Goal: Task Accomplishment & Management: Manage account settings

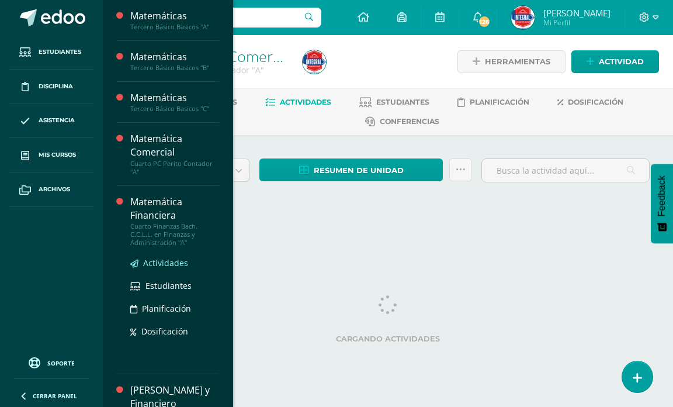
click at [168, 260] on span "Actividades" at bounding box center [165, 262] width 45 height 11
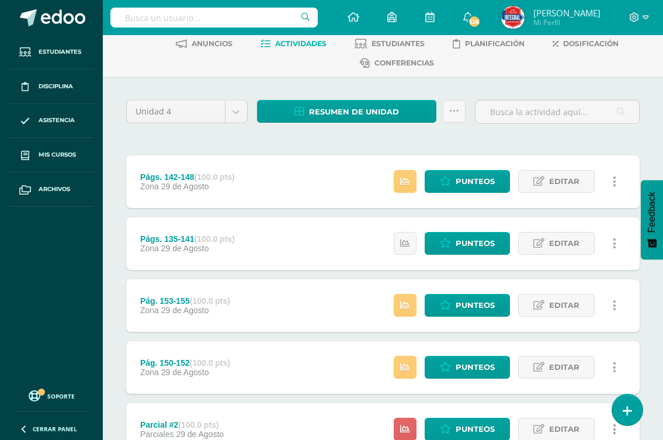
scroll to position [400, 0]
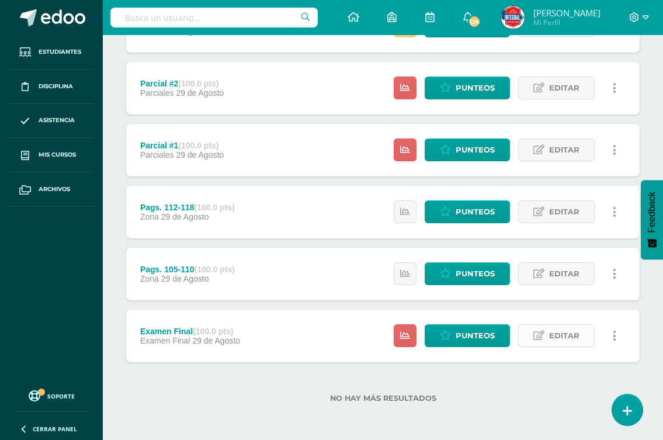
click at [560, 331] on span "Editar" at bounding box center [564, 336] width 30 height 22
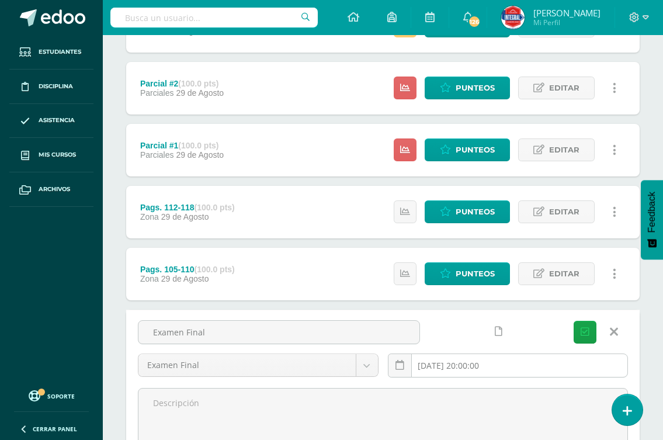
click at [543, 362] on input "[DATE] 20:00:00" at bounding box center [509, 365] width 240 height 23
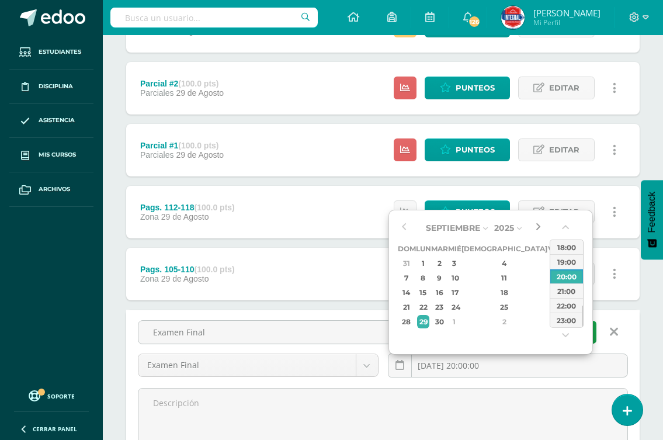
click at [540, 231] on button "button" at bounding box center [538, 228] width 12 height 18
click at [425, 273] on div "6" at bounding box center [423, 277] width 12 height 13
type input "2025-10-06 20:00"
click at [594, 331] on button "Guardar" at bounding box center [585, 332] width 23 height 23
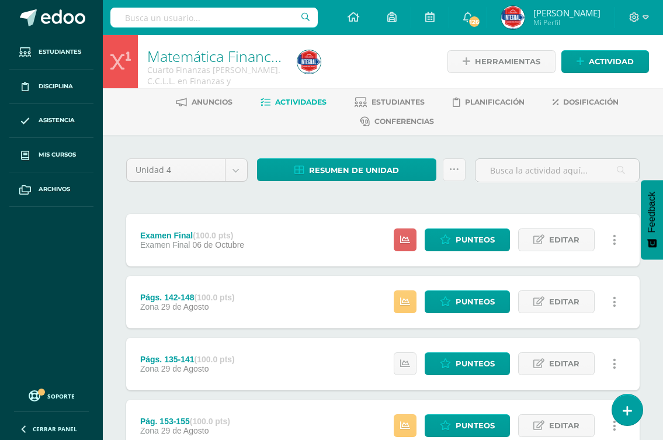
scroll to position [400, 0]
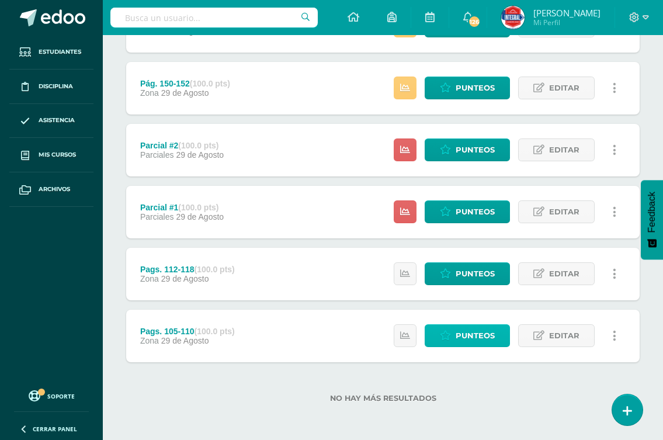
click at [462, 339] on span "Punteos" at bounding box center [475, 336] width 39 height 22
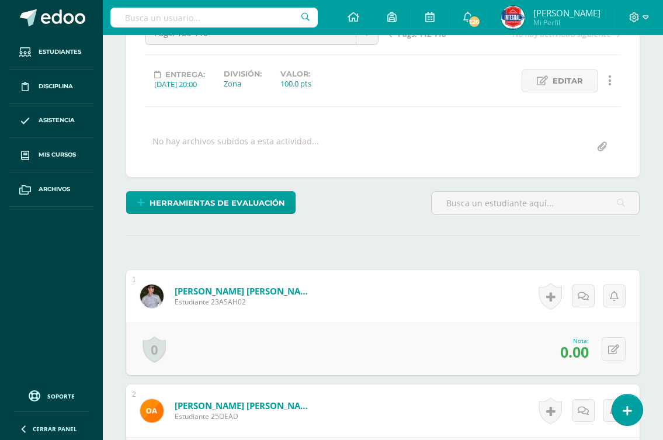
scroll to position [176, 0]
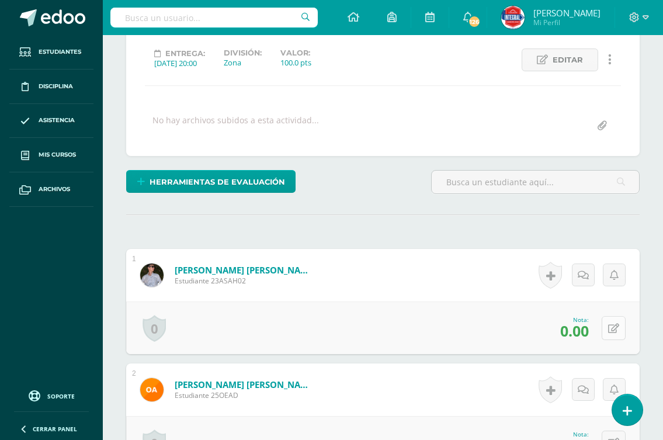
click at [611, 328] on icon at bounding box center [613, 329] width 11 height 10
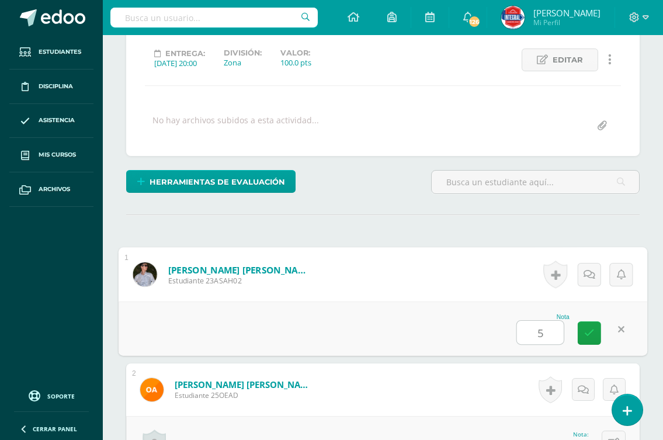
type input "50"
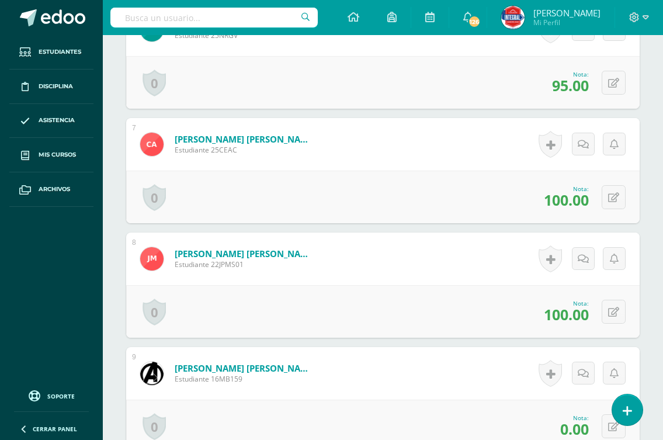
scroll to position [1053, 0]
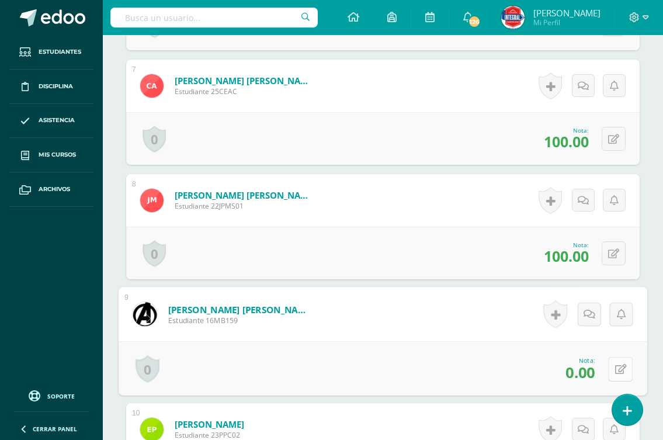
click at [618, 366] on icon at bounding box center [621, 369] width 12 height 10
type input "60"
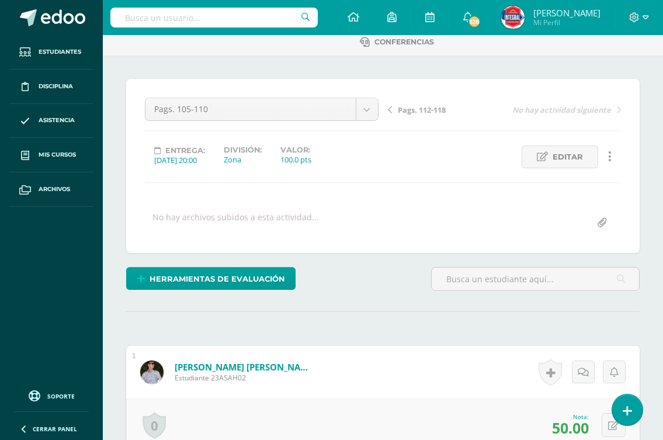
scroll to position [0, 0]
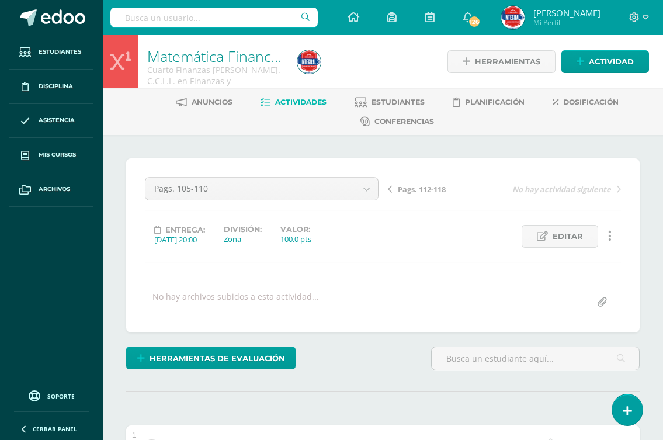
click at [436, 185] on span "Pags. 112-118" at bounding box center [422, 189] width 48 height 11
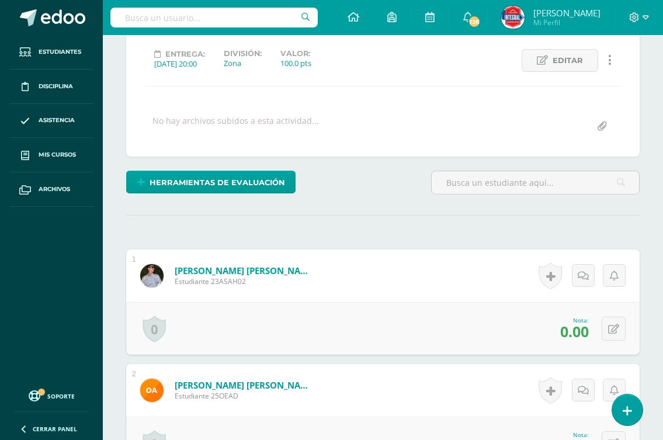
scroll to position [176, 0]
click at [612, 333] on button at bounding box center [614, 328] width 24 height 24
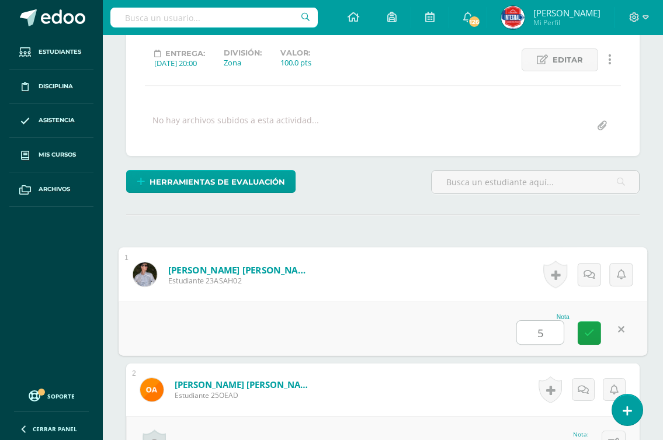
type input "50"
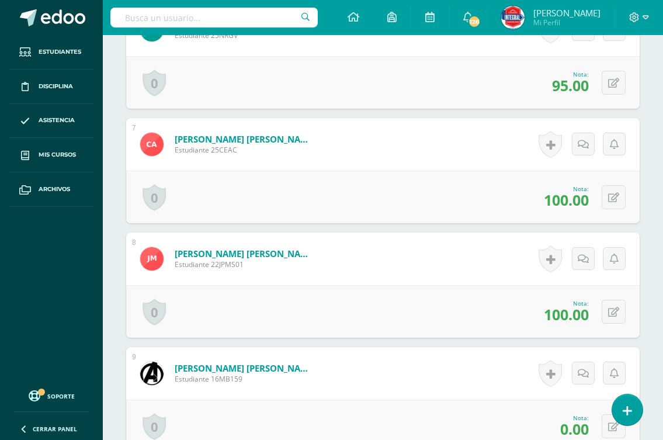
scroll to position [1111, 0]
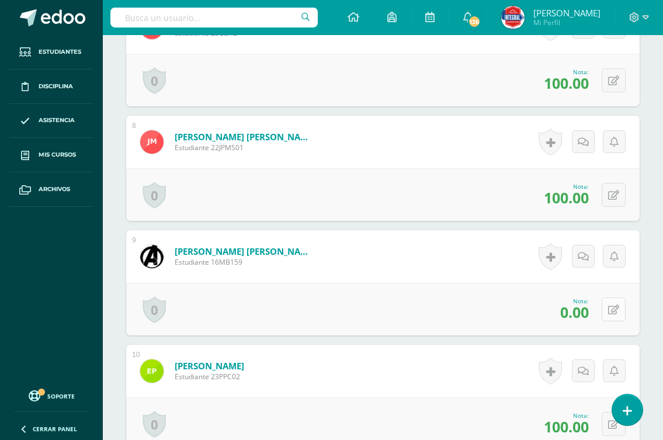
click at [612, 311] on button at bounding box center [614, 309] width 24 height 24
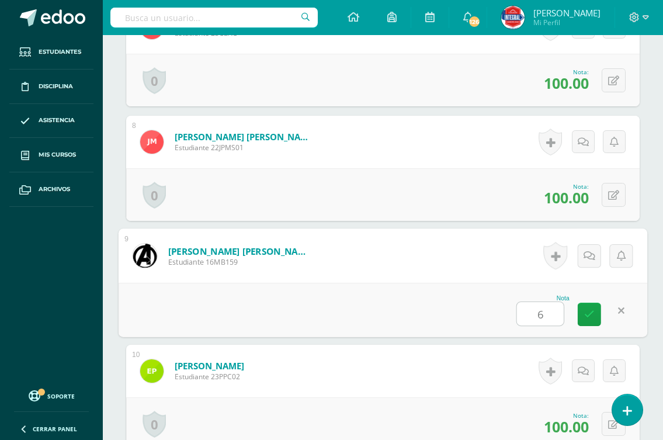
type input "60"
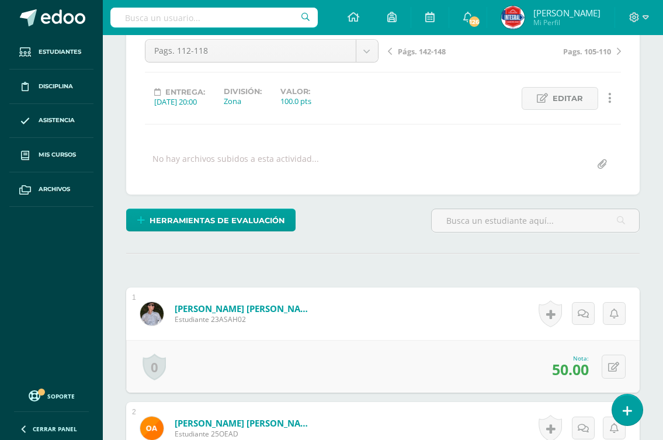
scroll to position [0, 0]
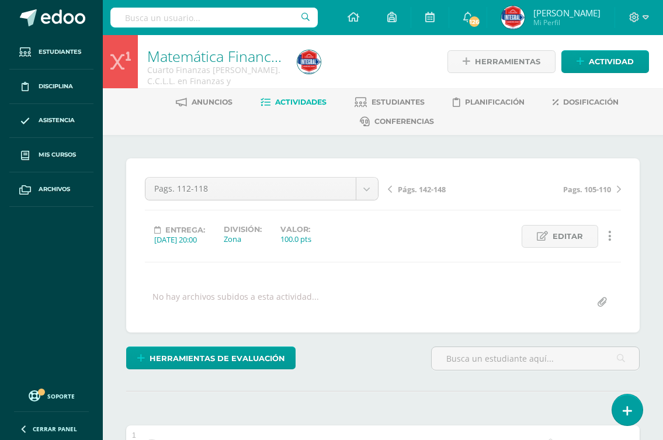
click at [422, 193] on span "Págs. 142-148" at bounding box center [422, 189] width 48 height 11
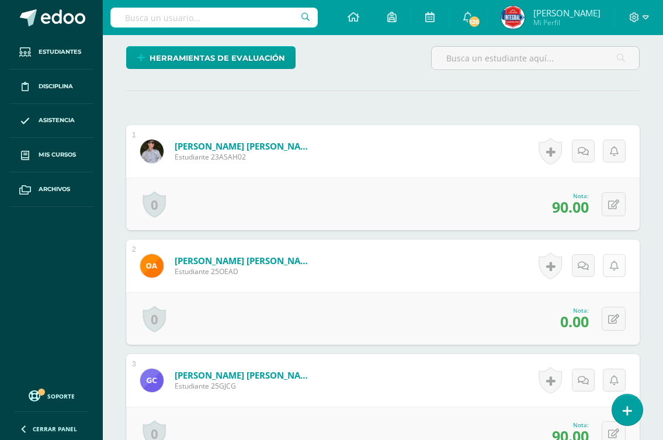
scroll to position [321, 0]
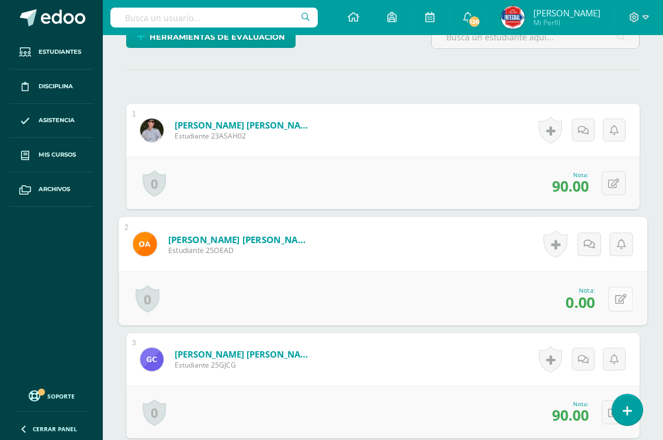
click at [615, 295] on icon at bounding box center [621, 299] width 12 height 10
type input "70"
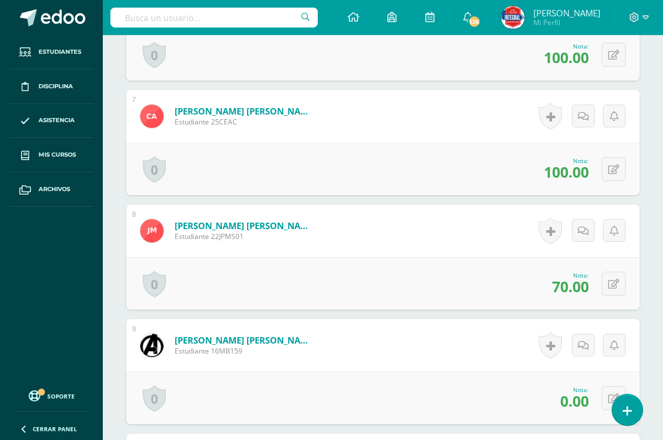
scroll to position [1081, 0]
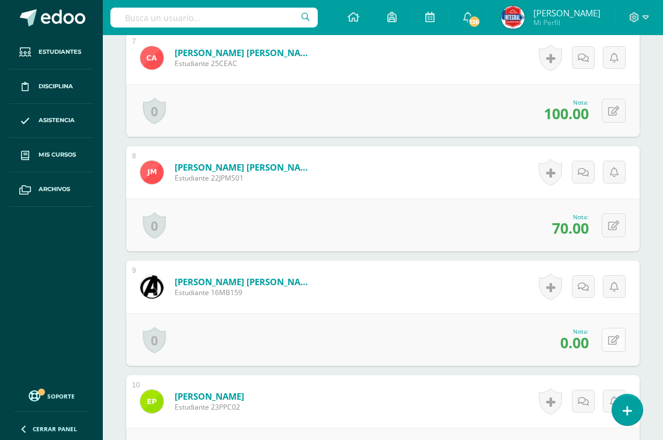
click at [617, 338] on icon at bounding box center [613, 340] width 11 height 10
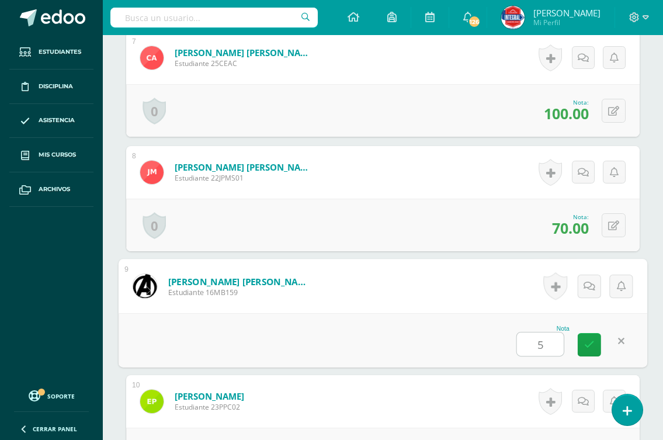
type input "50"
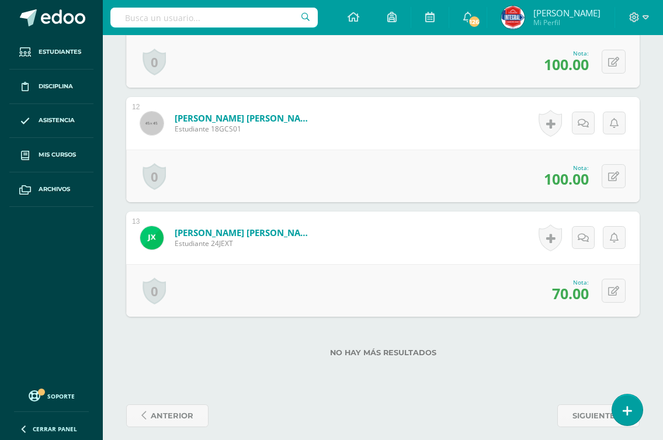
scroll to position [1599, 0]
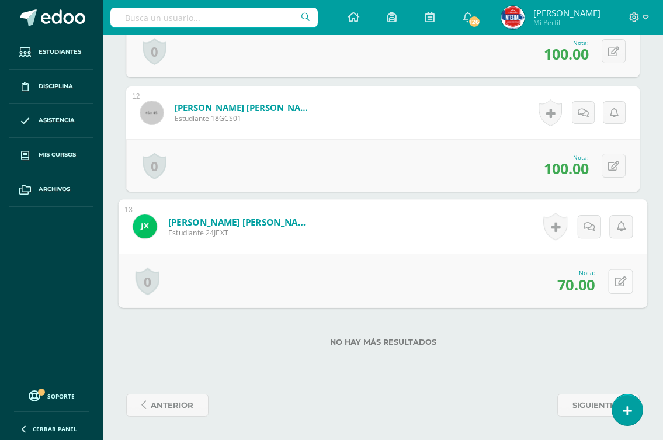
click at [612, 286] on button at bounding box center [620, 281] width 25 height 25
type input "100"
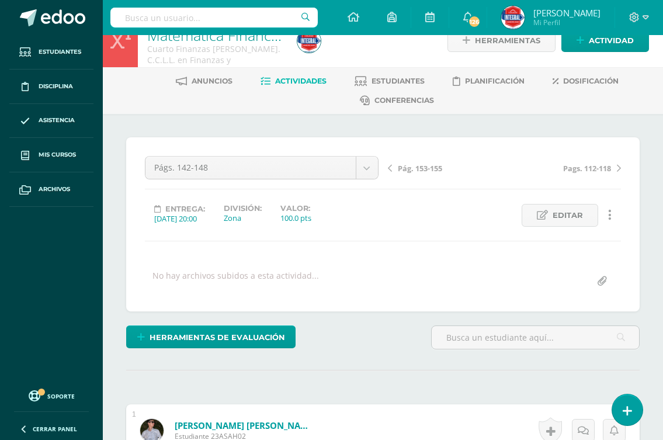
scroll to position [0, 0]
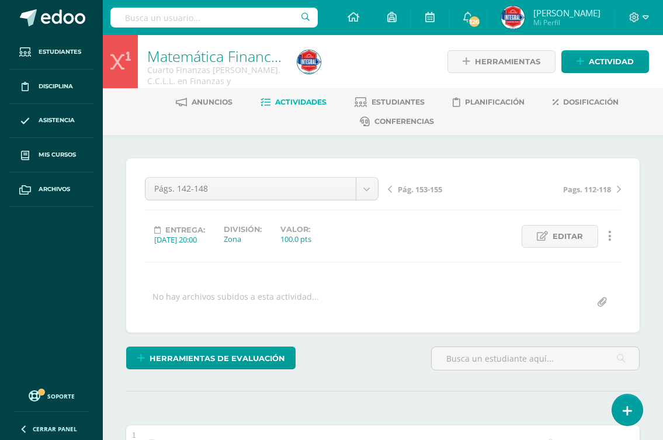
click at [432, 193] on span "Pág. 153-155" at bounding box center [420, 189] width 44 height 11
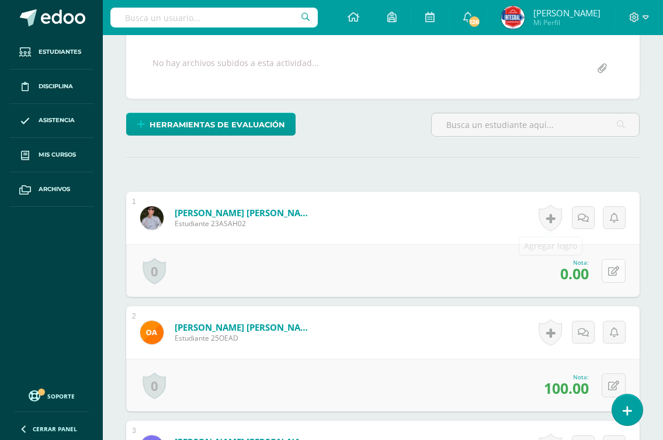
scroll to position [234, 0]
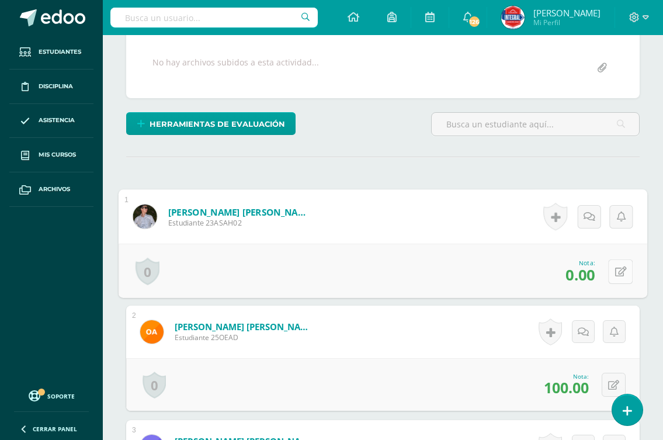
click at [612, 271] on button at bounding box center [620, 271] width 25 height 25
type input "50"
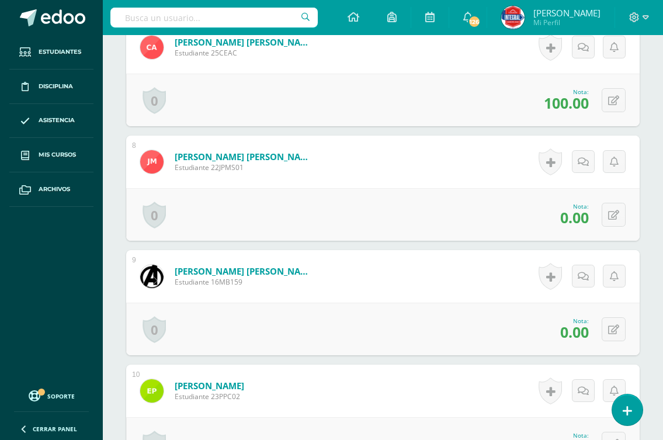
scroll to position [1111, 0]
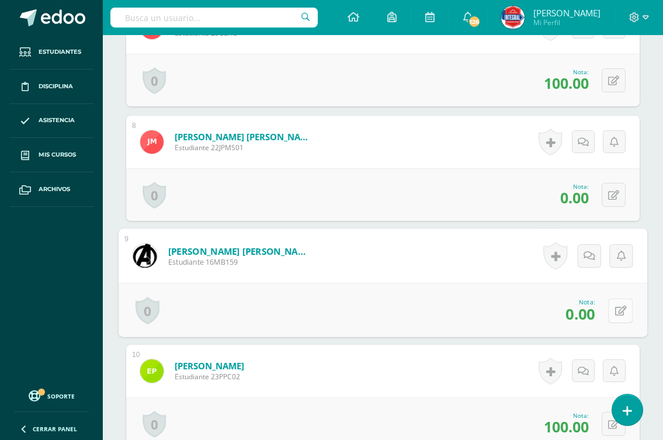
click at [616, 306] on icon at bounding box center [621, 311] width 12 height 10
type input "60"
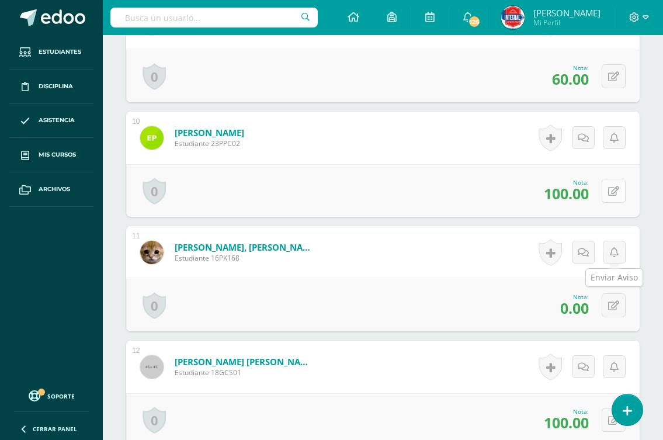
scroll to position [1345, 0]
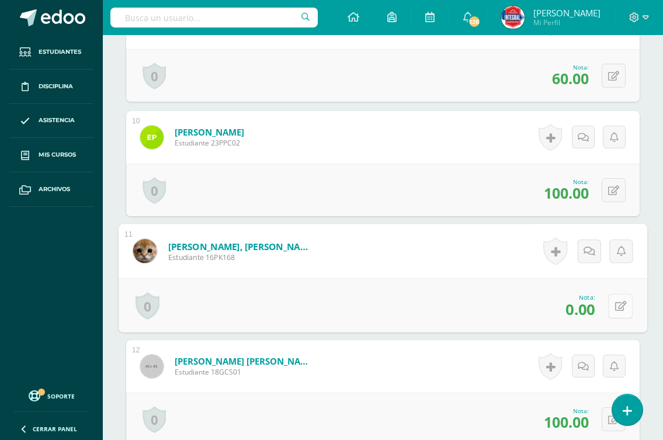
click at [615, 304] on icon at bounding box center [621, 306] width 12 height 10
type input "100"
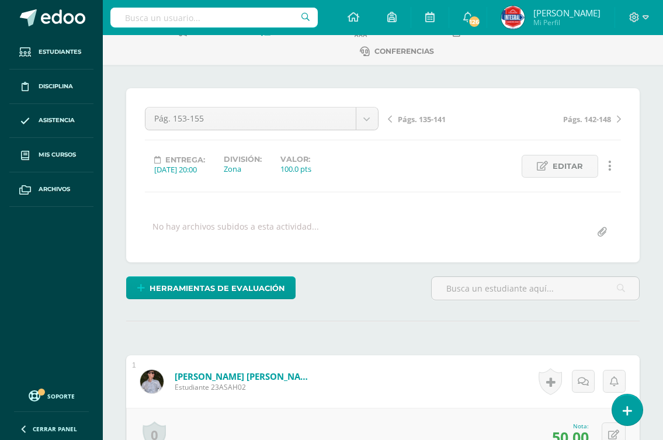
scroll to position [0, 0]
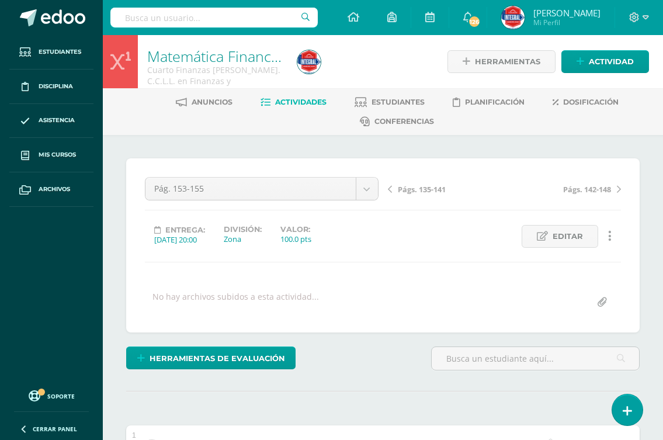
click at [416, 190] on span "Págs. 135-141" at bounding box center [422, 189] width 48 height 11
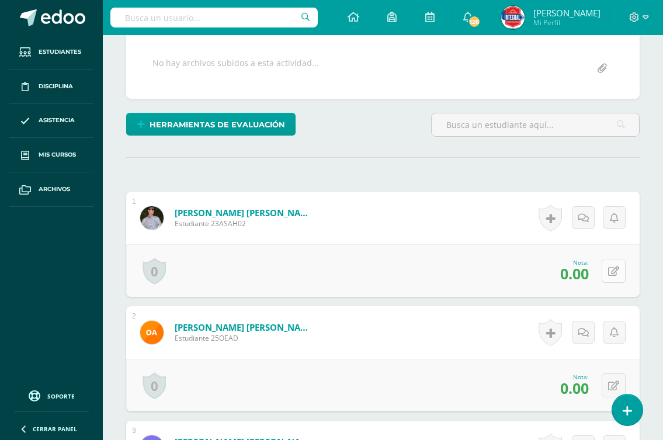
scroll to position [234, 0]
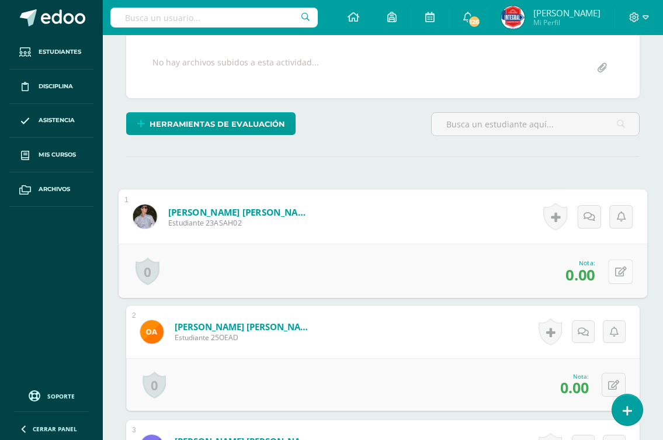
click at [615, 269] on icon at bounding box center [621, 271] width 12 height 10
type input "50"
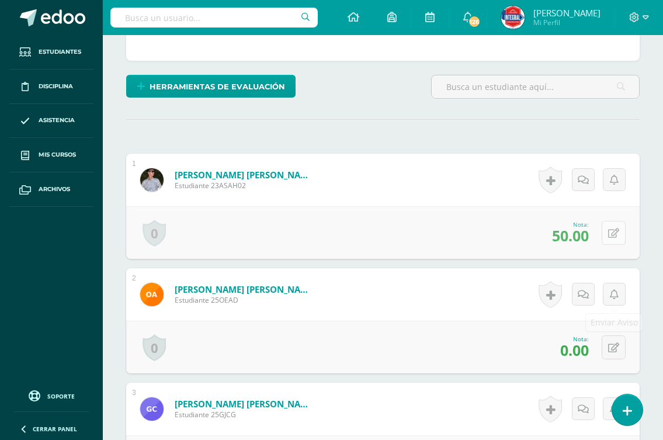
scroll to position [293, 0]
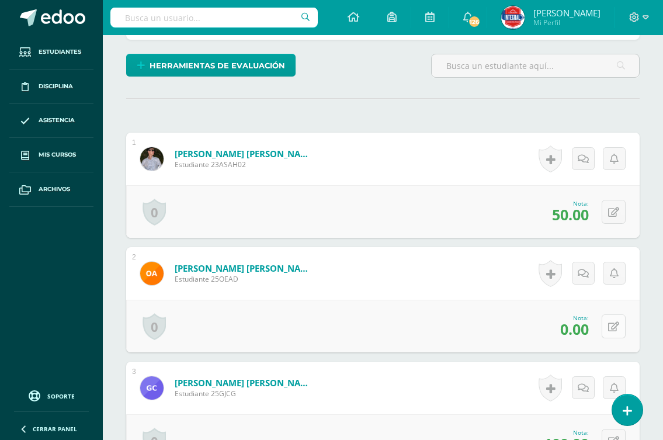
click at [611, 326] on icon at bounding box center [613, 327] width 11 height 10
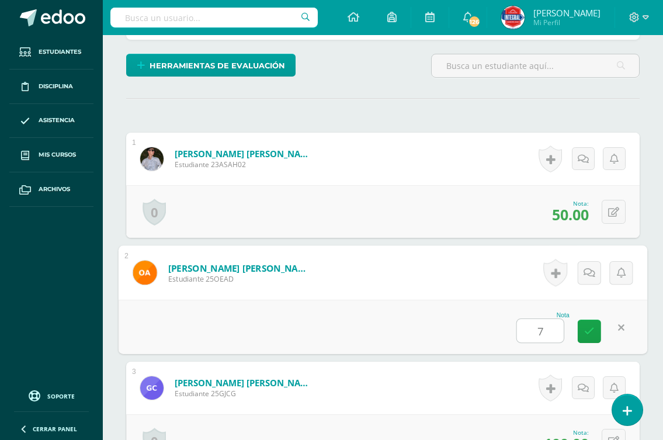
type input "70"
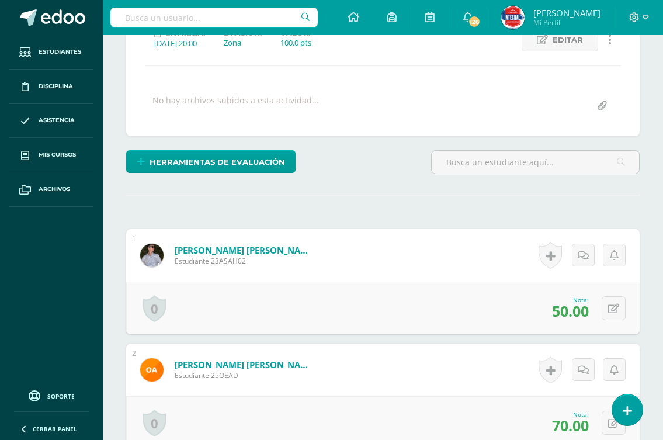
scroll to position [0, 0]
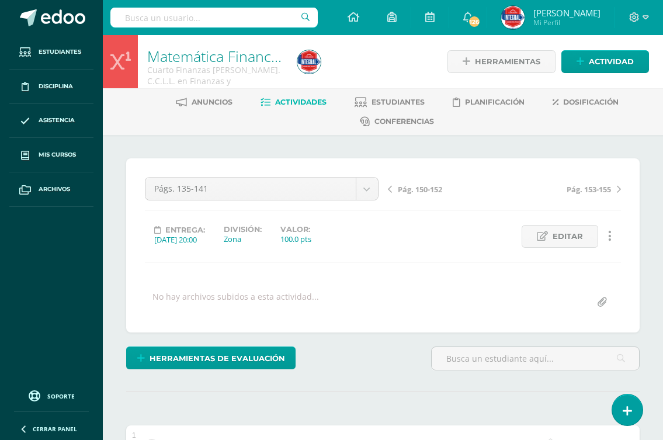
click at [432, 187] on span "Pág. 150-152" at bounding box center [420, 189] width 44 height 11
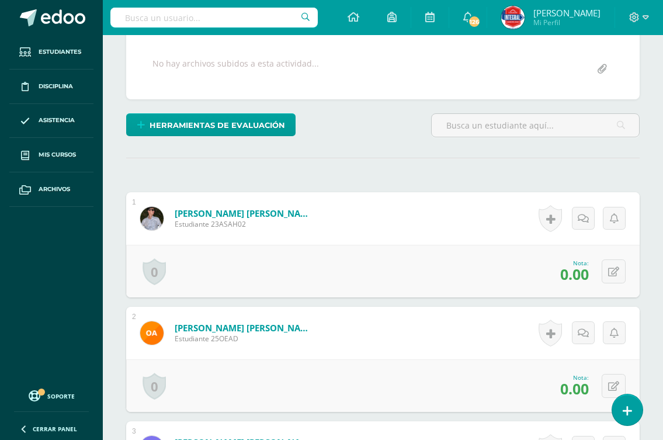
scroll to position [234, 0]
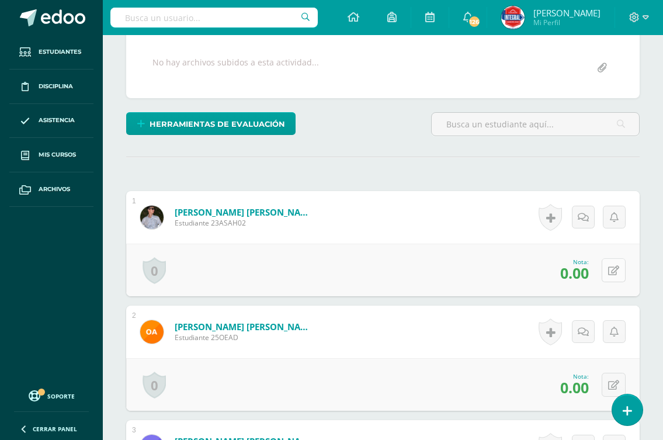
click at [615, 270] on icon at bounding box center [613, 271] width 11 height 10
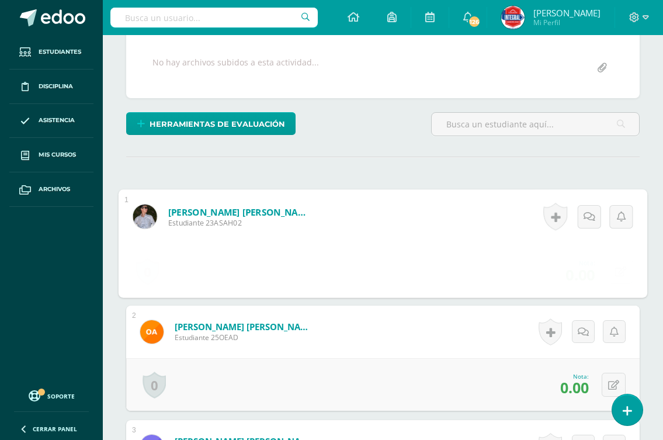
scroll to position [235, 0]
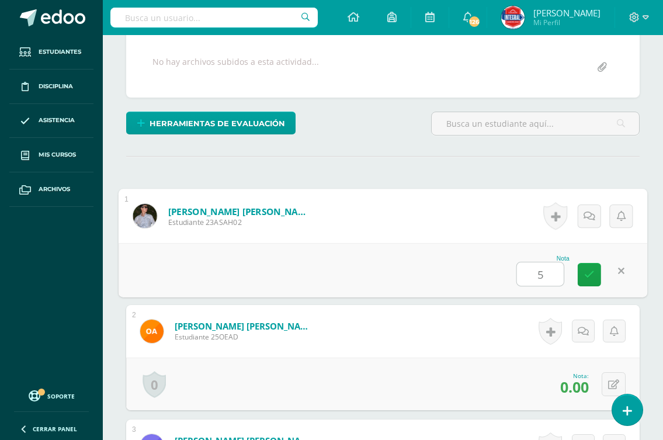
type input "50"
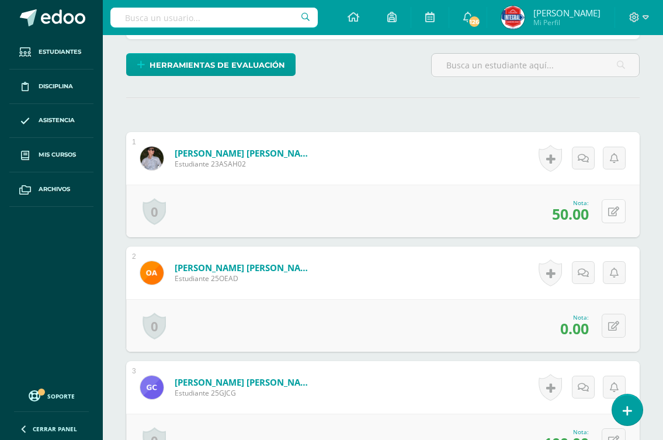
scroll to position [352, 0]
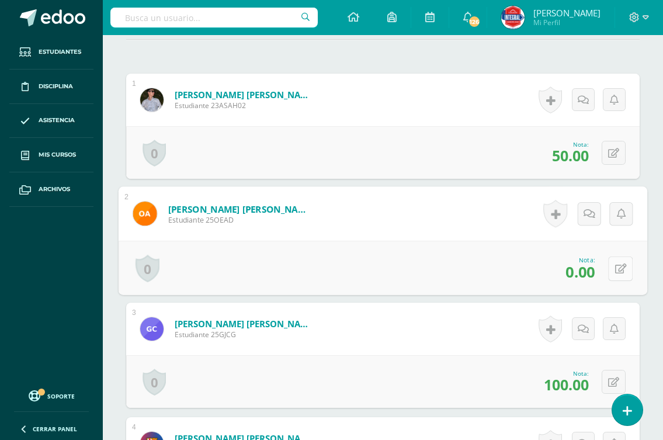
click at [609, 267] on button at bounding box center [620, 268] width 25 height 25
type input "70"
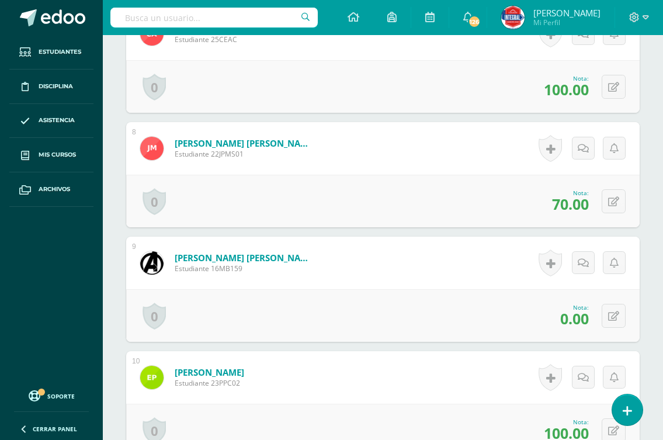
scroll to position [1170, 0]
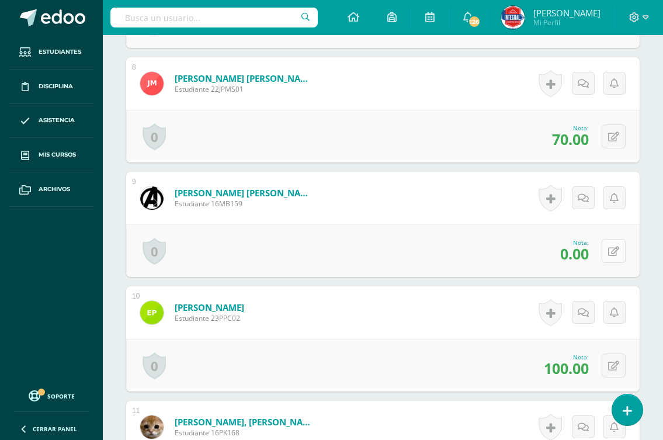
click at [616, 251] on icon at bounding box center [613, 252] width 11 height 10
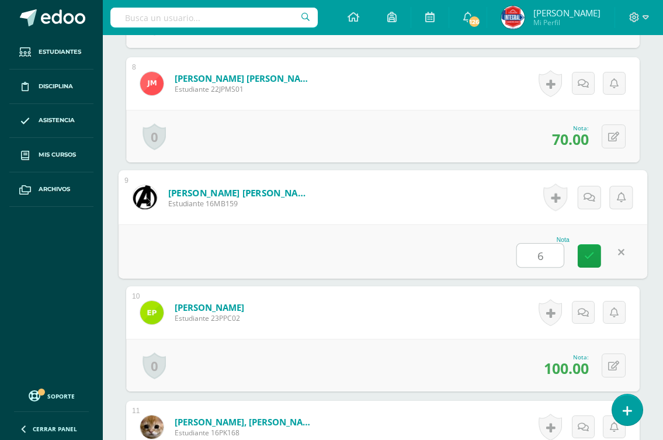
type input "60"
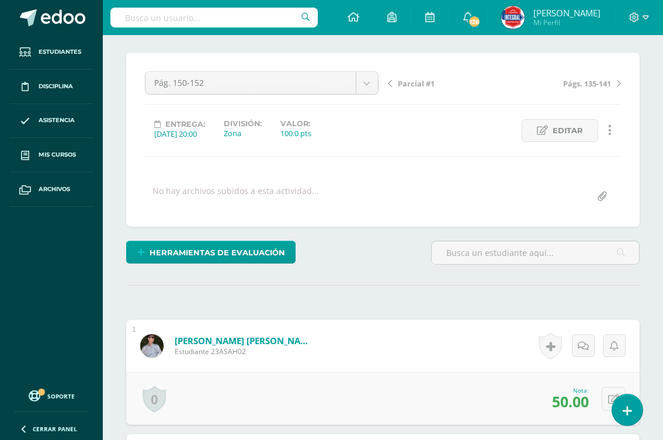
scroll to position [0, 0]
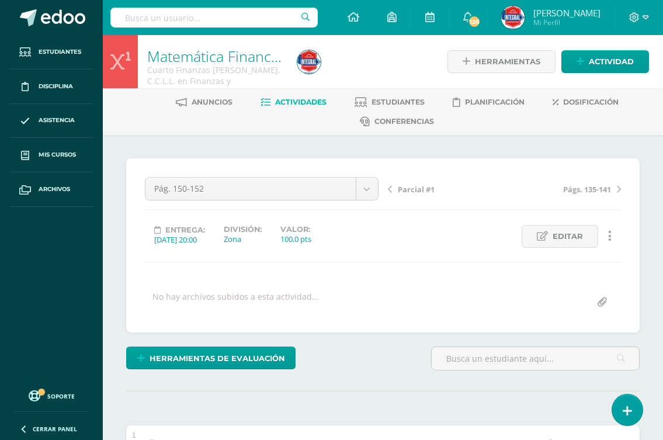
click at [425, 188] on span "Parcial #1" at bounding box center [416, 189] width 37 height 11
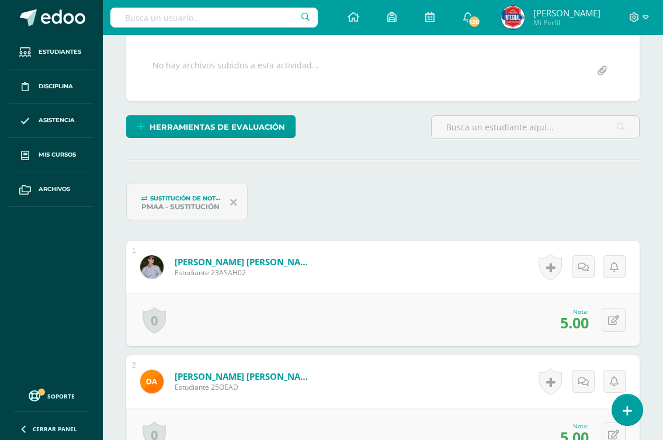
scroll to position [351, 0]
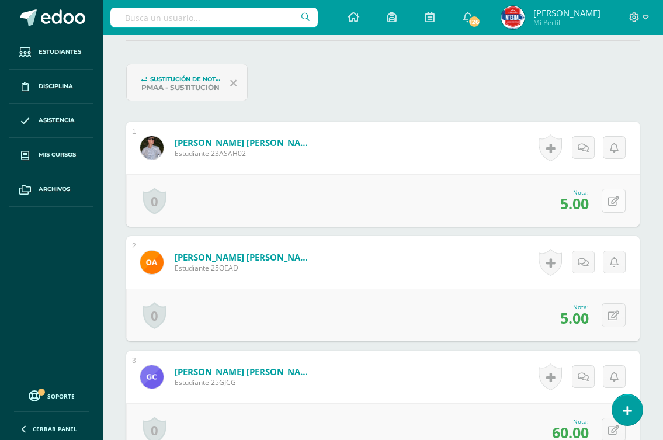
click at [616, 202] on icon at bounding box center [613, 201] width 11 height 10
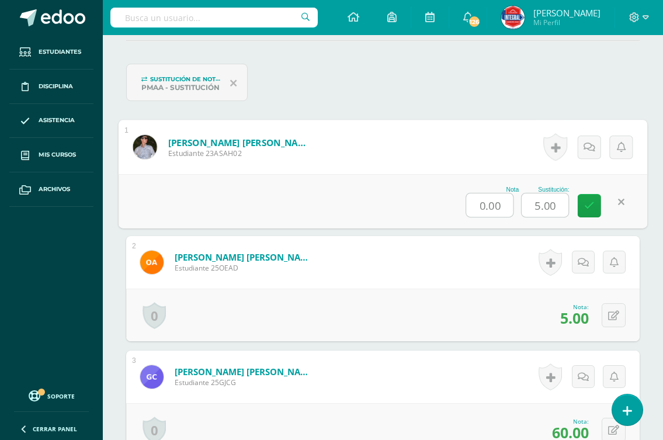
scroll to position [351, 0]
type input "50"
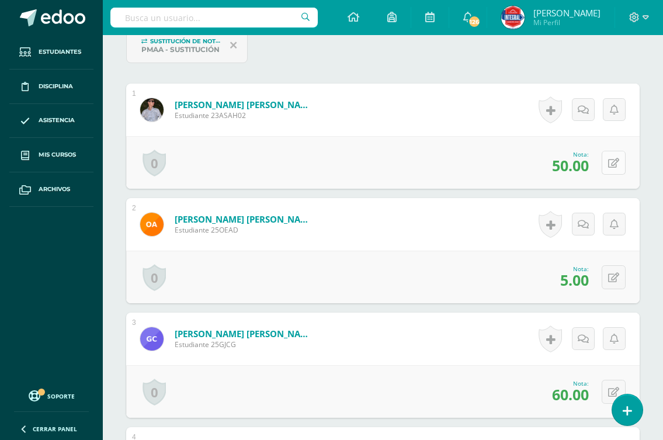
scroll to position [410, 0]
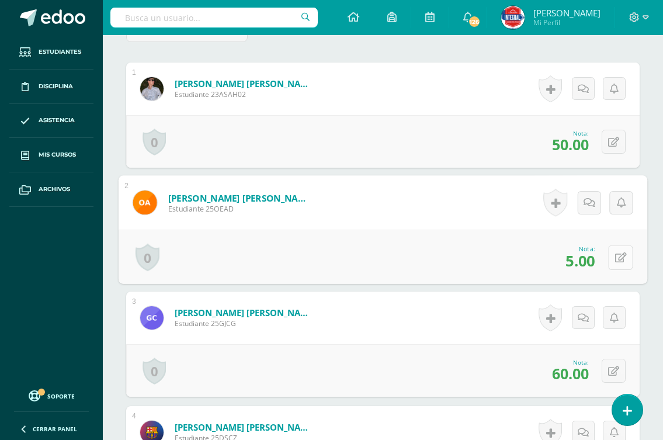
click at [608, 258] on button at bounding box center [620, 257] width 25 height 25
type input "60"
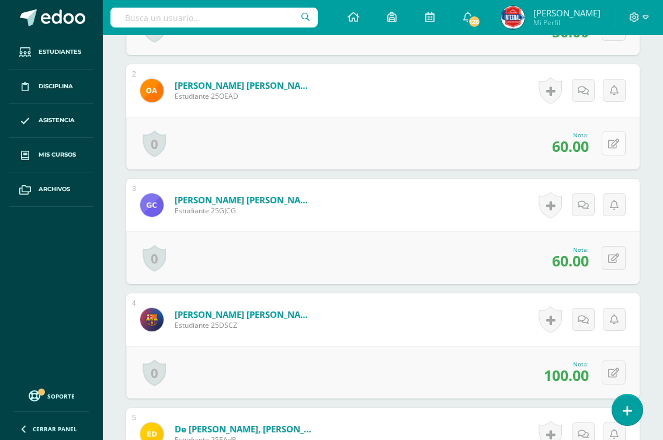
scroll to position [526, 0]
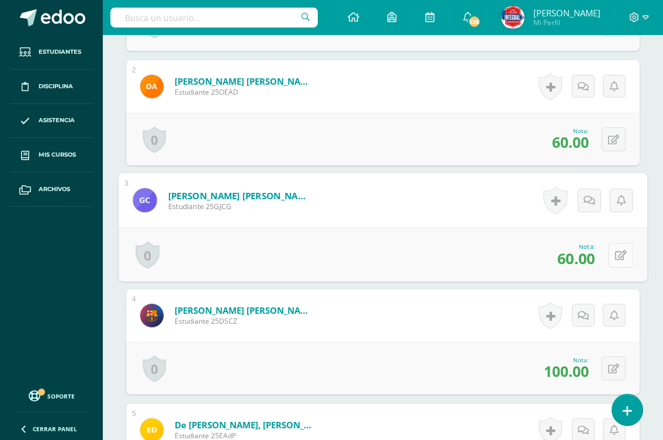
click at [609, 258] on button at bounding box center [620, 254] width 25 height 25
type input "100"
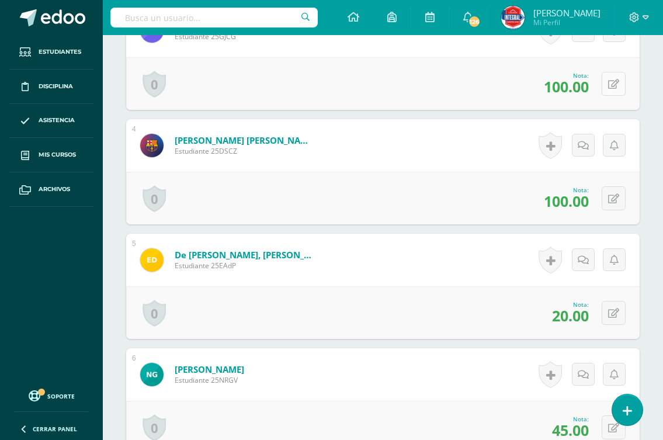
scroll to position [702, 0]
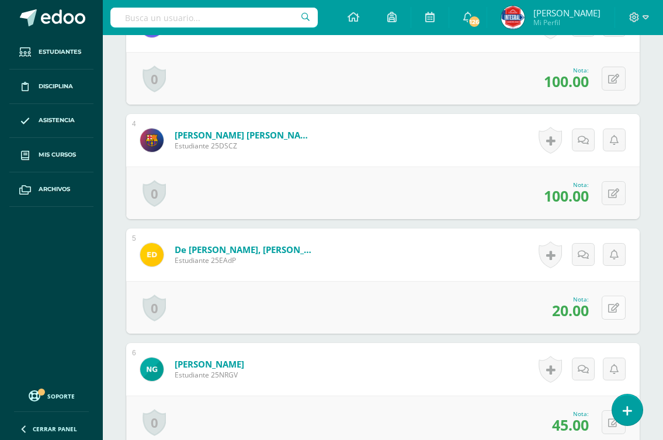
click at [613, 303] on icon at bounding box center [613, 308] width 11 height 10
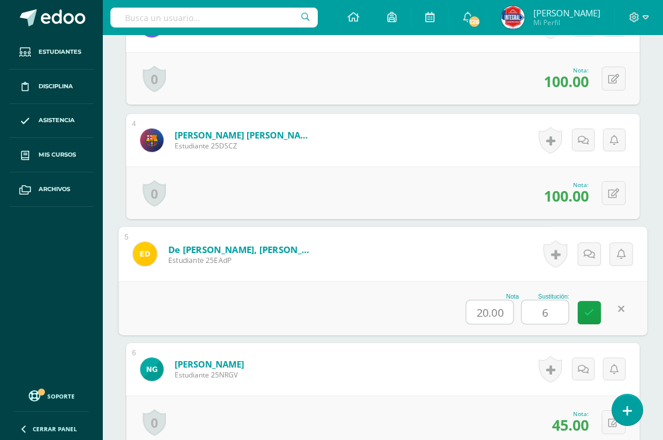
type input "60"
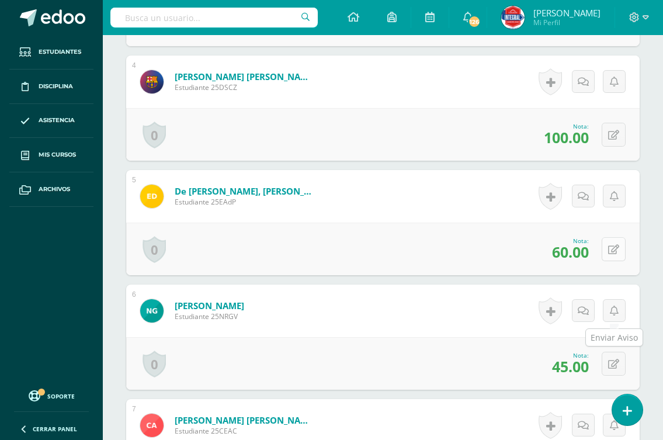
scroll to position [819, 0]
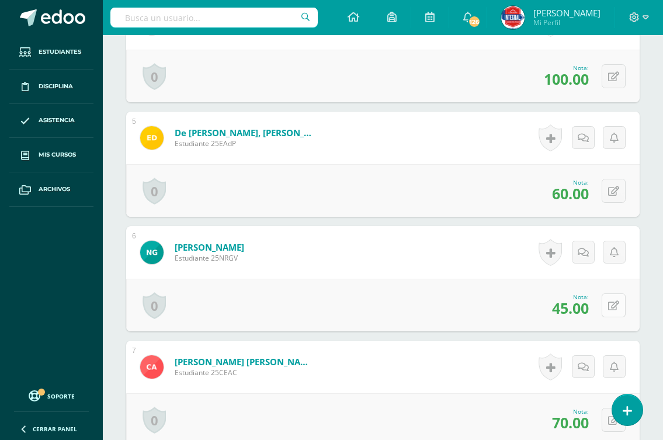
click at [611, 309] on button at bounding box center [614, 305] width 24 height 24
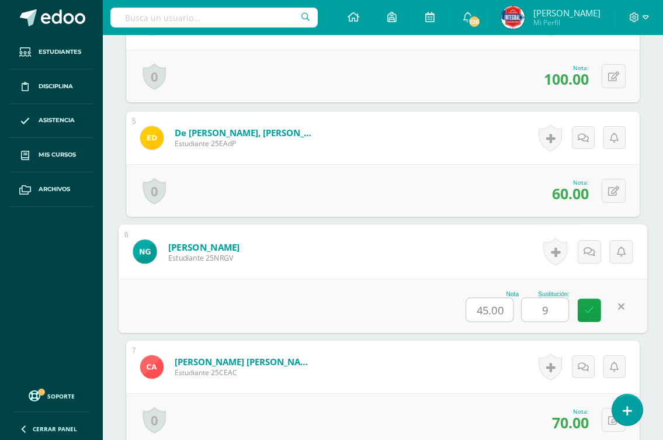
type input "90"
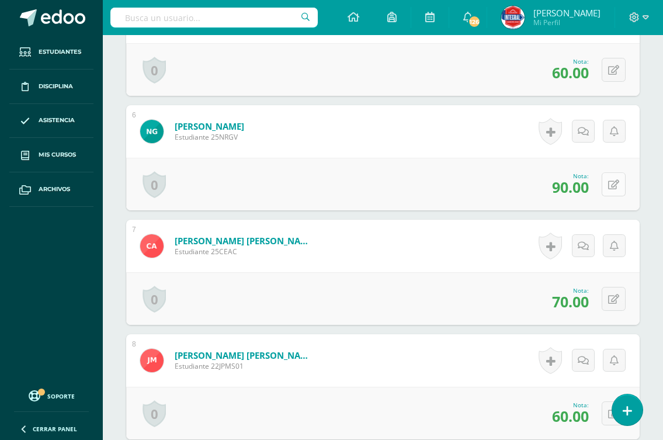
scroll to position [994, 0]
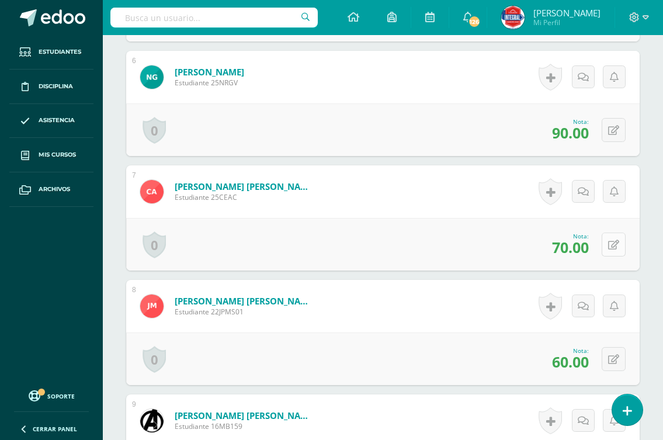
click at [619, 247] on icon at bounding box center [613, 245] width 11 height 10
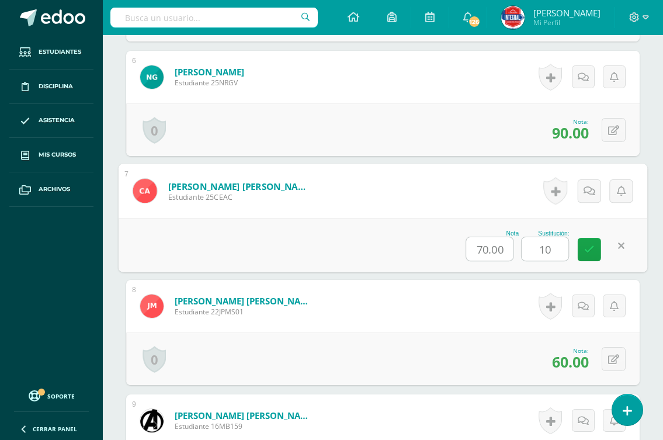
type input "100"
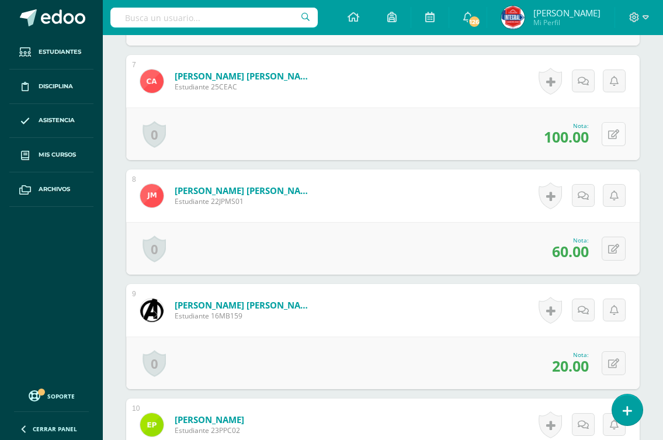
scroll to position [1111, 0]
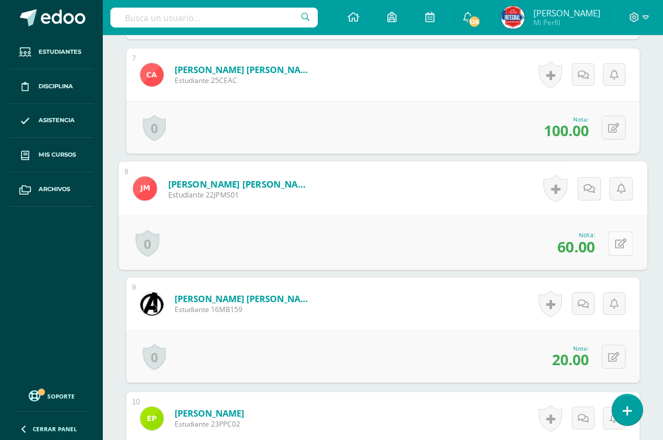
click at [618, 246] on icon at bounding box center [621, 243] width 12 height 10
type input "80"
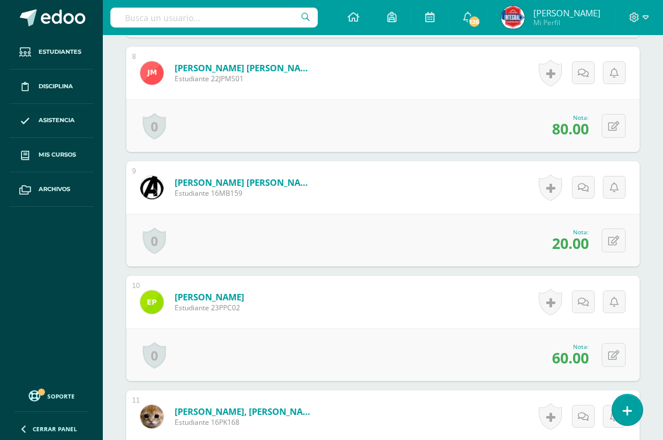
scroll to position [1228, 0]
click at [613, 244] on icon at bounding box center [613, 240] width 11 height 10
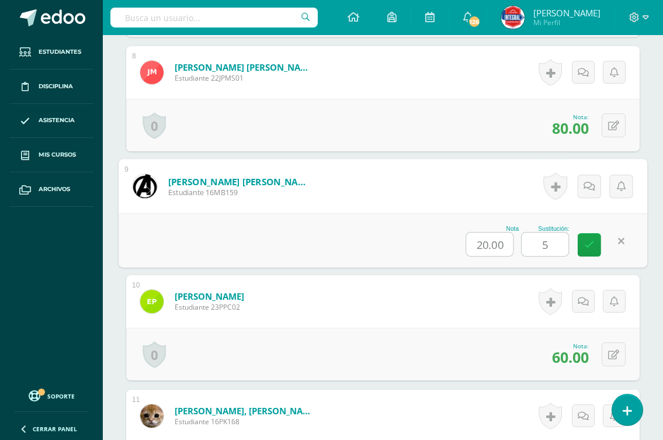
type input "50"
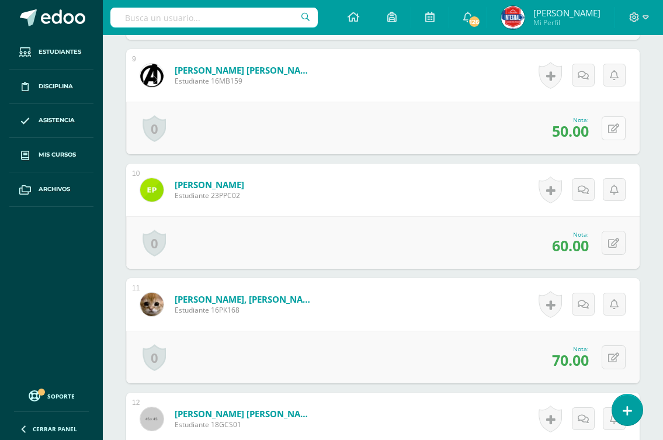
scroll to position [1344, 0]
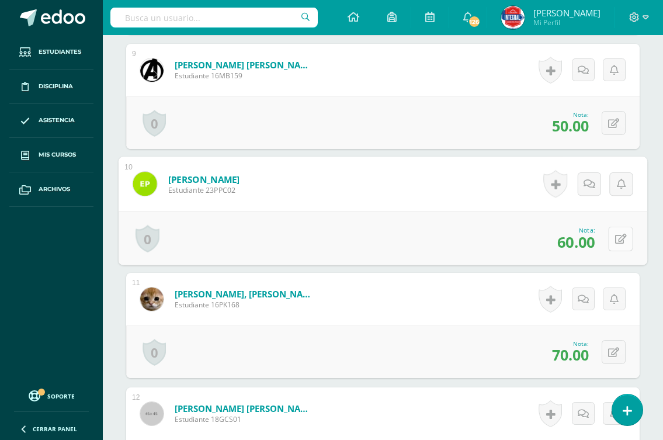
click at [615, 239] on icon at bounding box center [621, 239] width 12 height 10
type input "100"
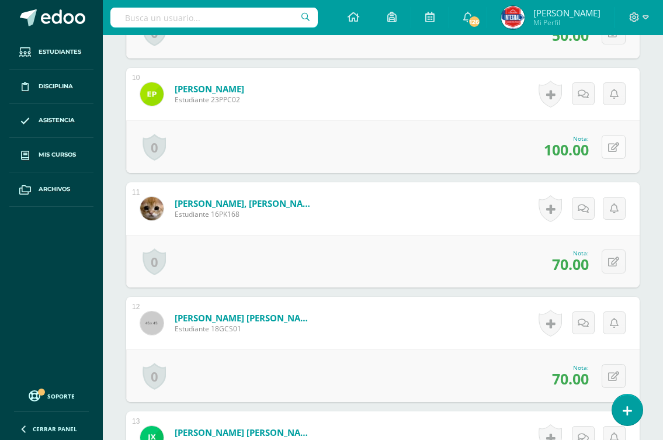
scroll to position [1461, 0]
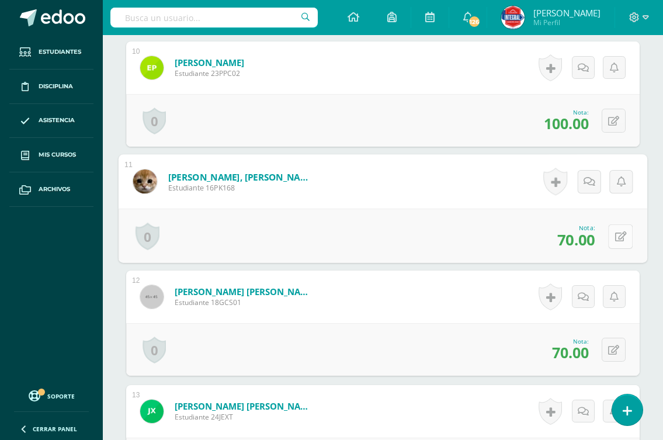
click at [613, 236] on button at bounding box center [620, 236] width 25 height 25
type input "100"
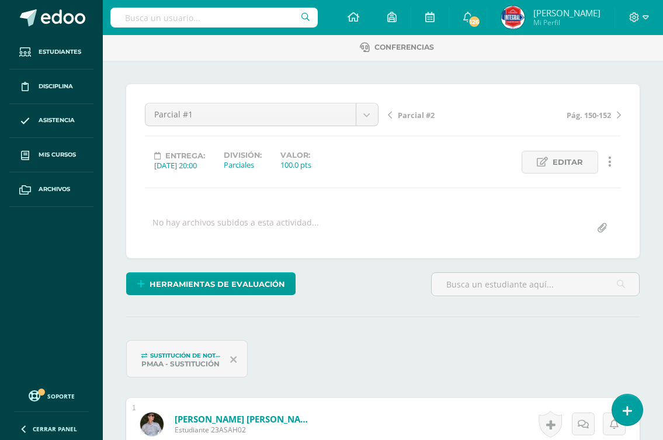
scroll to position [0, 0]
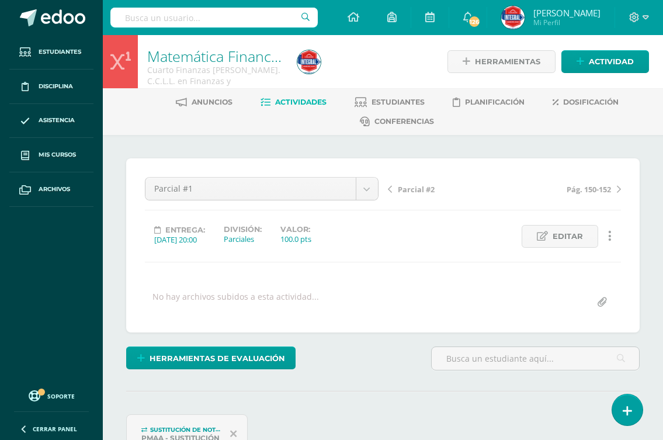
click at [425, 190] on span "Parcial #2" at bounding box center [416, 189] width 37 height 11
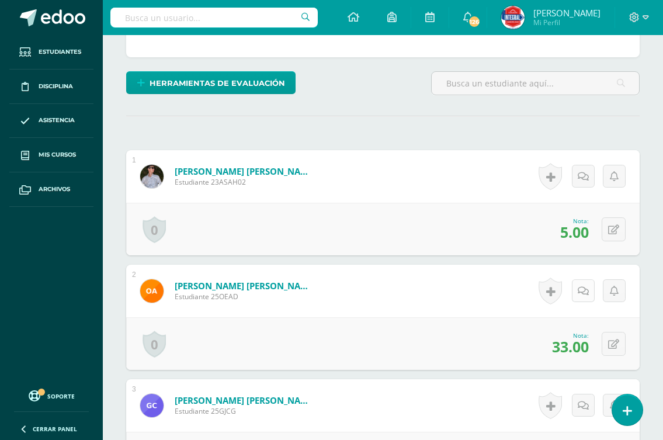
scroll to position [293, 0]
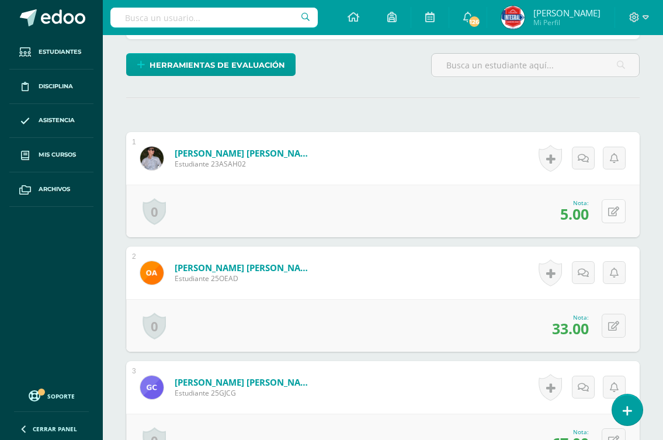
click at [612, 213] on icon at bounding box center [613, 212] width 11 height 10
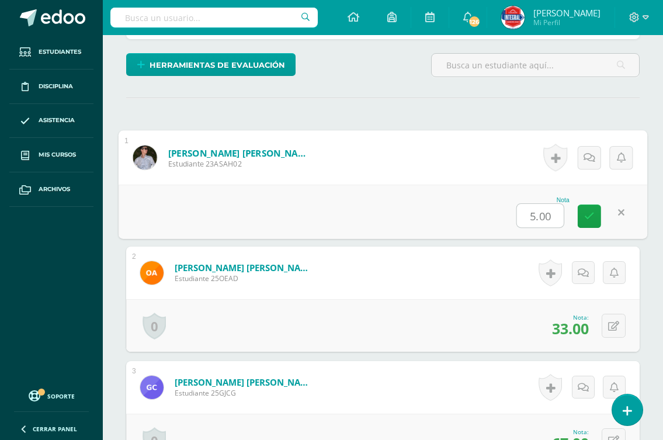
type input "6"
type input "50"
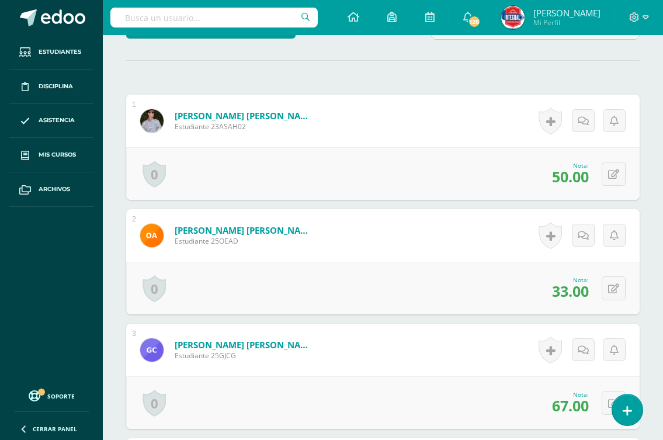
scroll to position [352, 0]
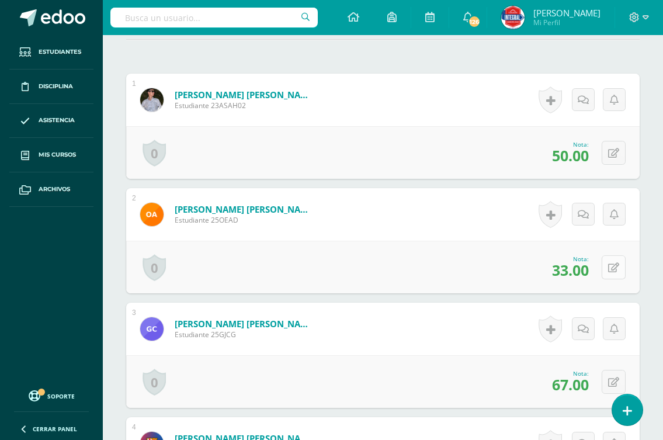
click at [618, 270] on icon at bounding box center [613, 268] width 11 height 10
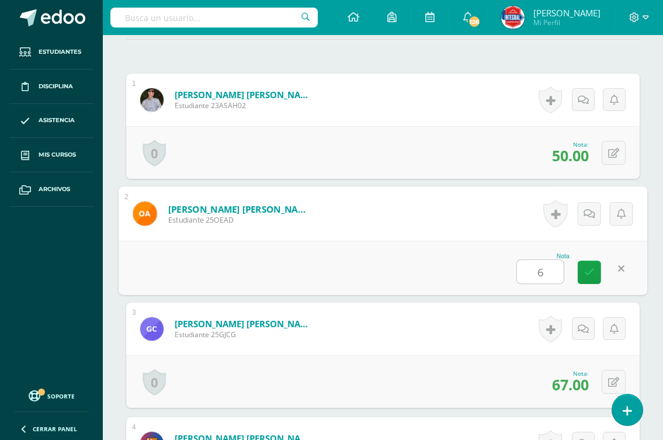
type input "60"
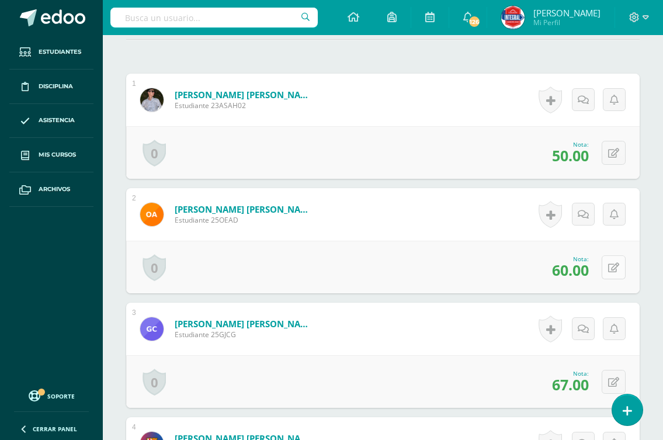
scroll to position [410, 0]
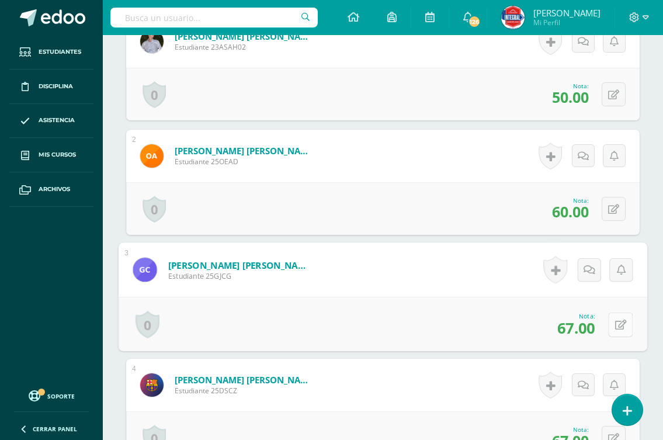
click at [615, 323] on icon at bounding box center [621, 325] width 12 height 10
type input "100"
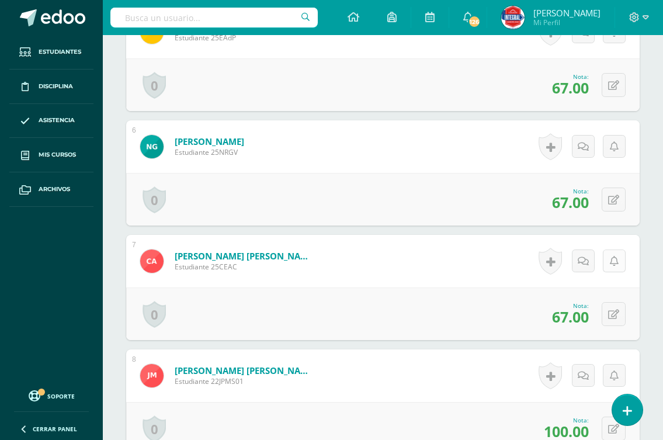
scroll to position [936, 0]
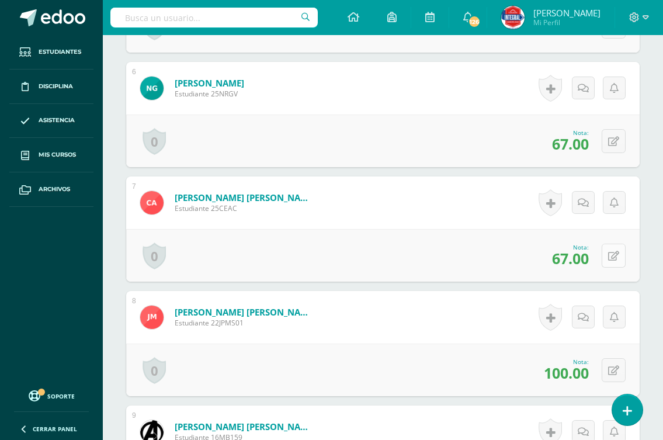
click at [615, 259] on icon at bounding box center [613, 256] width 11 height 10
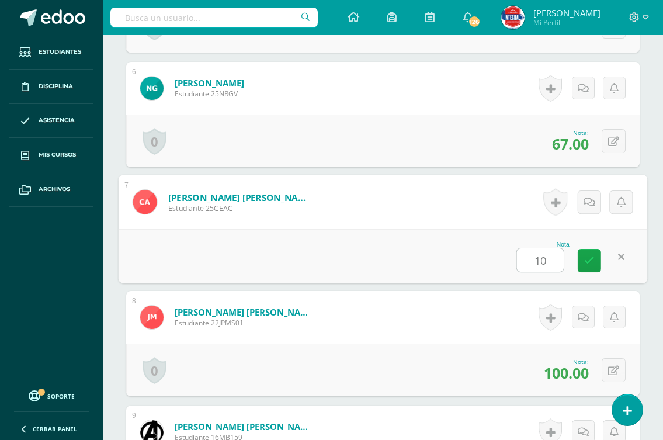
type input "100"
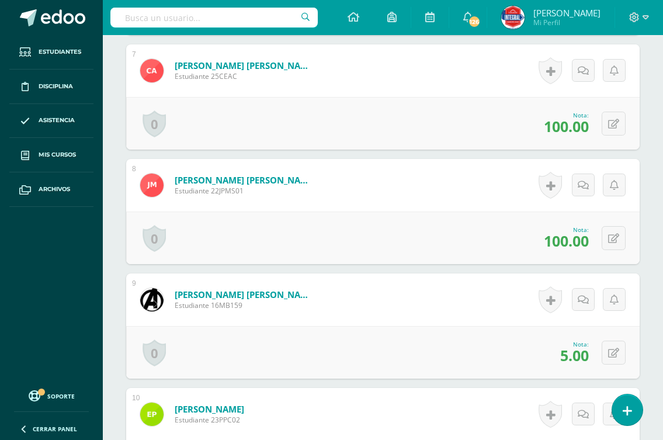
scroll to position [1111, 0]
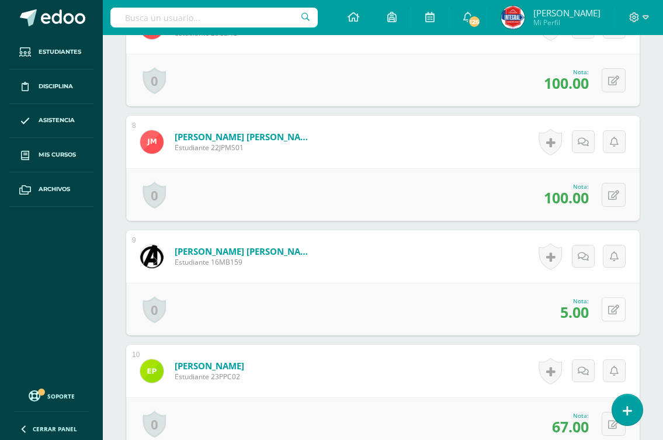
click at [613, 305] on icon at bounding box center [613, 310] width 11 height 10
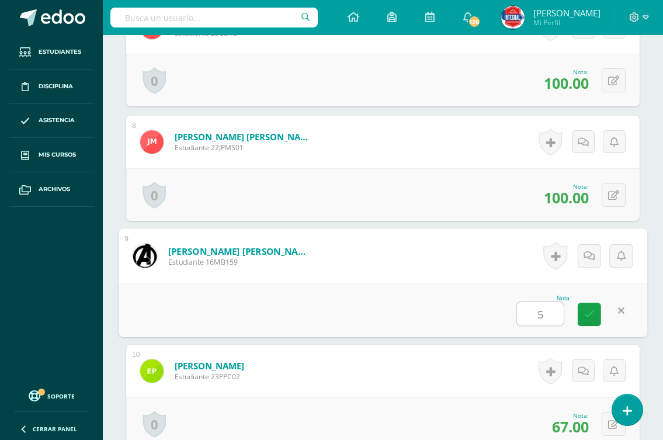
type input "50"
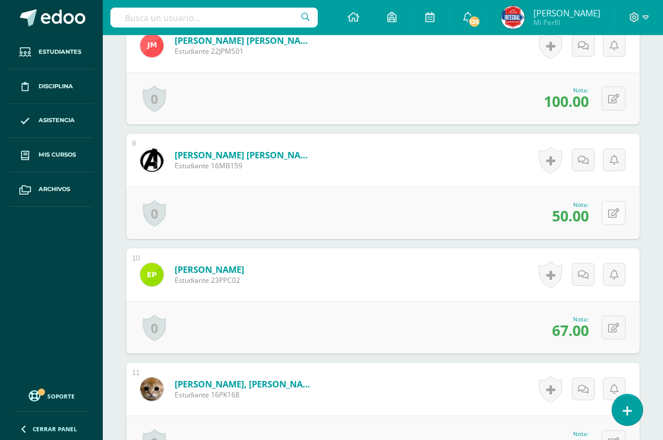
scroll to position [1228, 0]
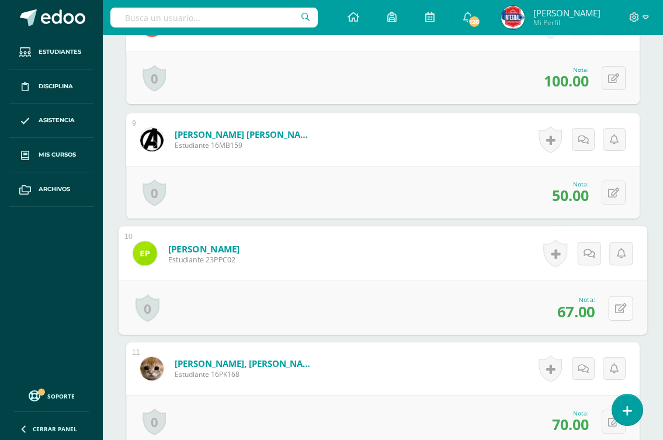
click at [612, 305] on button at bounding box center [620, 308] width 25 height 25
type input "100"
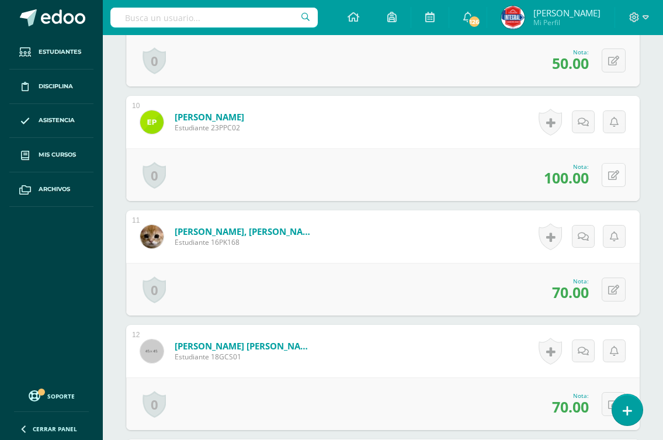
scroll to position [1403, 0]
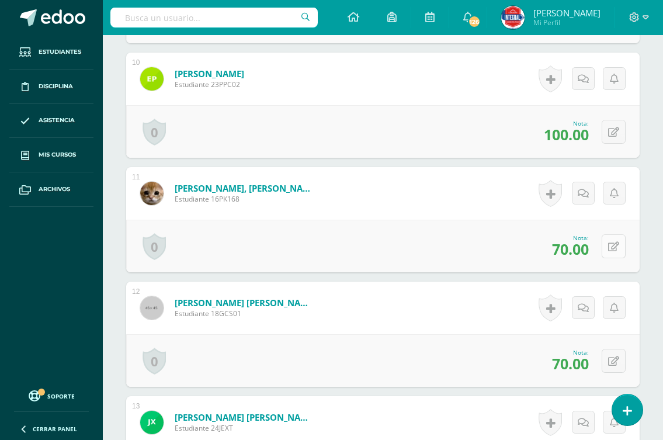
click at [618, 243] on icon at bounding box center [613, 247] width 11 height 10
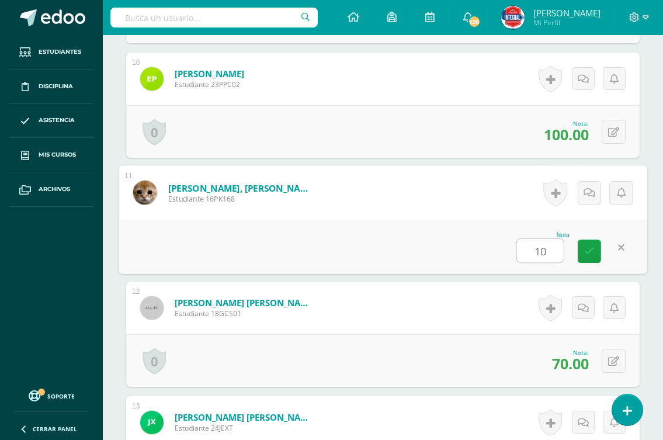
type input "100"
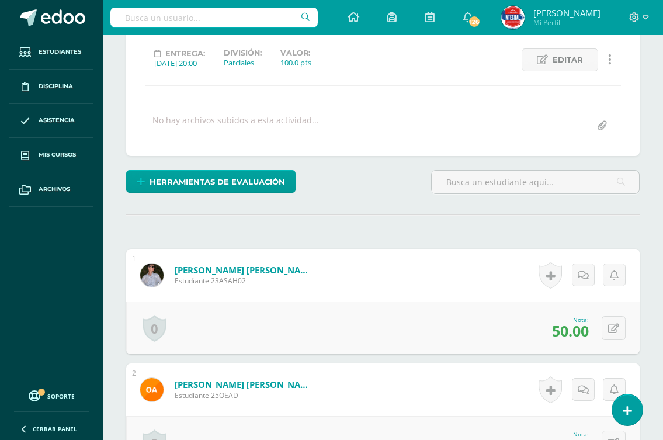
scroll to position [0, 0]
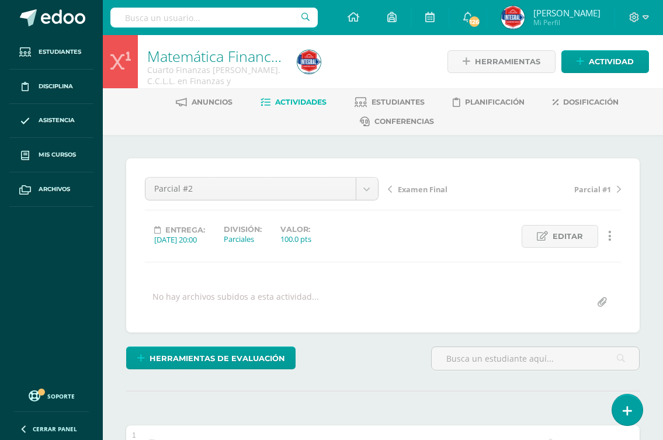
click at [417, 193] on span "Examen Final" at bounding box center [423, 189] width 50 height 11
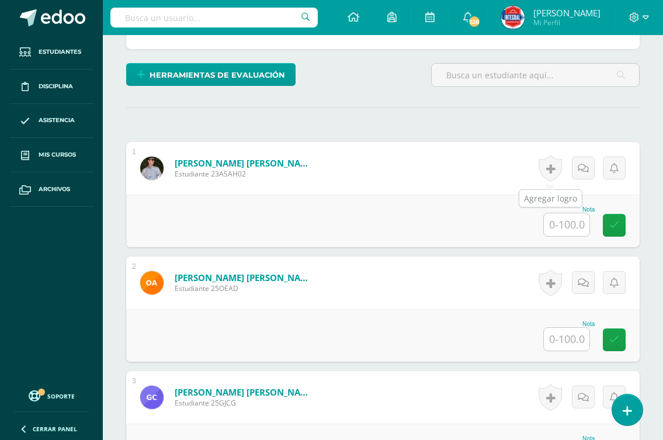
scroll to position [293, 0]
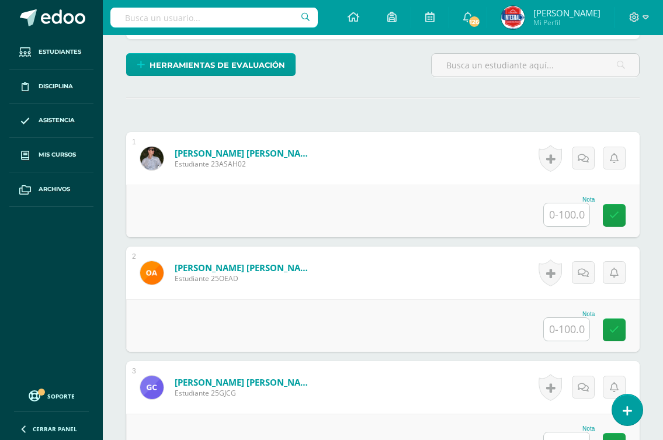
click at [564, 212] on input "text" at bounding box center [567, 214] width 46 height 23
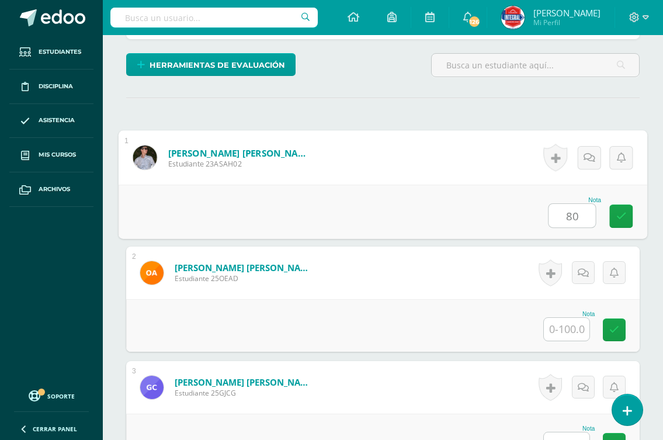
type input "80"
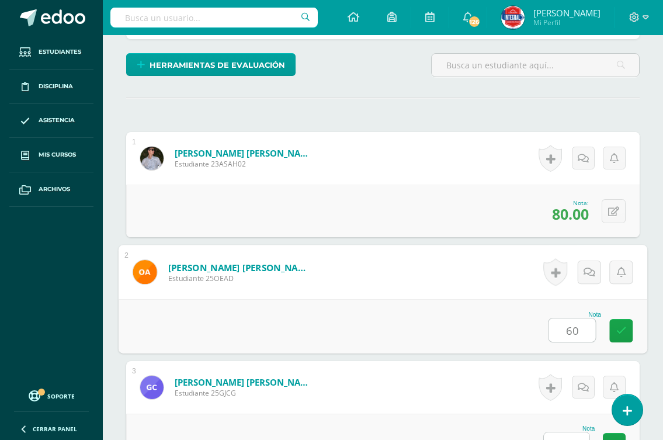
type input "60"
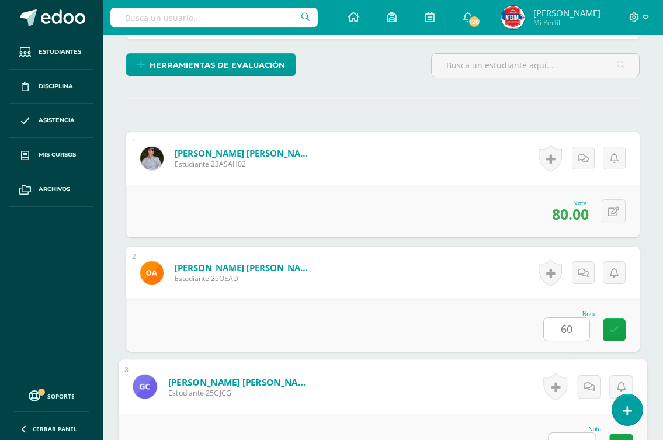
scroll to position [308, 0]
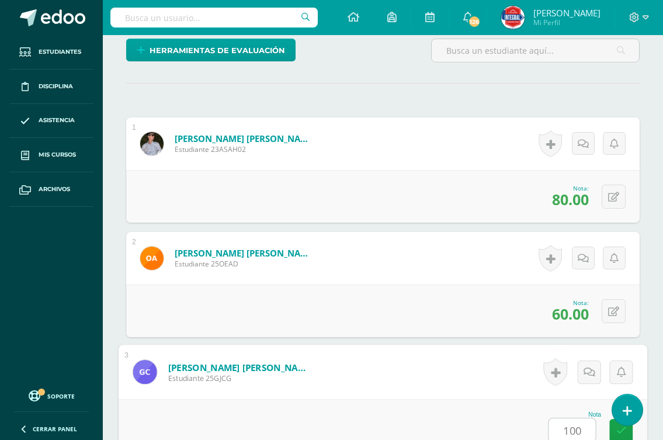
type input "100"
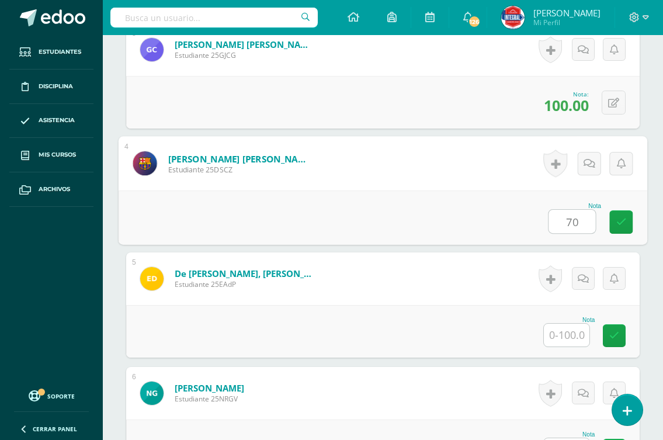
type input "70"
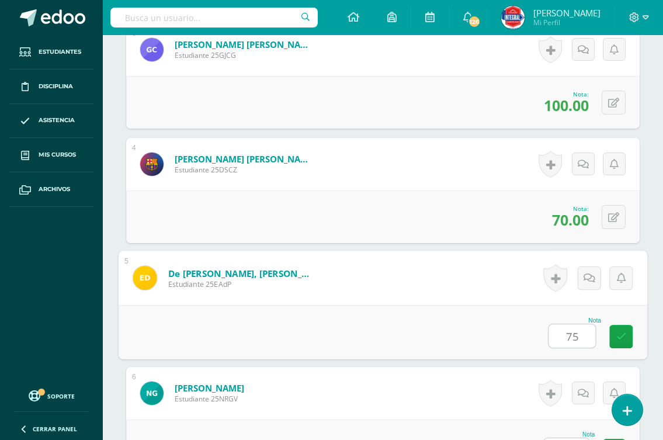
type input "75"
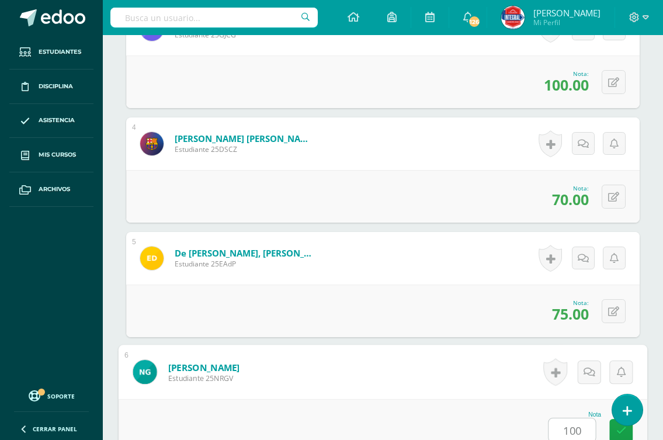
type input "100"
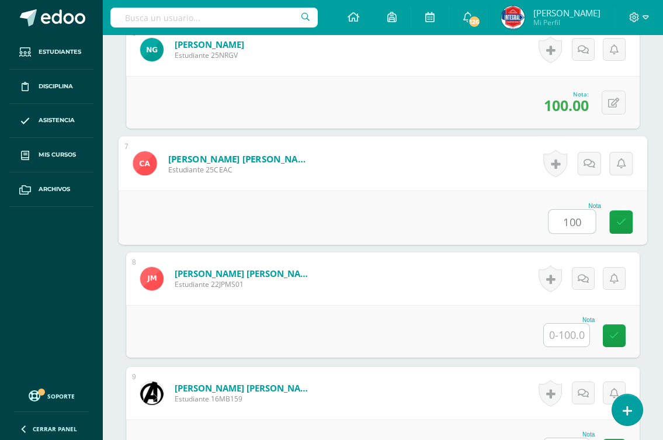
type input "100"
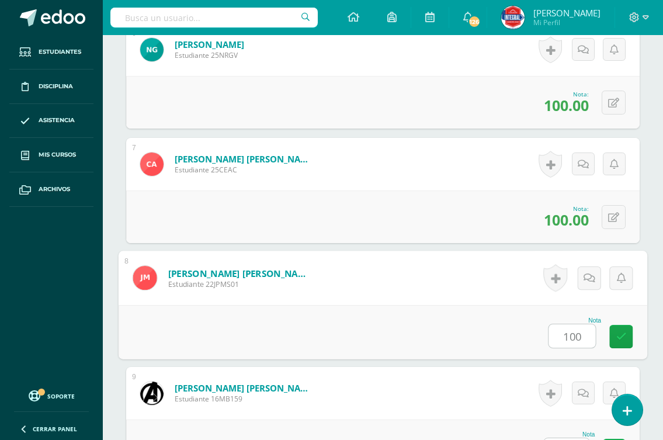
type input "100"
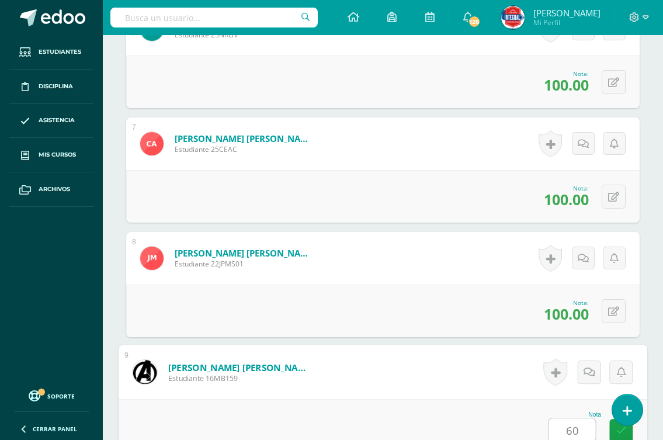
type input "60"
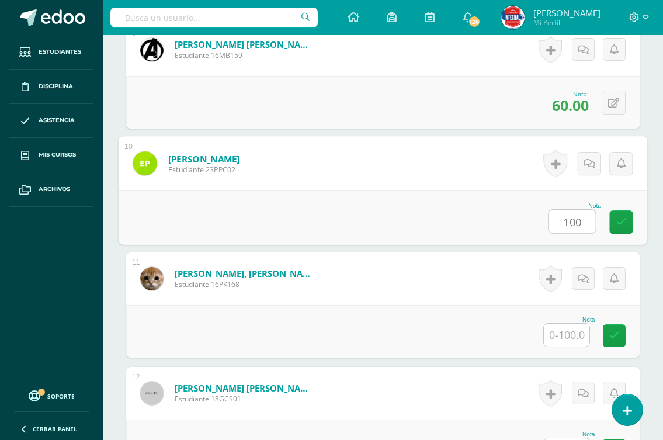
type input "100"
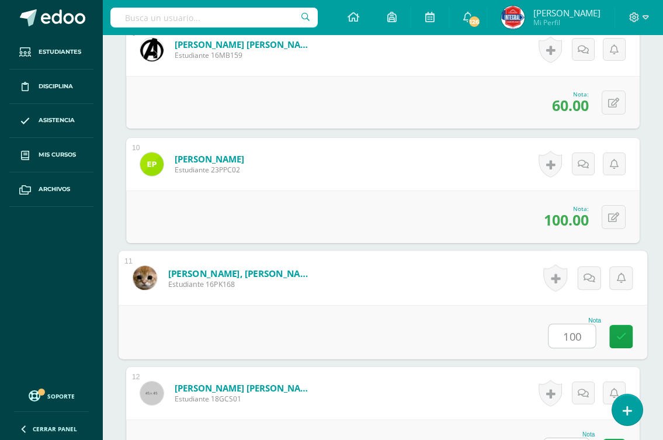
type input "100"
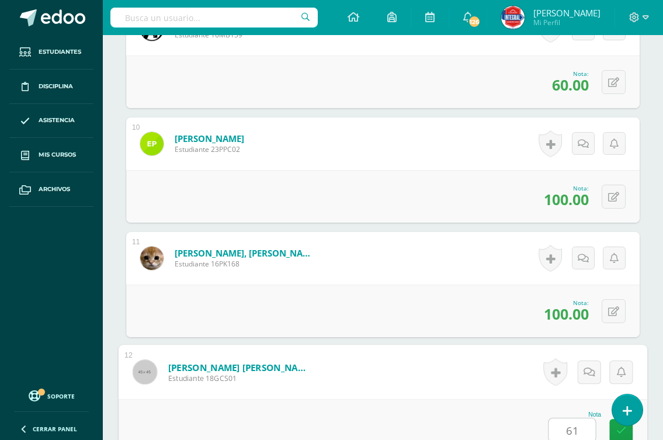
type input "61"
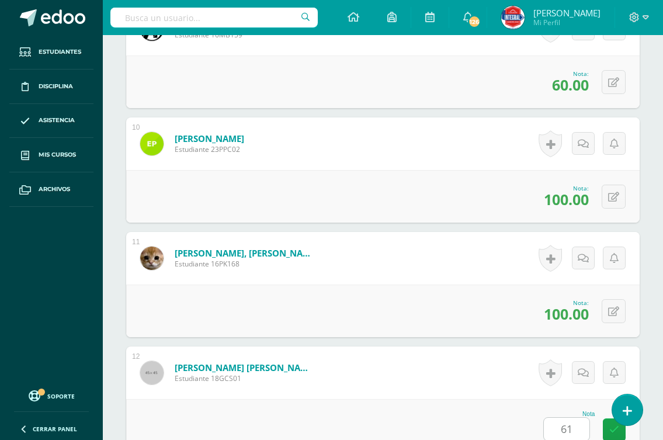
scroll to position [1599, 0]
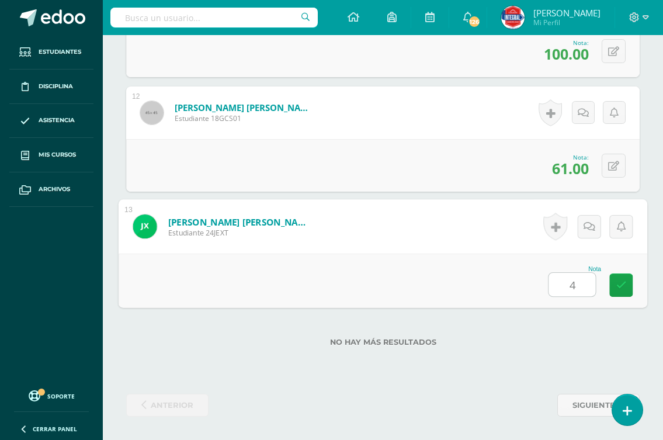
type input "48"
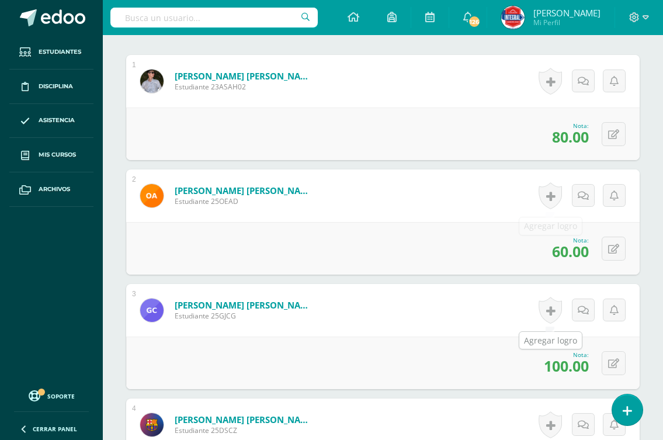
scroll to position [0, 0]
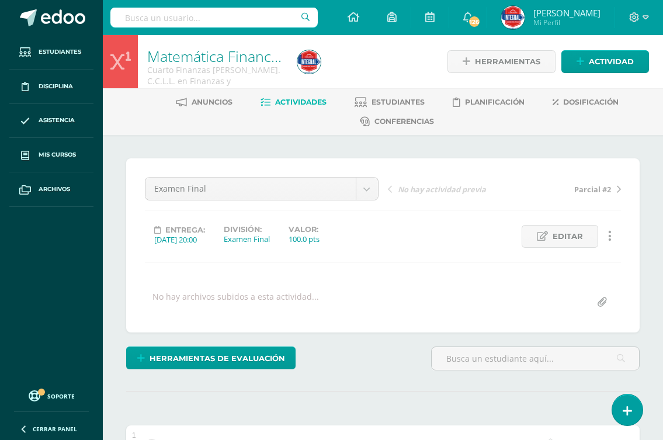
click at [282, 106] on span "Actividades" at bounding box center [300, 102] width 51 height 9
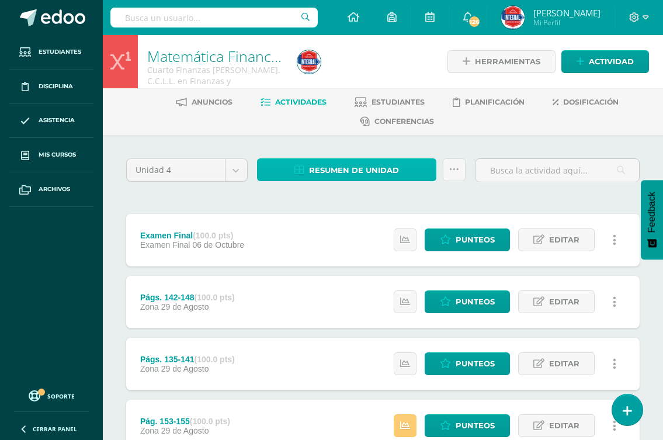
click at [337, 169] on span "Resumen de unidad" at bounding box center [354, 171] width 90 height 22
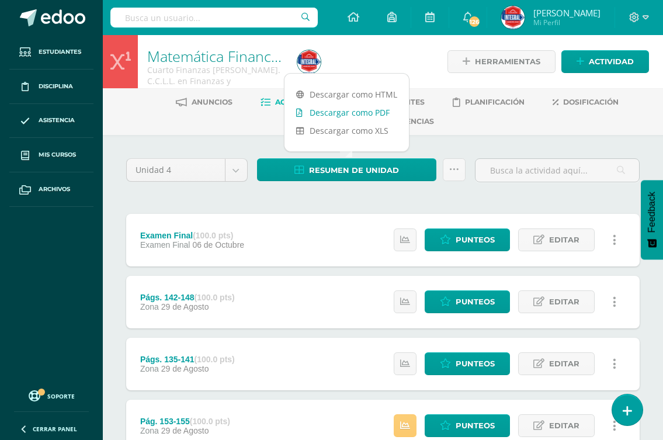
click at [347, 115] on link "Descargar como PDF" at bounding box center [347, 112] width 124 height 18
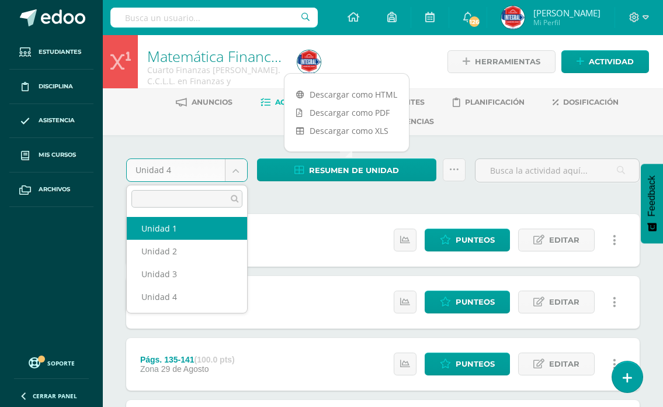
select select "Unidad 1"
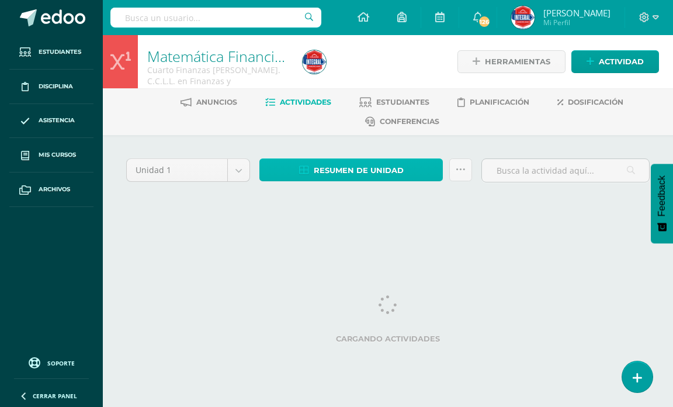
click at [313, 172] on link "Resumen de unidad" at bounding box center [350, 169] width 183 height 23
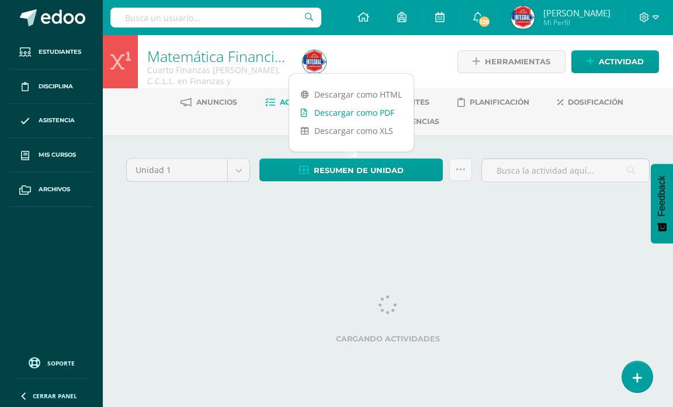
click at [319, 113] on link "Descargar como PDF" at bounding box center [351, 112] width 124 height 18
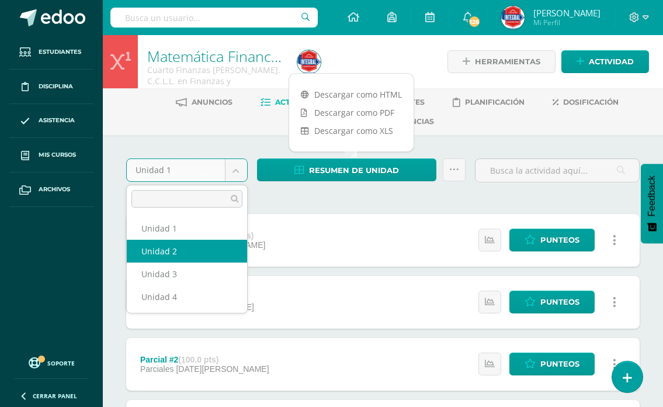
select select "Unidad 2"
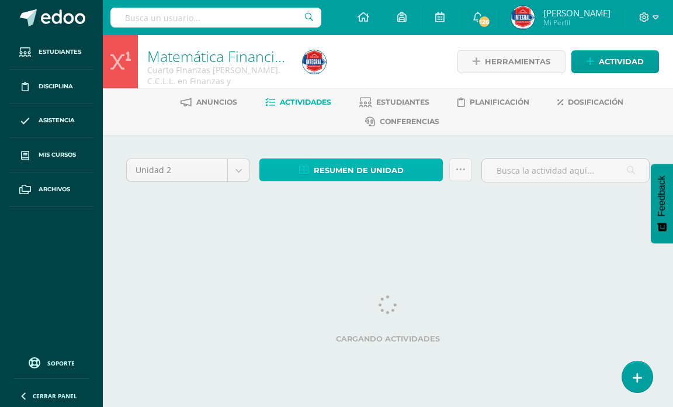
click at [382, 179] on span "Resumen de unidad" at bounding box center [359, 171] width 90 height 22
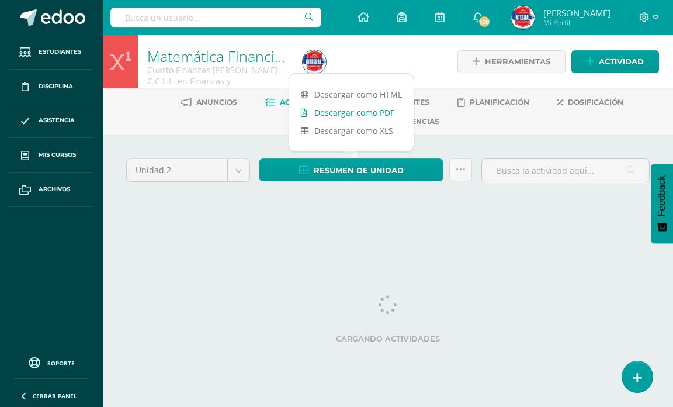
click at [360, 116] on link "Descargar como PDF" at bounding box center [351, 112] width 124 height 18
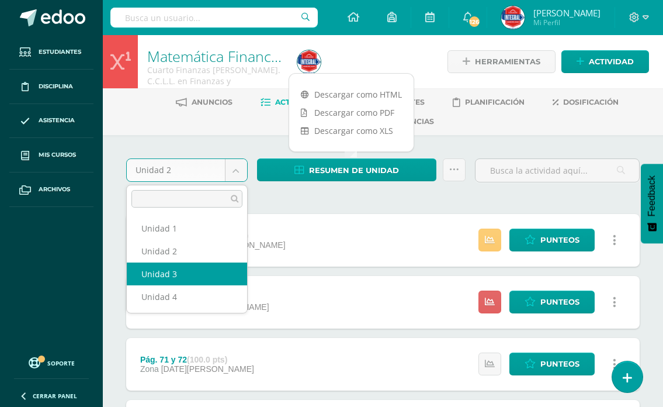
select select "Unidad 3"
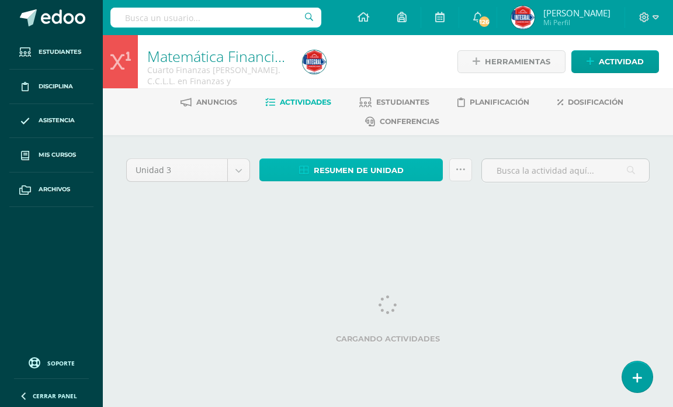
click at [324, 174] on span "Resumen de unidad" at bounding box center [359, 171] width 90 height 22
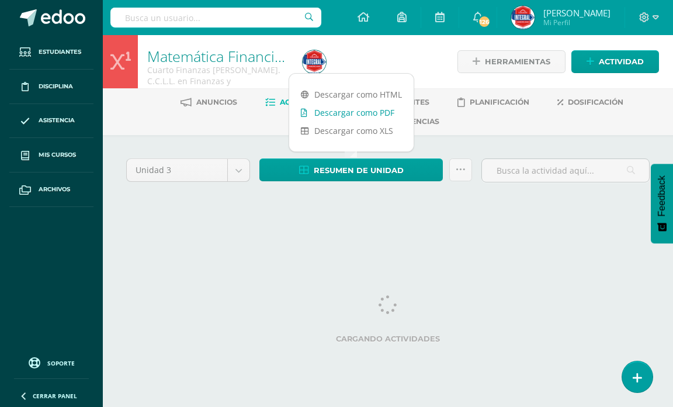
click at [351, 114] on link "Descargar como PDF" at bounding box center [351, 112] width 124 height 18
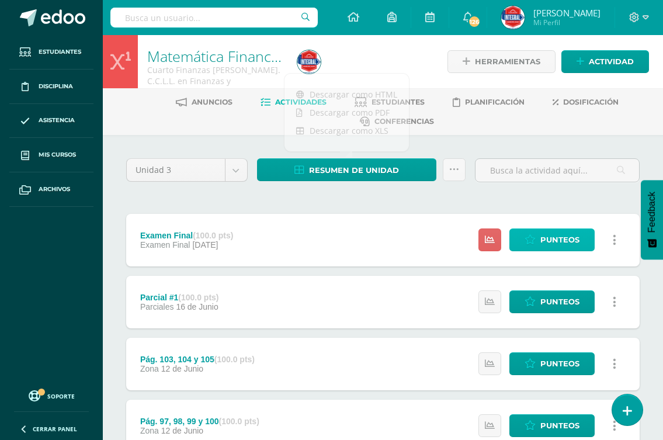
click at [525, 238] on link "Punteos" at bounding box center [551, 239] width 85 height 23
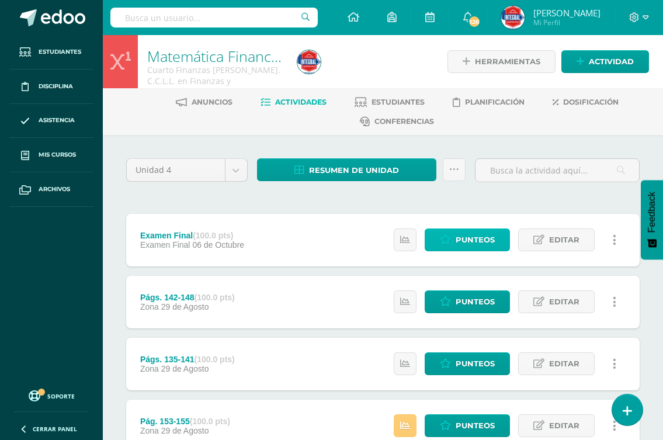
click at [455, 244] on link "Punteos" at bounding box center [467, 239] width 85 height 23
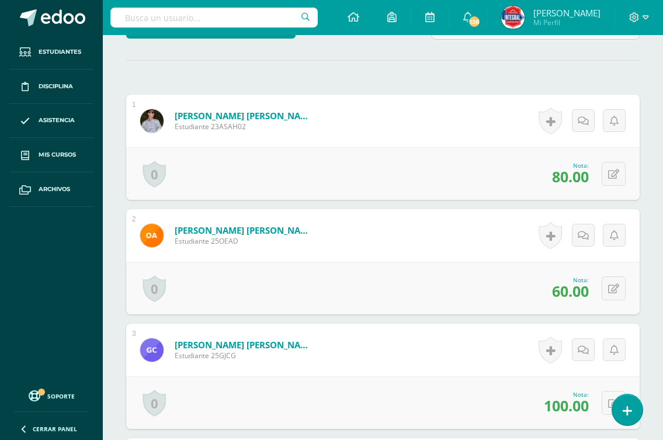
scroll to position [352, 0]
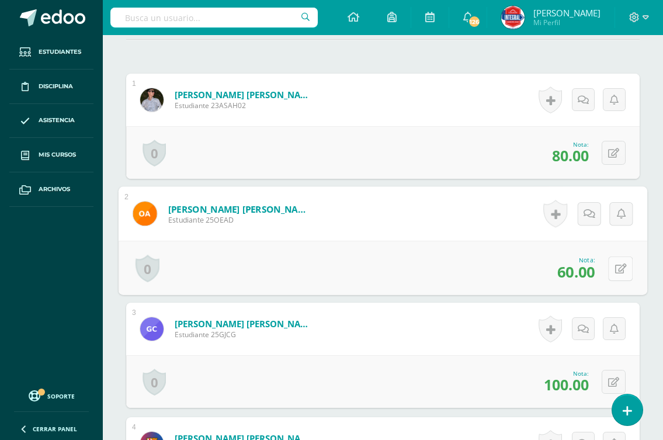
click at [619, 269] on button at bounding box center [620, 268] width 25 height 25
type input "70"
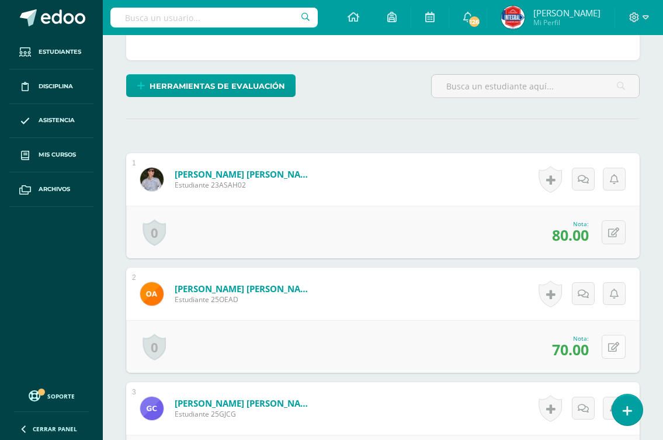
scroll to position [60, 0]
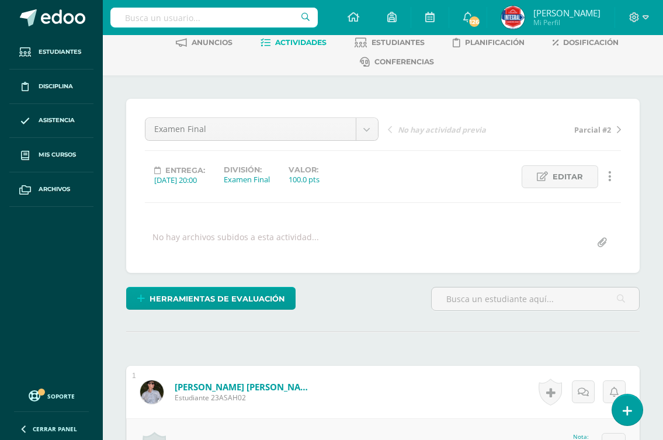
click at [604, 131] on span "Parcial #2" at bounding box center [592, 129] width 37 height 11
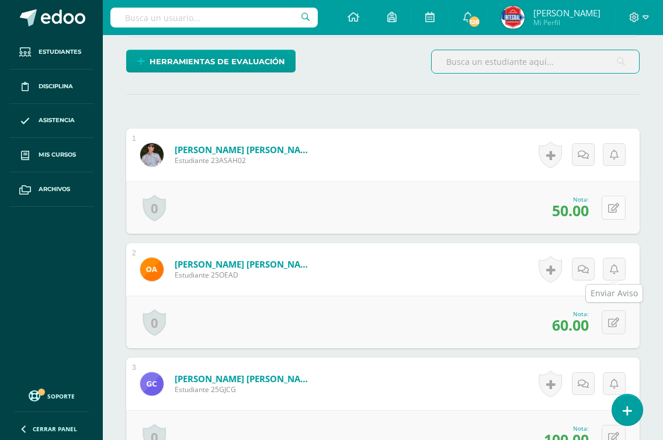
scroll to position [293, 0]
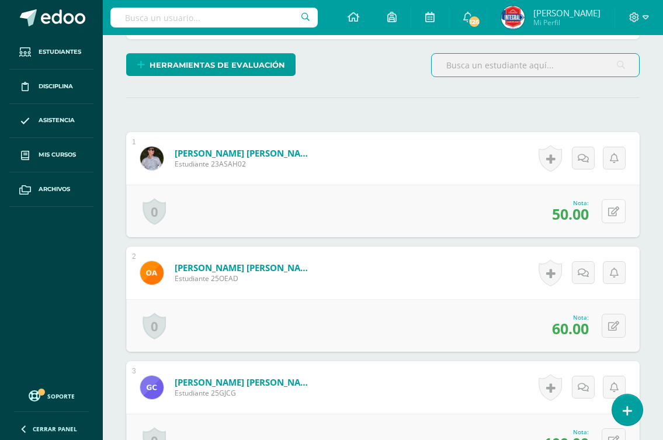
click at [612, 211] on icon at bounding box center [613, 212] width 11 height 10
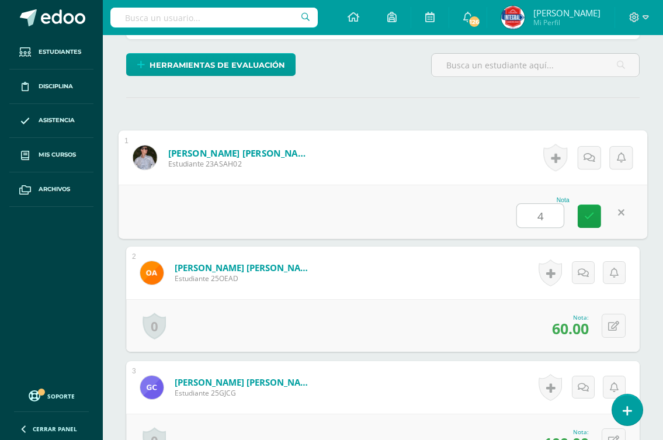
type input "40"
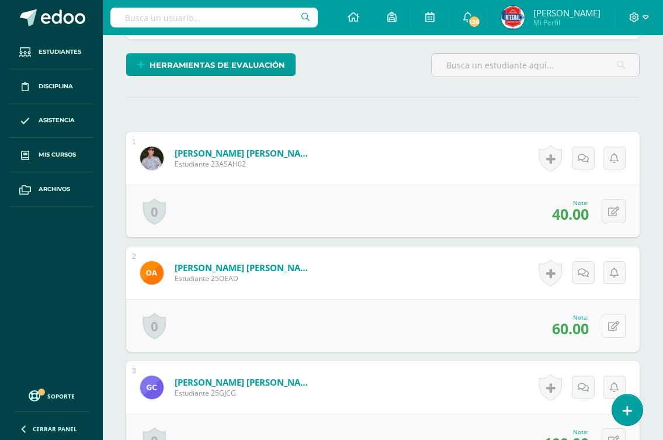
click at [615, 330] on icon at bounding box center [613, 326] width 11 height 10
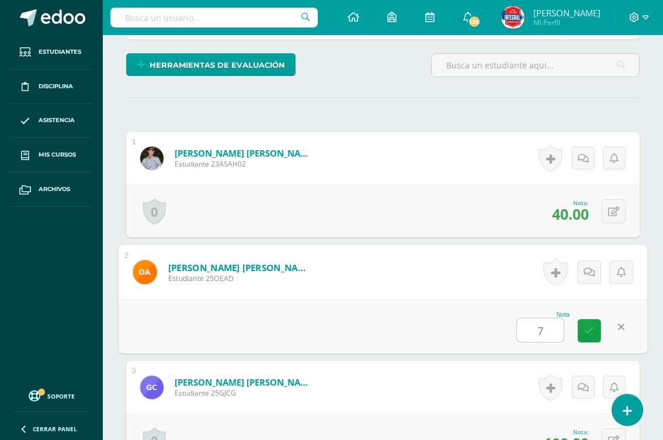
type input "70"
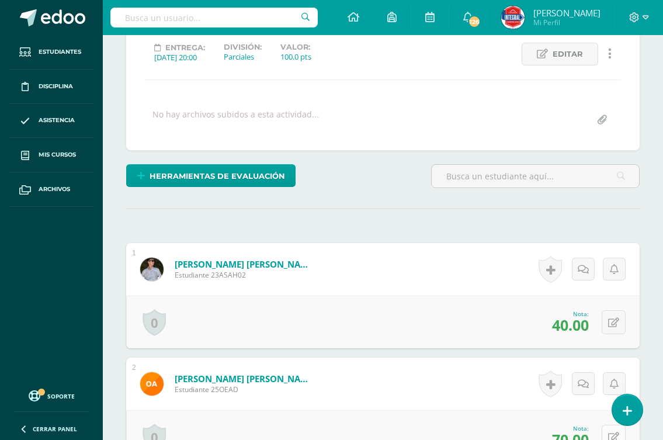
scroll to position [0, 0]
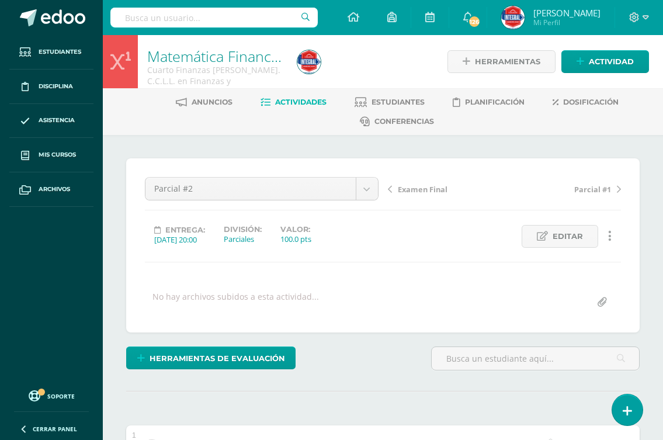
click at [605, 188] on span "Parcial #1" at bounding box center [592, 189] width 37 height 11
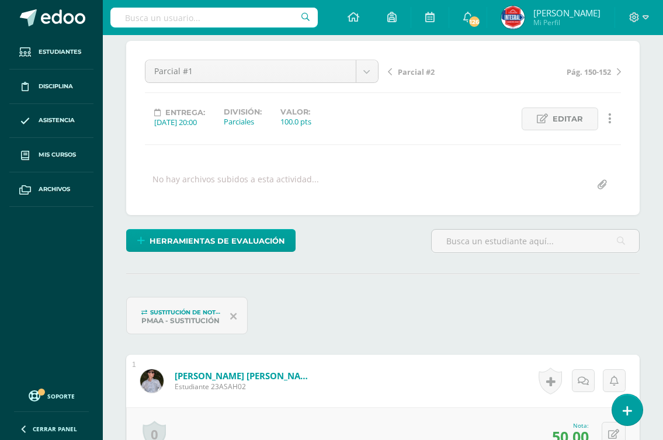
scroll to position [351, 0]
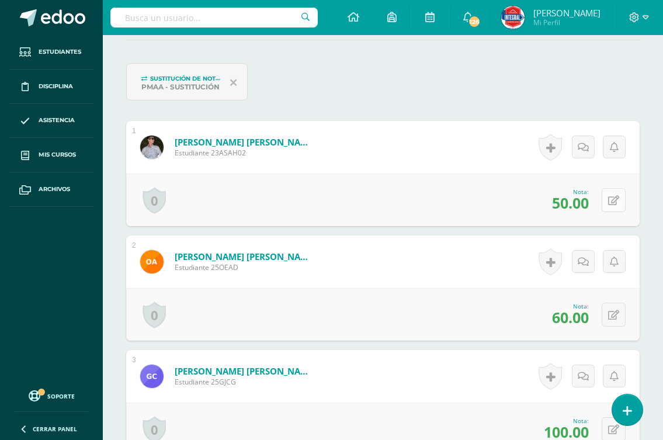
click at [610, 208] on button at bounding box center [614, 200] width 24 height 24
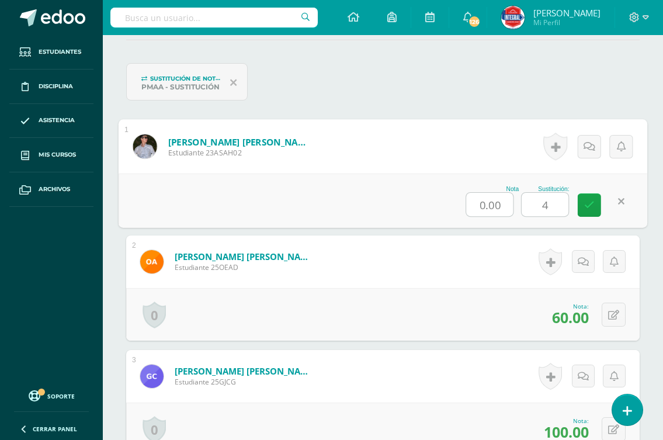
type input "40"
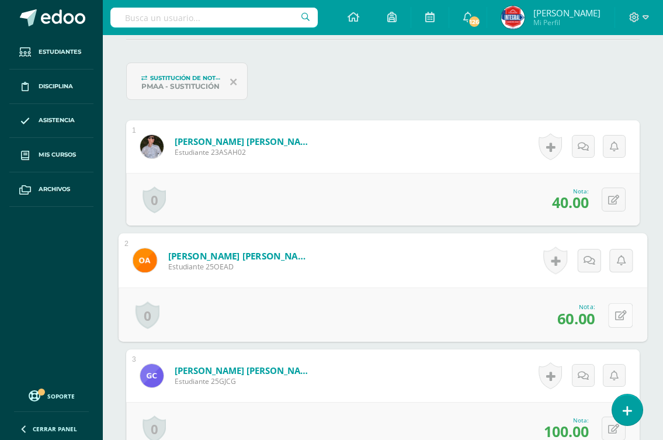
click at [615, 314] on icon at bounding box center [621, 315] width 12 height 10
type input "70"
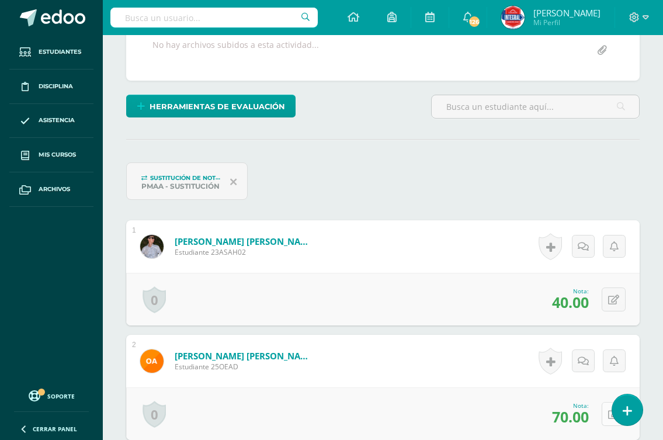
scroll to position [0, 0]
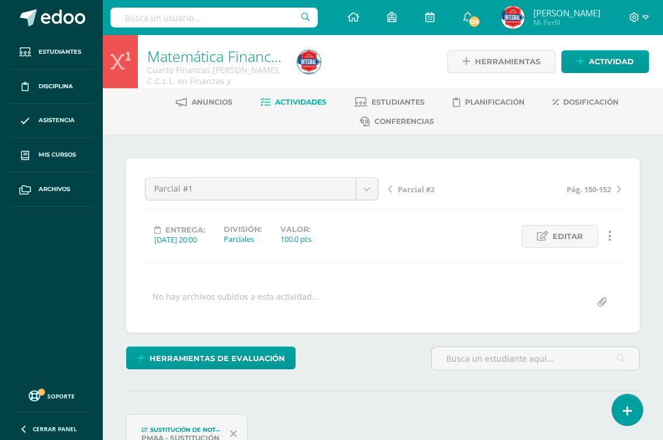
click at [597, 193] on span "Pág. 150-152" at bounding box center [589, 189] width 44 height 11
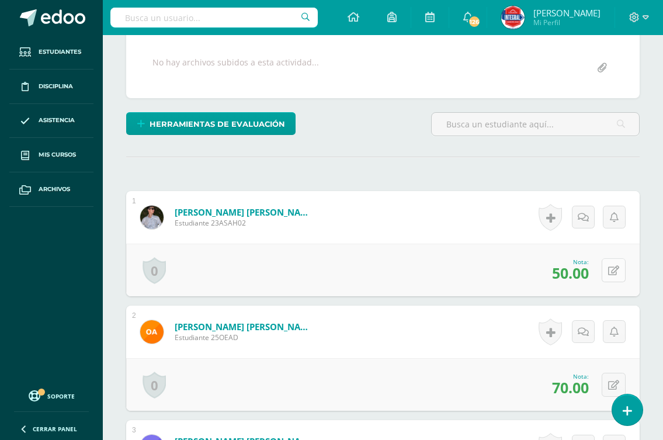
scroll to position [293, 0]
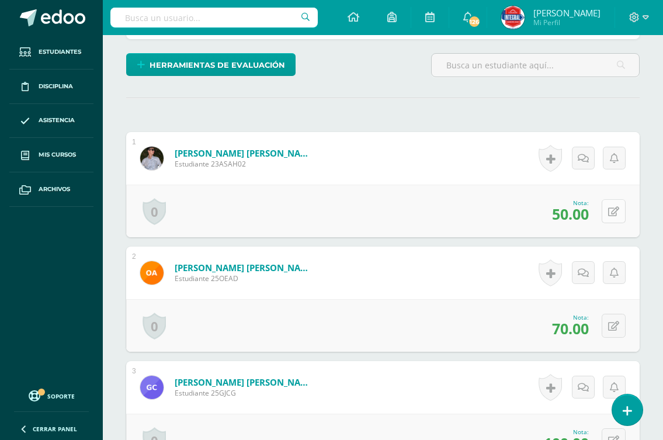
click at [615, 212] on icon at bounding box center [613, 212] width 11 height 10
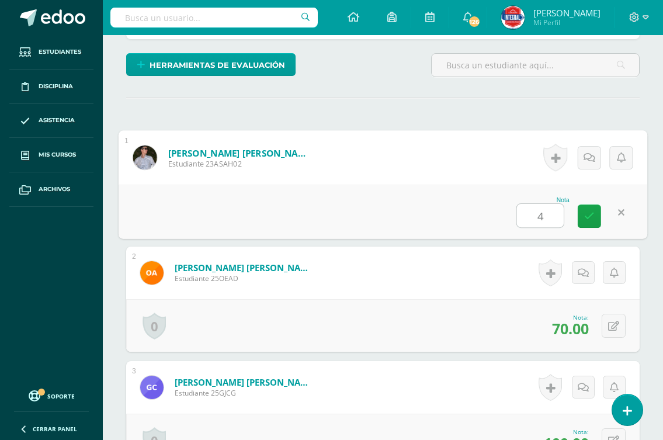
type input "40"
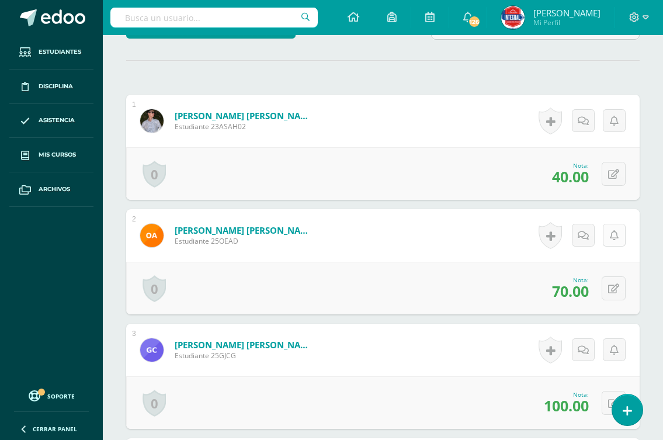
scroll to position [352, 0]
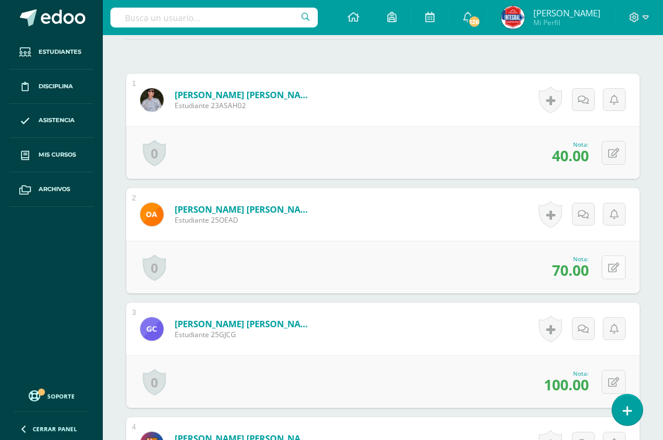
click at [614, 261] on button at bounding box center [614, 267] width 24 height 24
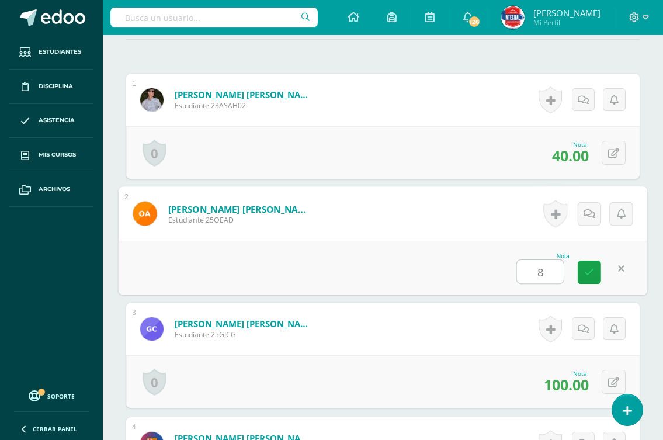
type input "80"
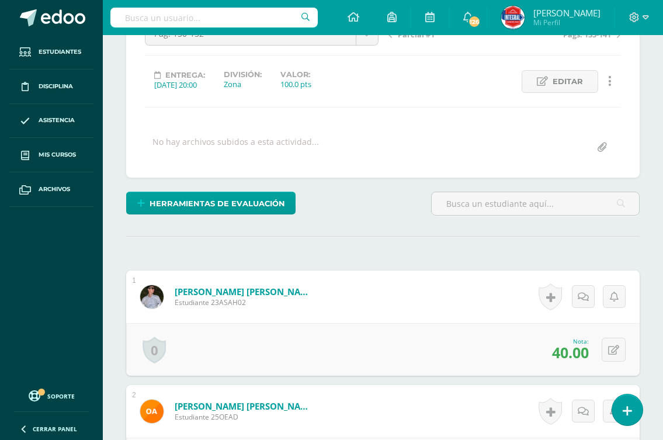
scroll to position [0, 0]
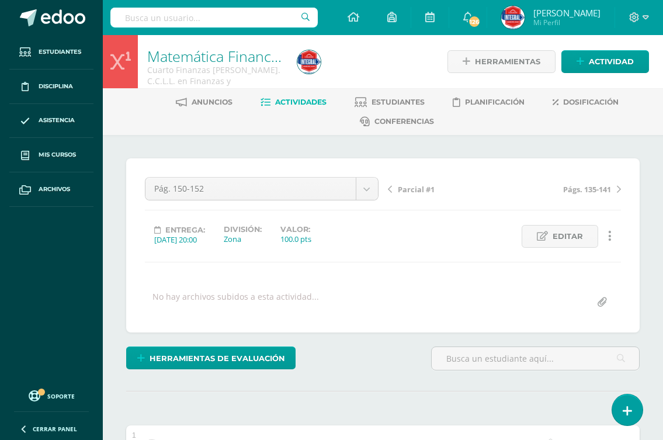
click at [589, 190] on span "Págs. 135-141" at bounding box center [587, 189] width 48 height 11
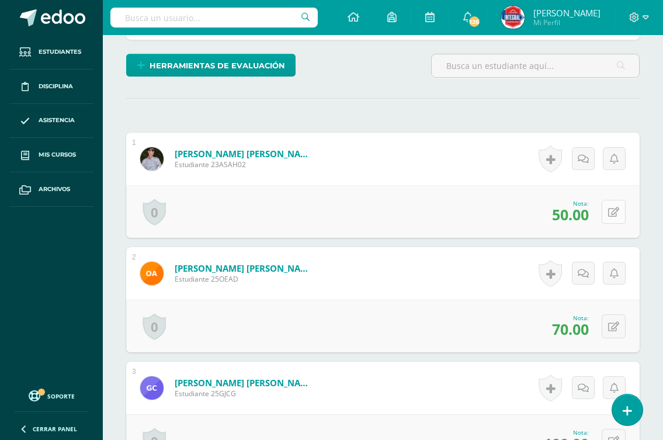
scroll to position [293, 0]
click at [616, 208] on icon at bounding box center [613, 212] width 11 height 10
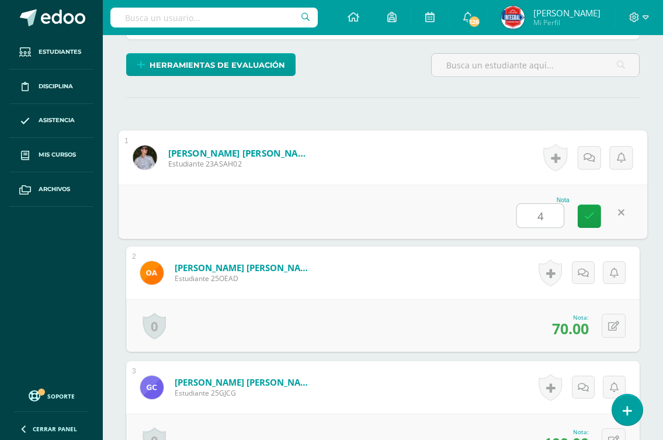
type input "40"
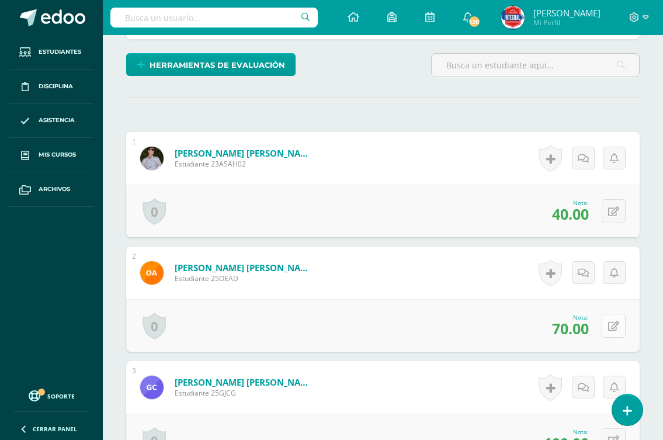
click at [611, 328] on button at bounding box center [614, 326] width 24 height 24
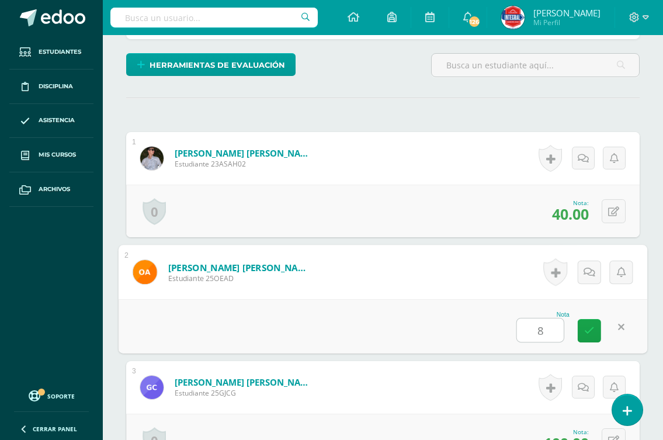
type input "80"
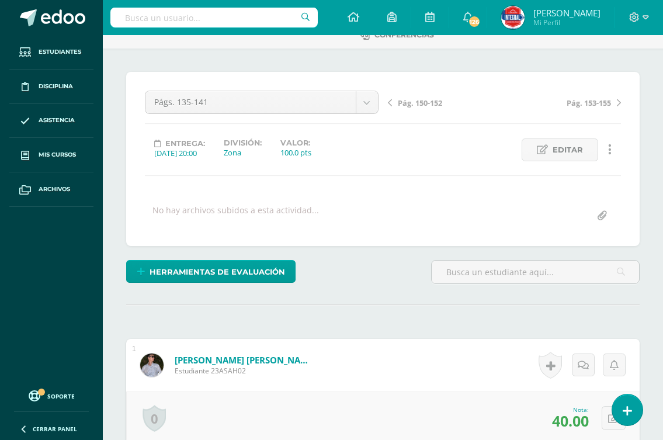
scroll to position [0, 0]
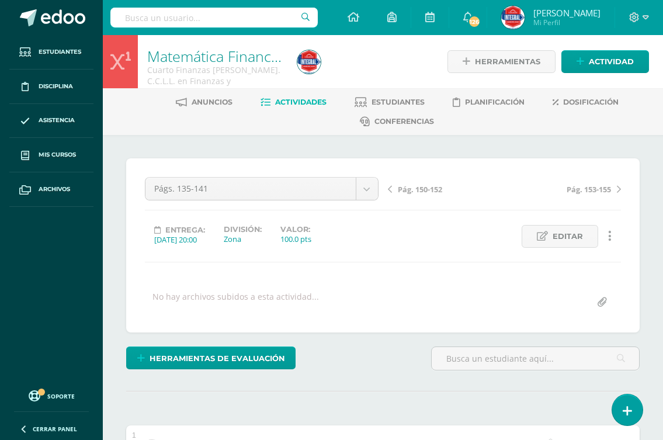
click at [599, 190] on span "Pág. 153-155" at bounding box center [589, 189] width 44 height 11
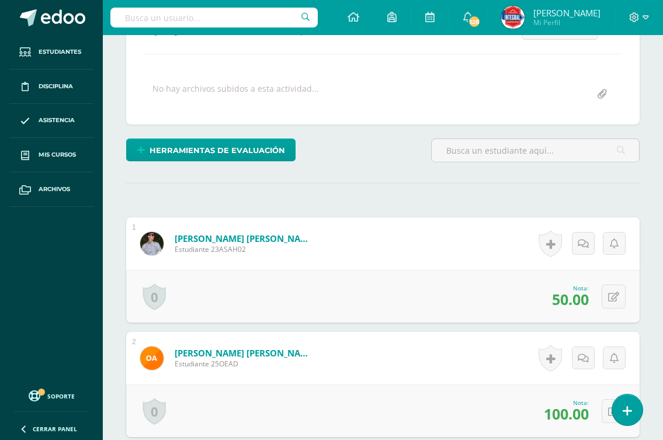
scroll to position [293, 0]
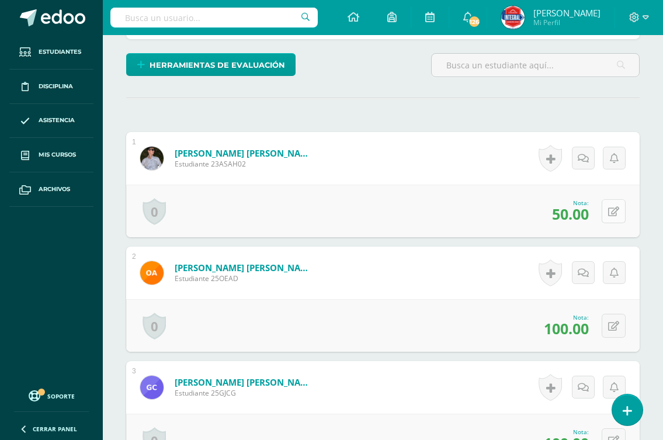
click at [616, 209] on icon at bounding box center [613, 212] width 11 height 10
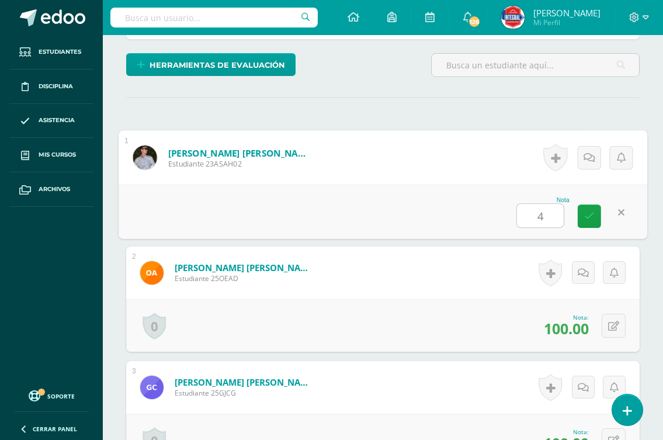
type input "40"
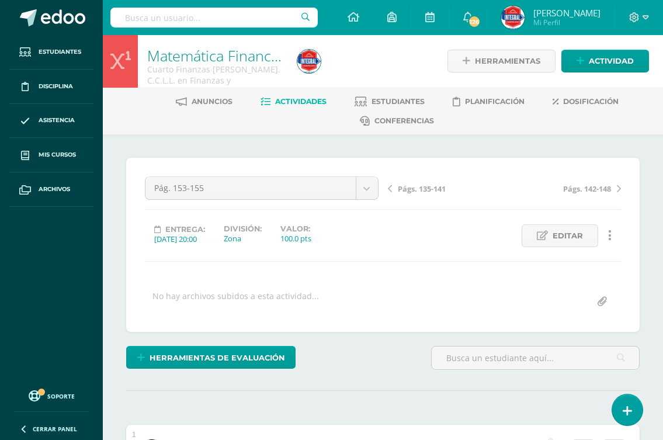
scroll to position [0, 0]
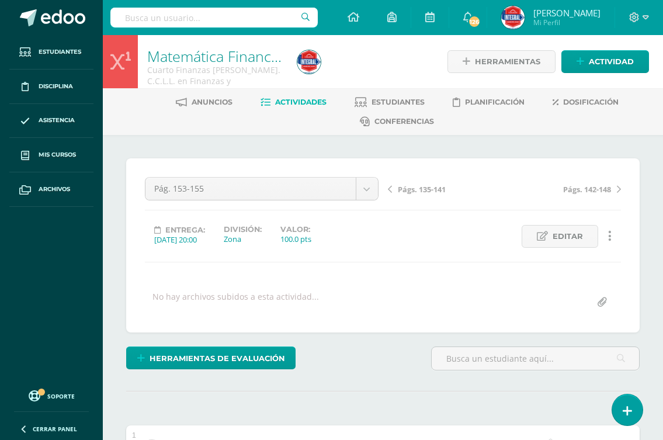
click at [602, 188] on span "Págs. 142-148" at bounding box center [587, 189] width 48 height 11
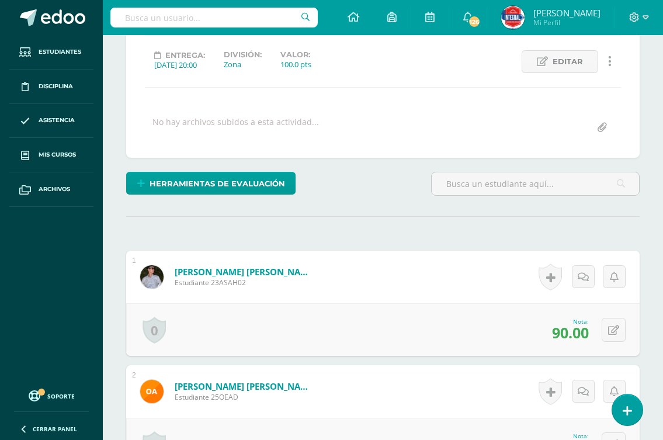
scroll to position [352, 0]
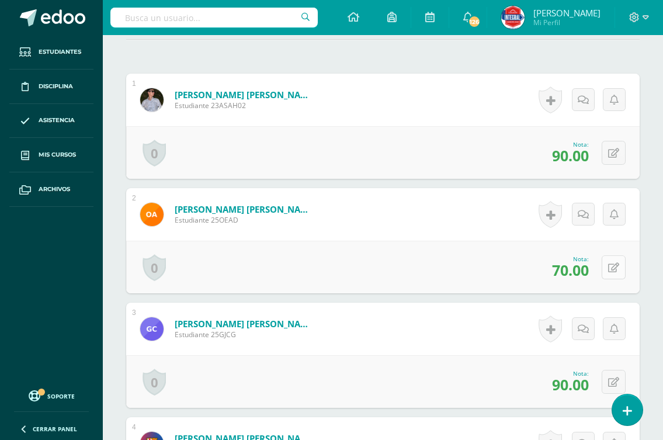
click at [609, 271] on button at bounding box center [614, 267] width 24 height 24
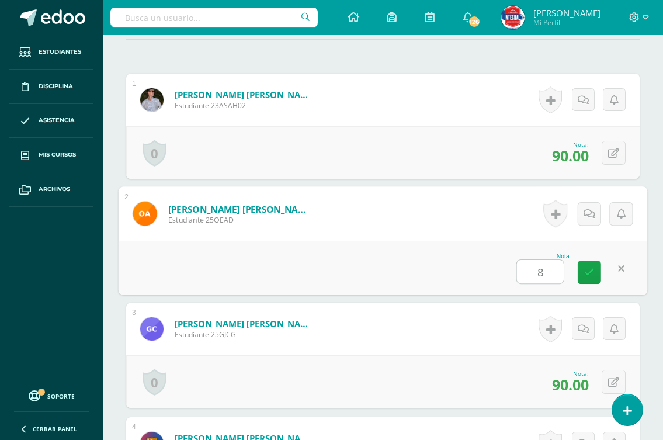
type input "80"
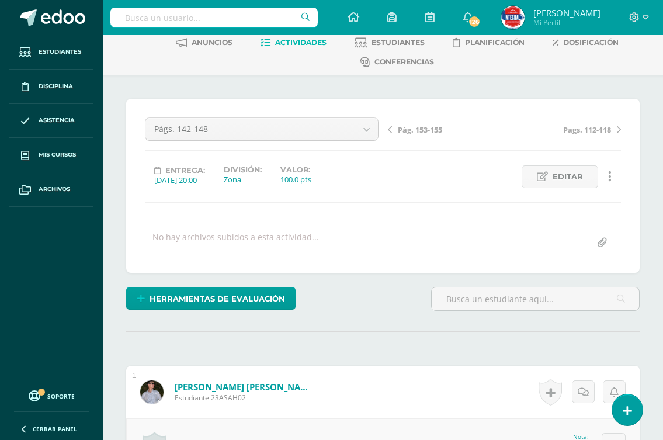
scroll to position [0, 0]
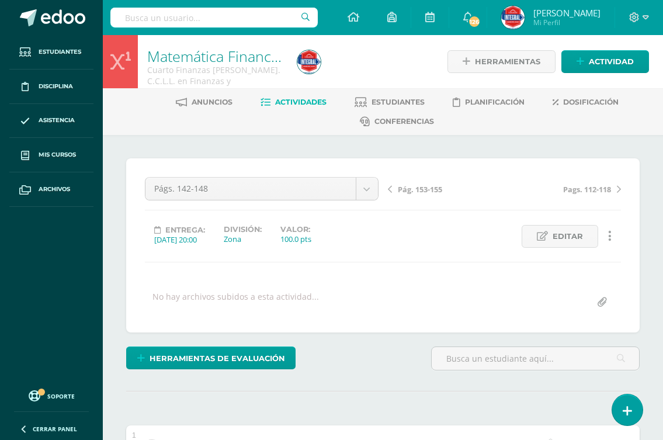
click at [590, 190] on span "Pags. 112-118" at bounding box center [587, 189] width 48 height 11
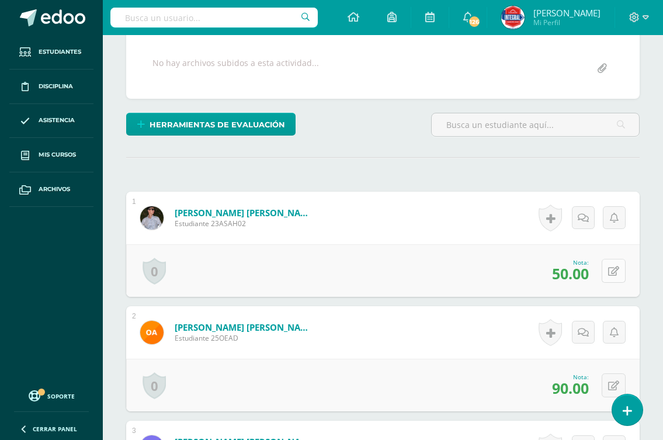
scroll to position [234, 0]
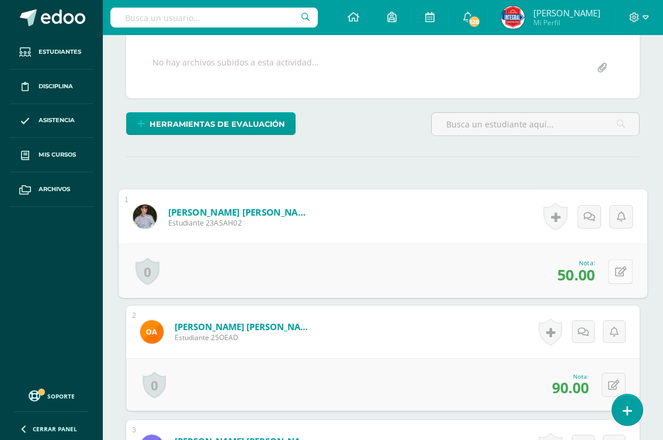
click at [610, 271] on button at bounding box center [620, 271] width 25 height 25
type input "40"
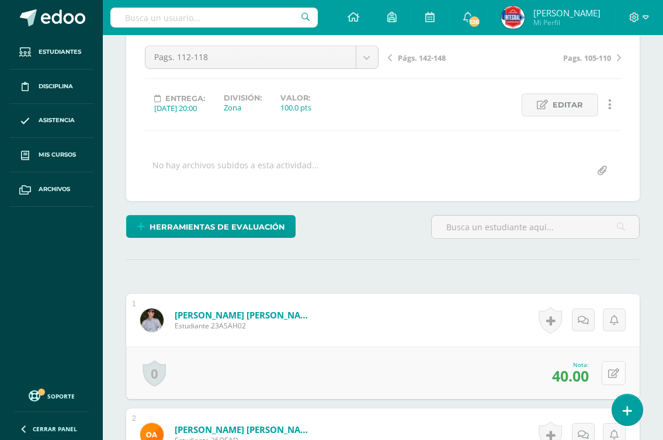
scroll to position [0, 0]
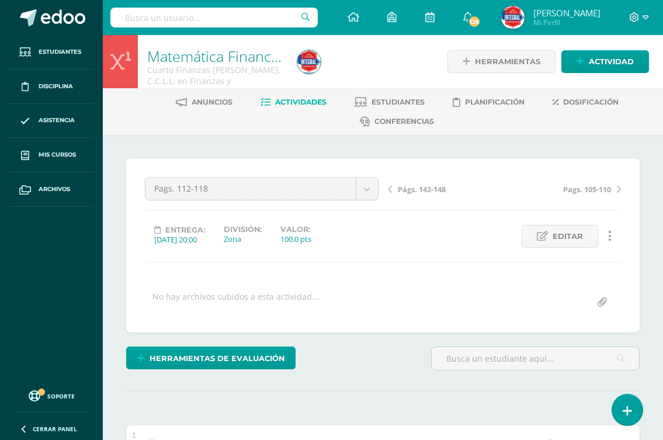
click at [583, 193] on span "Pags. 105-110" at bounding box center [587, 189] width 48 height 11
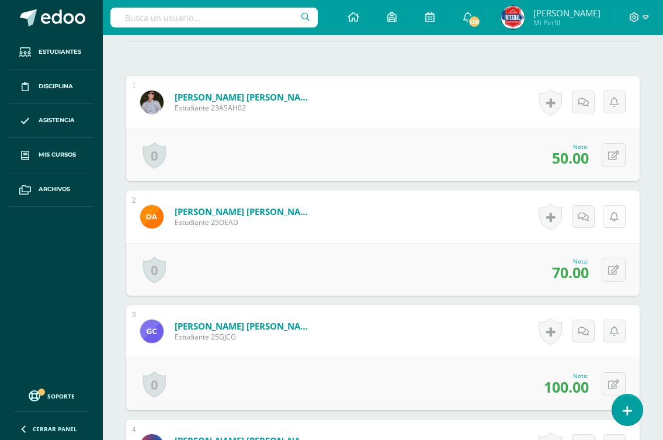
scroll to position [351, 0]
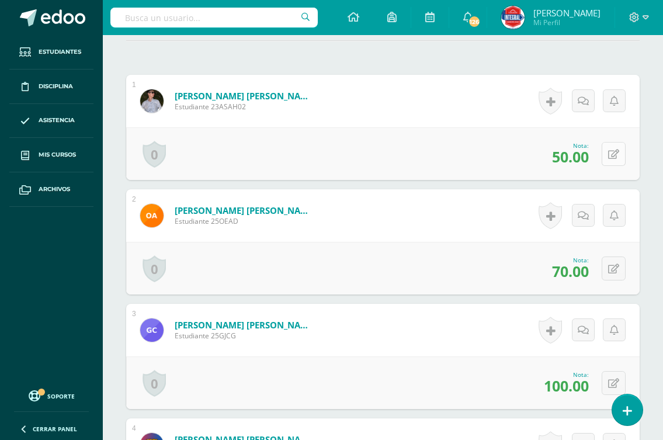
click at [608, 158] on button at bounding box center [614, 154] width 24 height 24
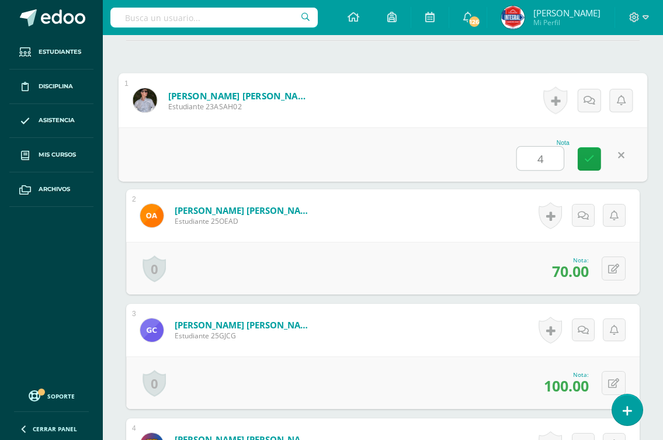
type input "40"
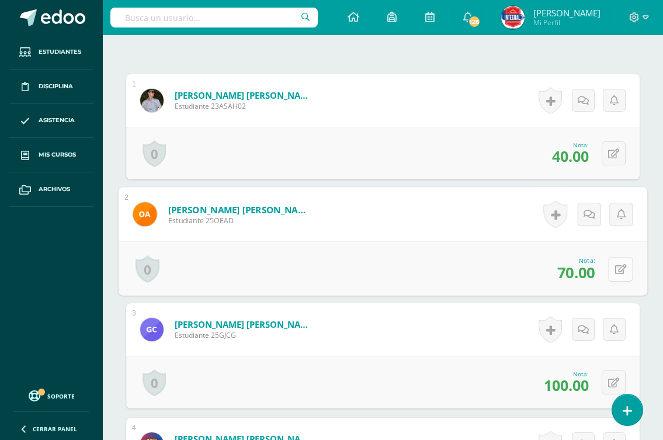
click at [616, 269] on icon at bounding box center [621, 269] width 12 height 10
type input "80"
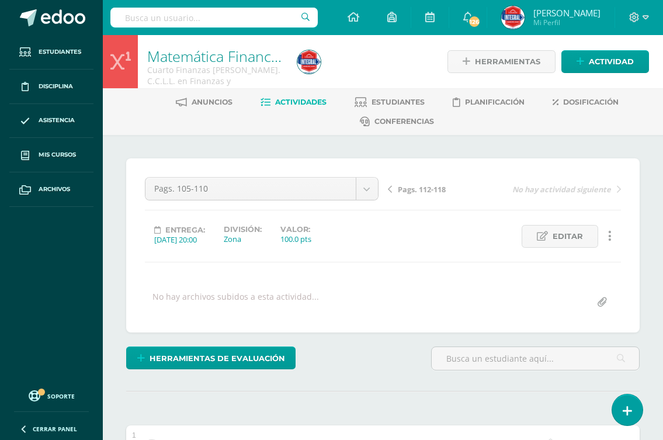
scroll to position [0, 0]
click at [286, 98] on span "Actividades" at bounding box center [300, 102] width 51 height 9
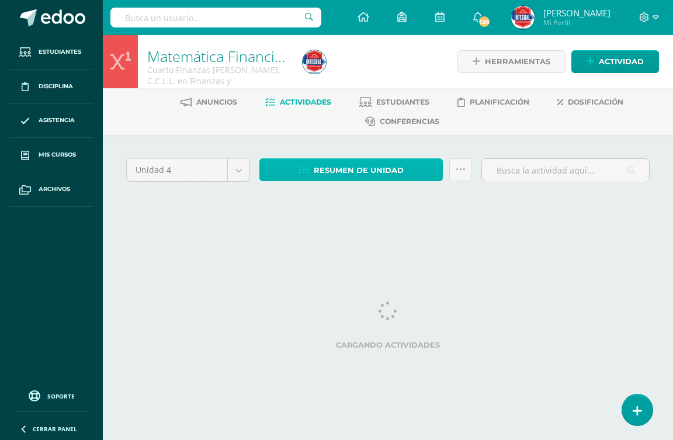
click at [329, 170] on span "Resumen de unidad" at bounding box center [359, 171] width 90 height 22
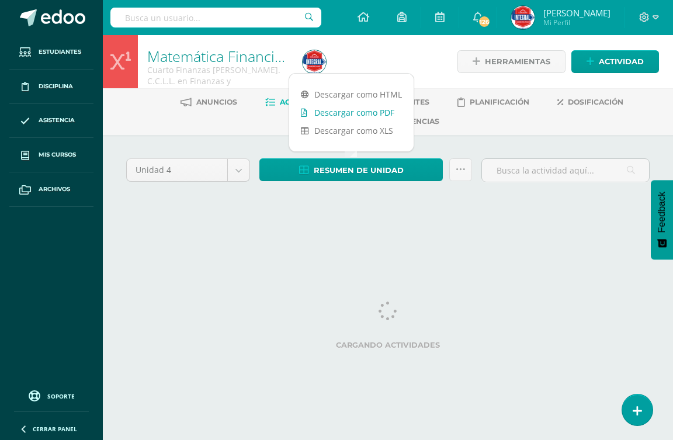
click at [361, 110] on link "Descargar como PDF" at bounding box center [351, 112] width 124 height 18
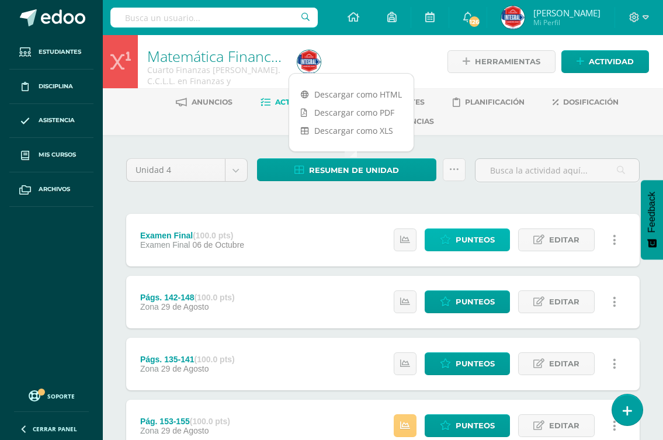
click at [466, 240] on span "Punteos" at bounding box center [475, 240] width 39 height 22
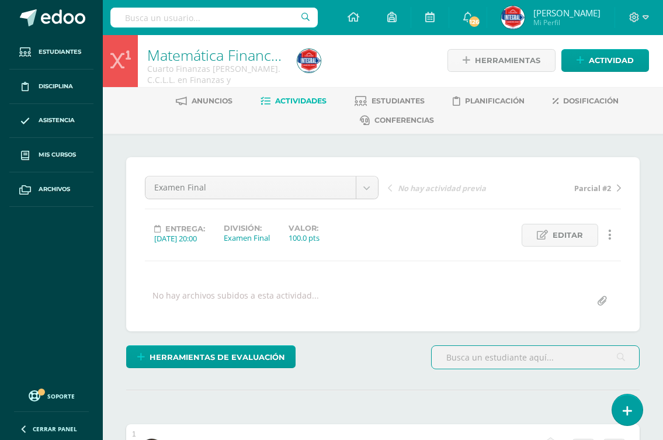
scroll to position [235, 0]
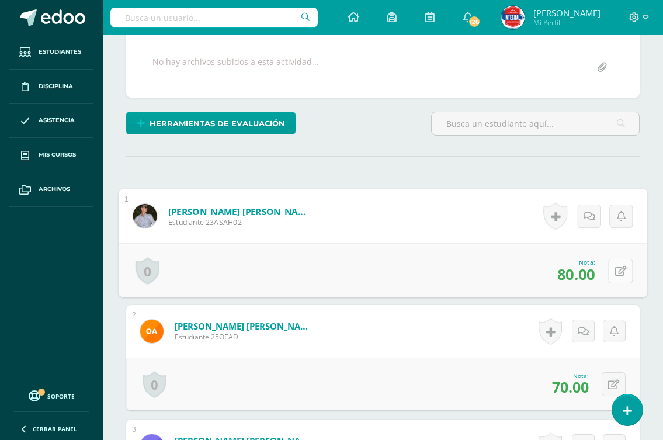
click at [621, 268] on button at bounding box center [620, 270] width 25 height 25
type input "70"
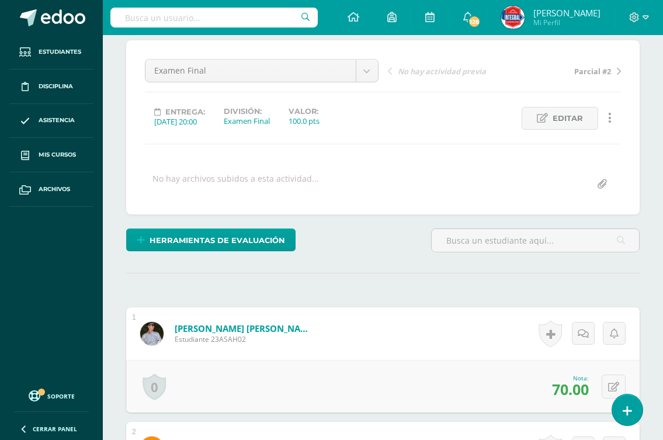
scroll to position [1, 0]
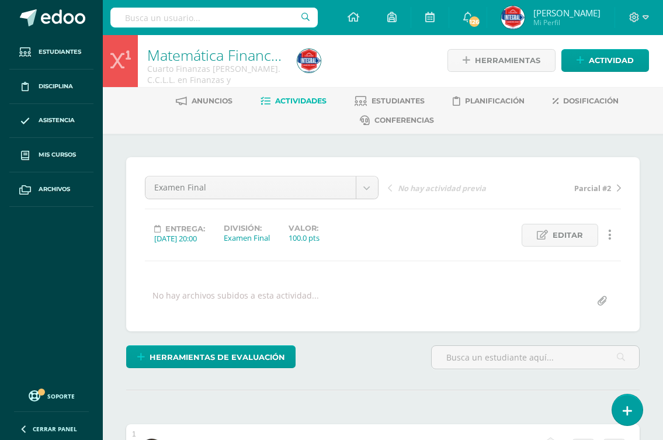
click at [286, 95] on link "Actividades" at bounding box center [294, 101] width 66 height 19
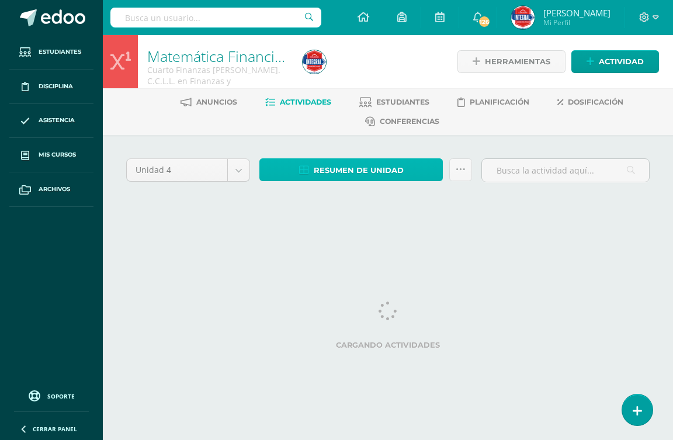
click at [347, 168] on span "Resumen de unidad" at bounding box center [359, 171] width 90 height 22
click at [344, 171] on span "Resumen de unidad" at bounding box center [359, 171] width 90 height 22
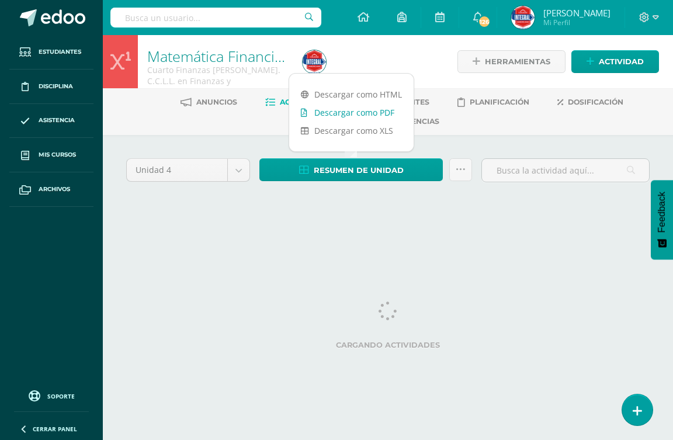
click at [353, 112] on link "Descargar como PDF" at bounding box center [351, 112] width 124 height 18
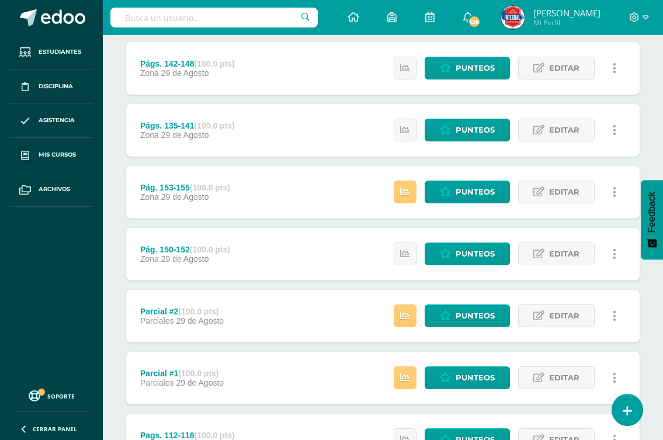
scroll to position [400, 0]
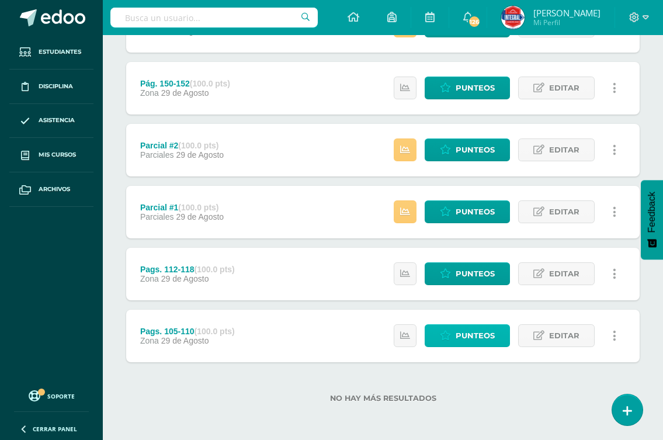
click at [462, 332] on span "Punteos" at bounding box center [475, 336] width 39 height 22
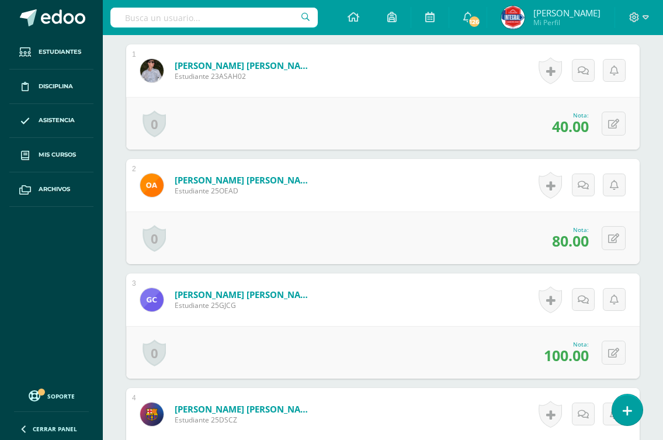
scroll to position [352, 0]
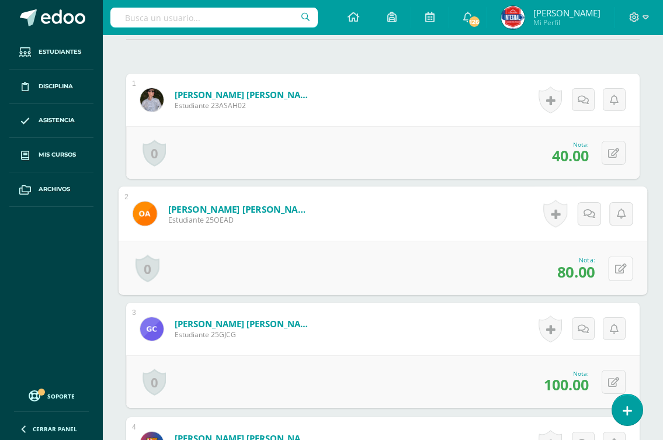
click at [615, 267] on icon at bounding box center [621, 269] width 12 height 10
type input "85"
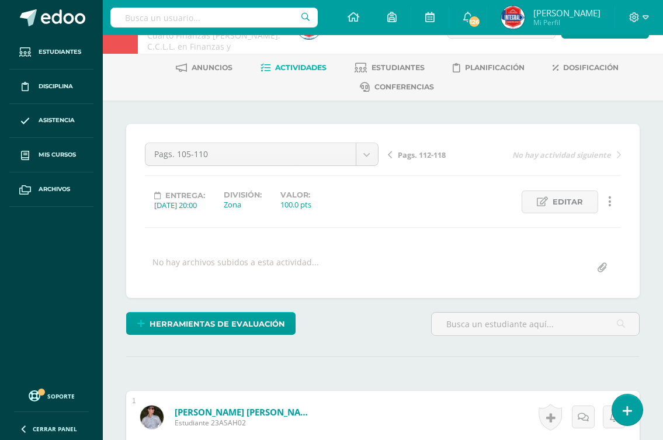
scroll to position [0, 0]
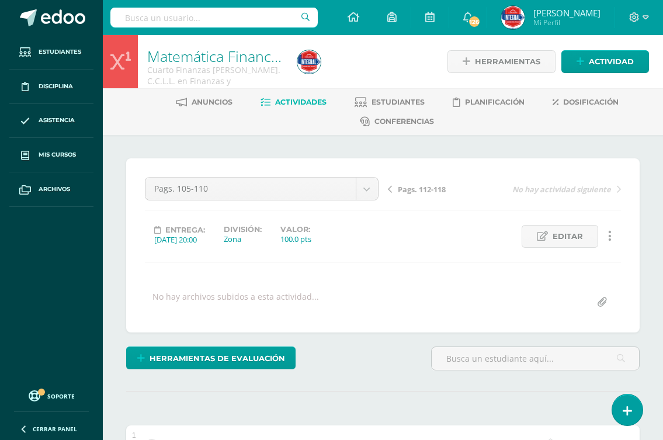
click at [415, 190] on span "Pags. 112-118" at bounding box center [422, 189] width 48 height 11
click at [422, 191] on span "Págs. 142-148" at bounding box center [422, 189] width 48 height 11
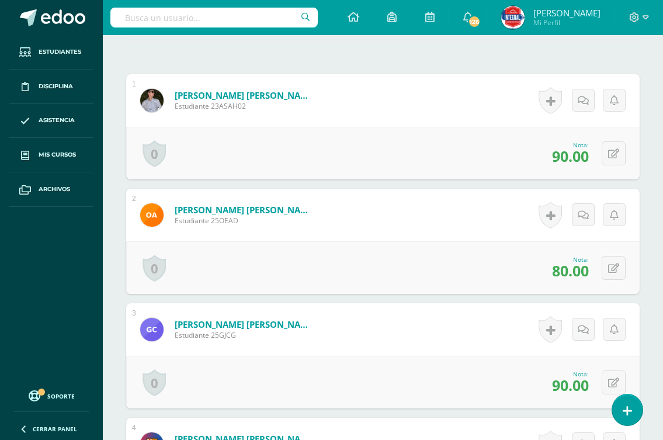
scroll to position [352, 0]
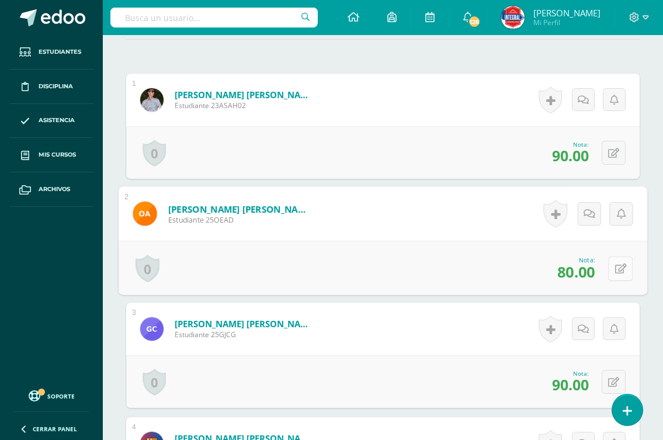
click at [611, 269] on button at bounding box center [620, 268] width 25 height 25
type input "85"
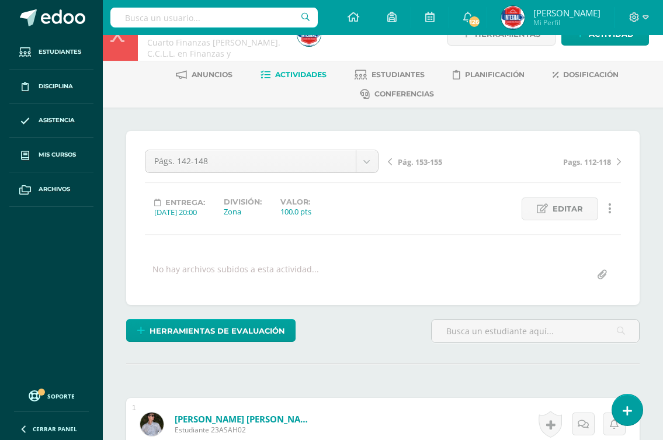
scroll to position [0, 0]
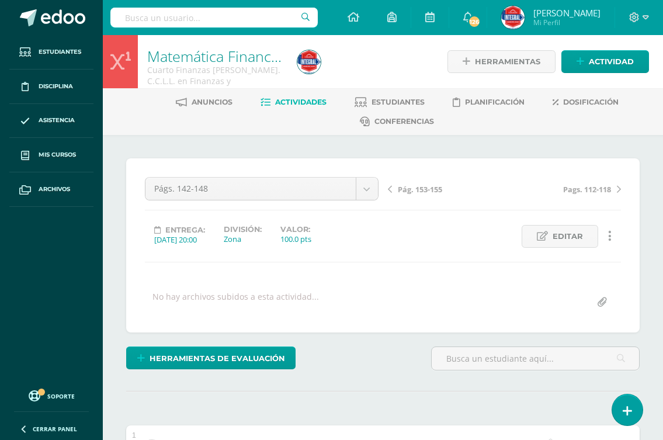
click at [406, 191] on span "Pág. 153-155" at bounding box center [420, 189] width 44 height 11
click at [395, 188] on link "Págs. 135-141" at bounding box center [446, 189] width 117 height 12
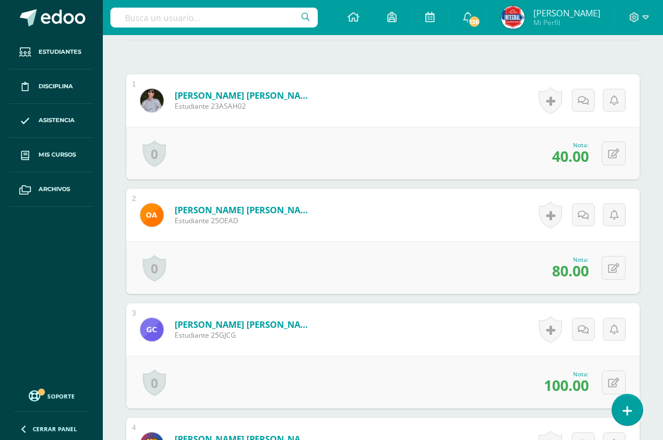
scroll to position [352, 0]
click at [615, 265] on icon at bounding box center [613, 268] width 11 height 10
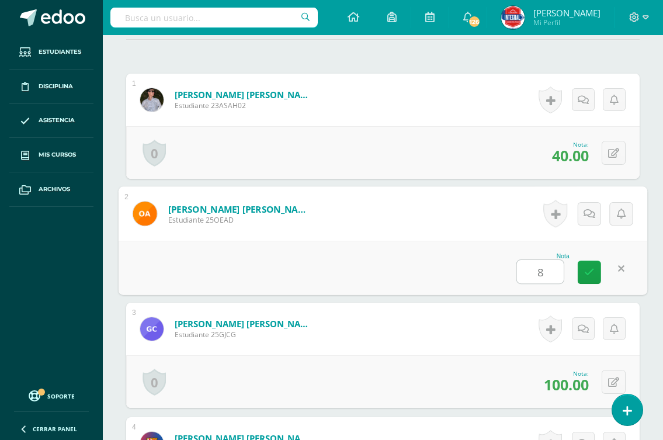
type input "85"
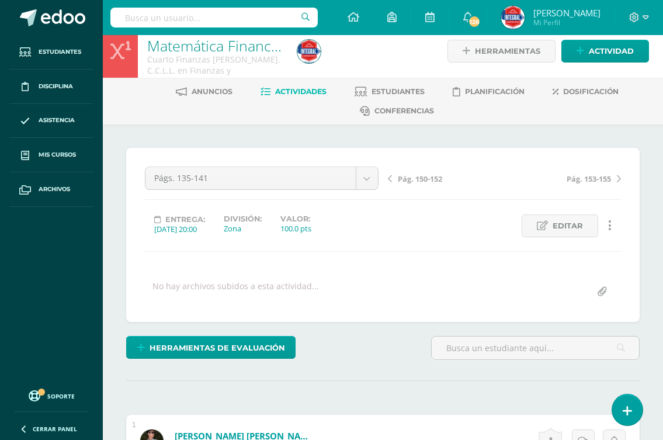
scroll to position [0, 0]
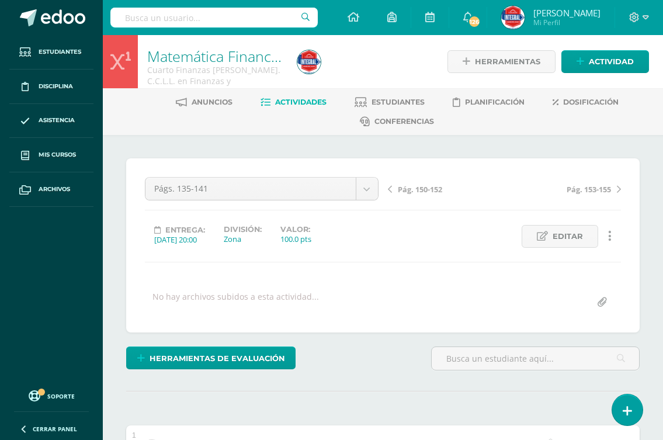
click at [418, 192] on span "Pág. 150-152" at bounding box center [420, 189] width 44 height 11
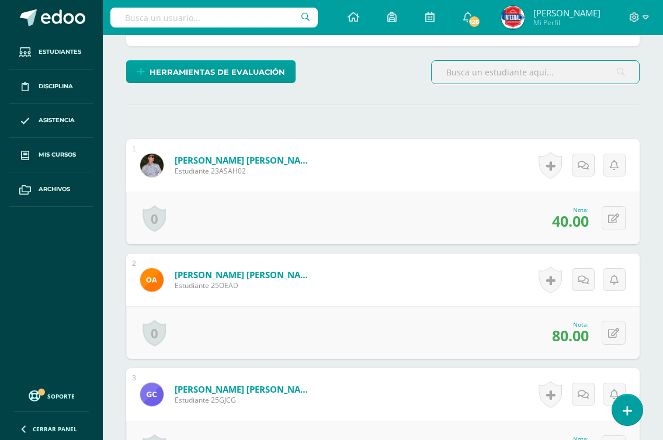
scroll to position [293, 0]
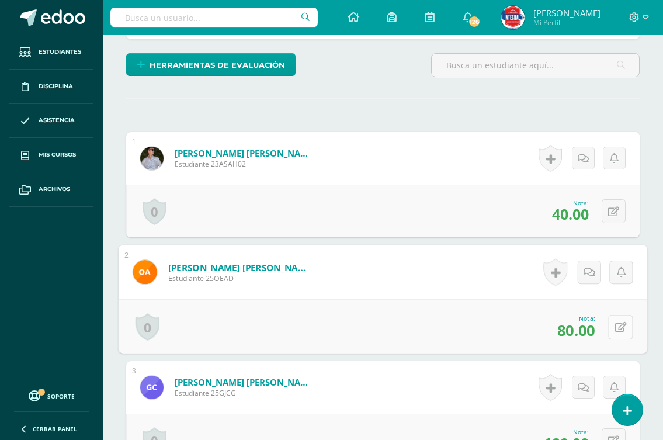
click at [615, 324] on icon at bounding box center [621, 327] width 12 height 10
type input "85"
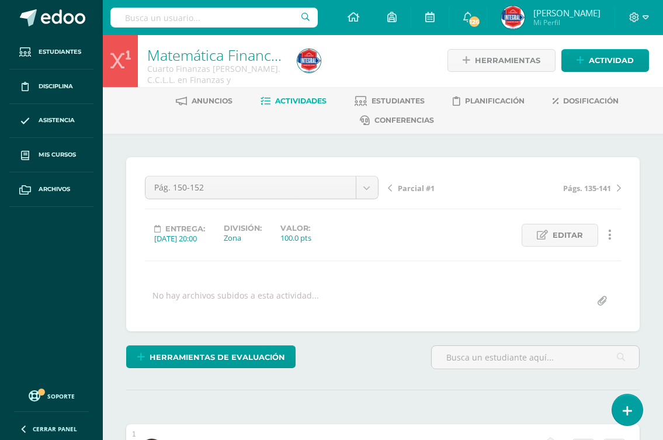
scroll to position [0, 0]
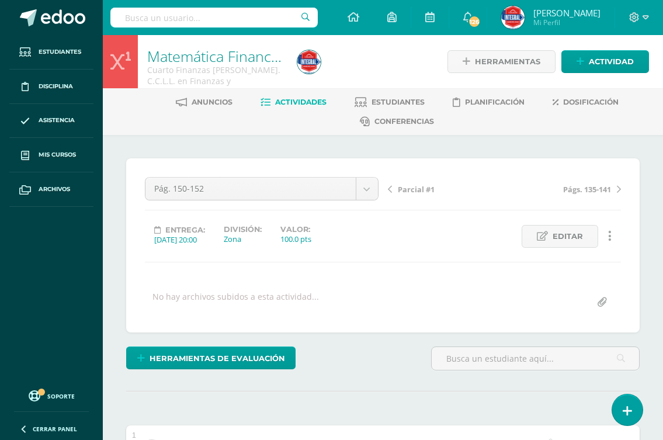
click at [300, 100] on span "Actividades" at bounding box center [300, 102] width 51 height 9
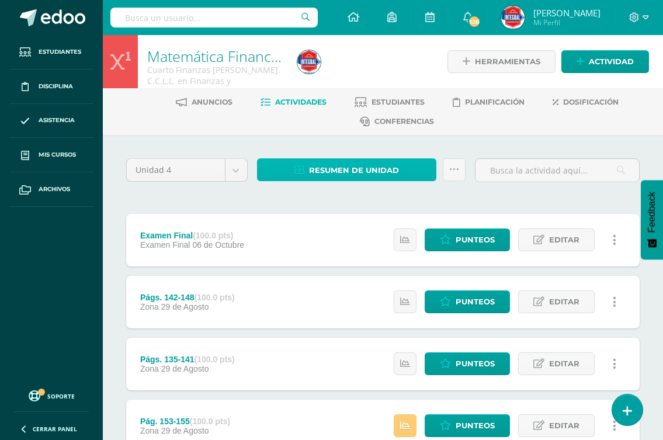
click at [378, 175] on span "Resumen de unidad" at bounding box center [354, 171] width 90 height 22
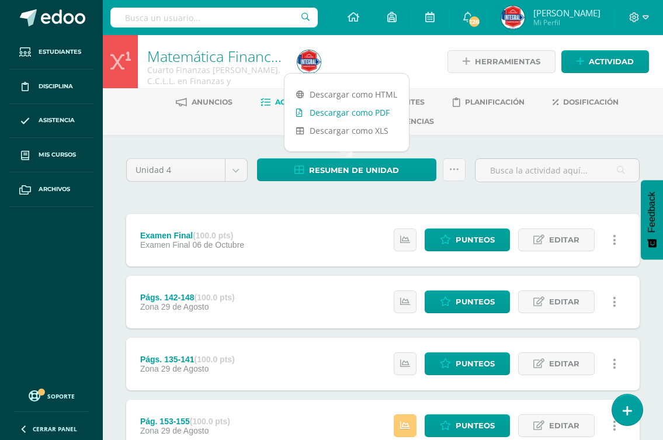
click at [363, 109] on link "Descargar como PDF" at bounding box center [347, 112] width 124 height 18
click at [462, 234] on span "Punteos" at bounding box center [475, 240] width 39 height 22
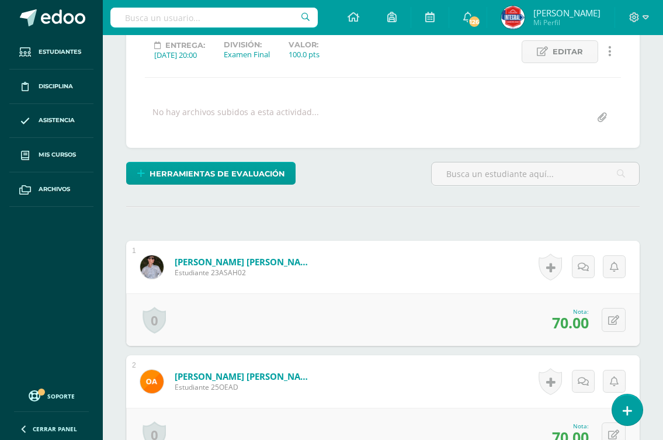
scroll to position [185, 0]
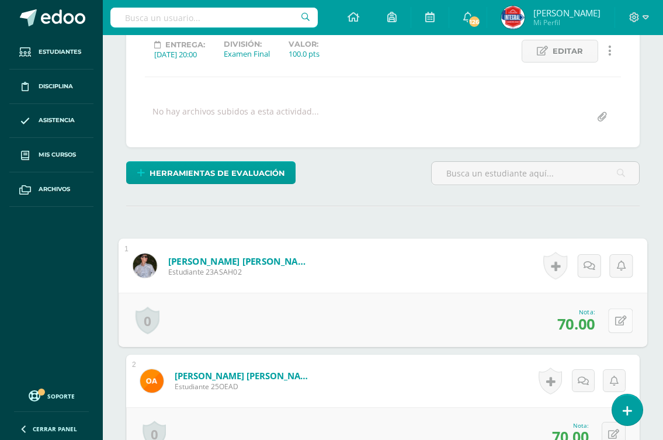
click at [615, 320] on icon at bounding box center [621, 321] width 12 height 10
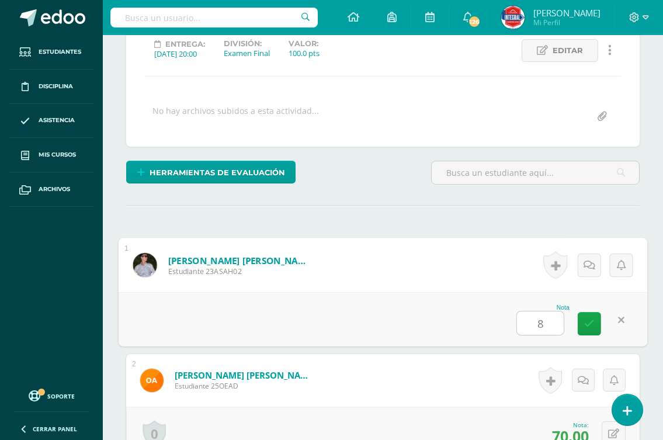
type input "80"
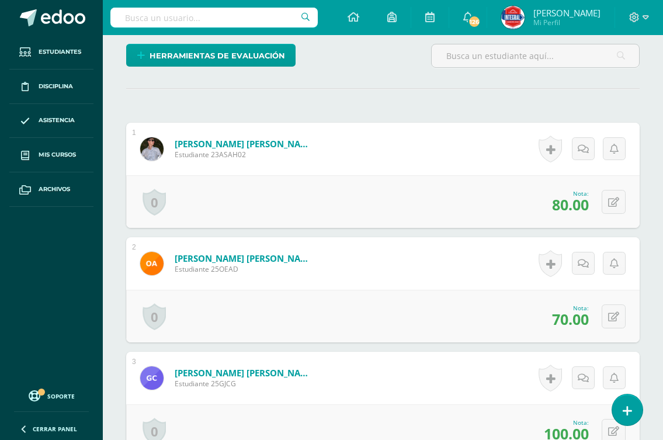
scroll to position [11, 0]
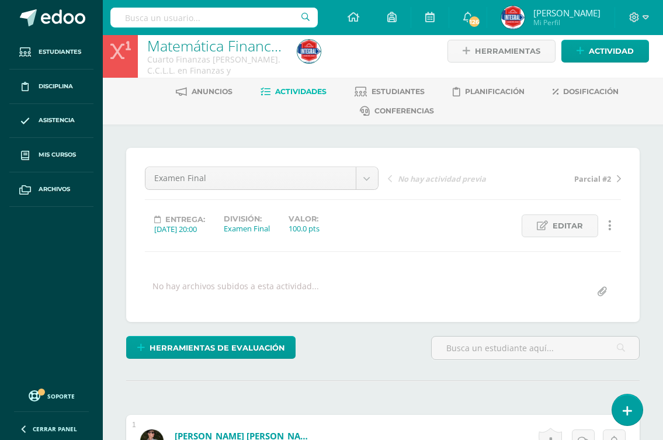
click at [604, 179] on span "Parcial #2" at bounding box center [592, 179] width 37 height 11
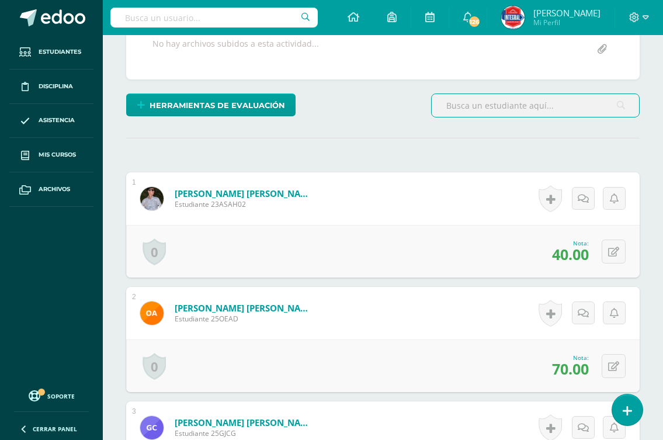
scroll to position [235, 0]
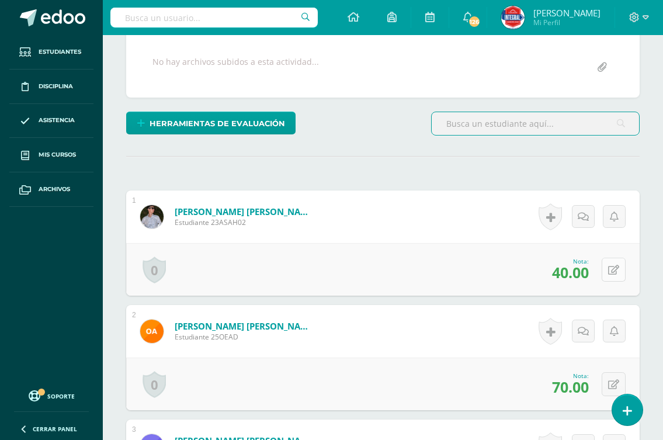
click at [615, 265] on icon at bounding box center [613, 270] width 11 height 10
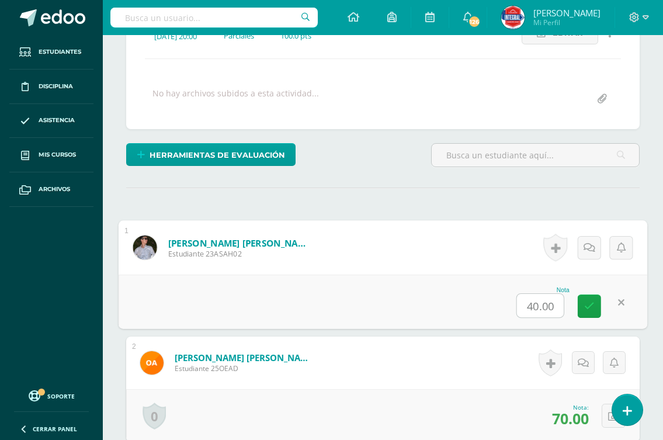
scroll to position [351, 0]
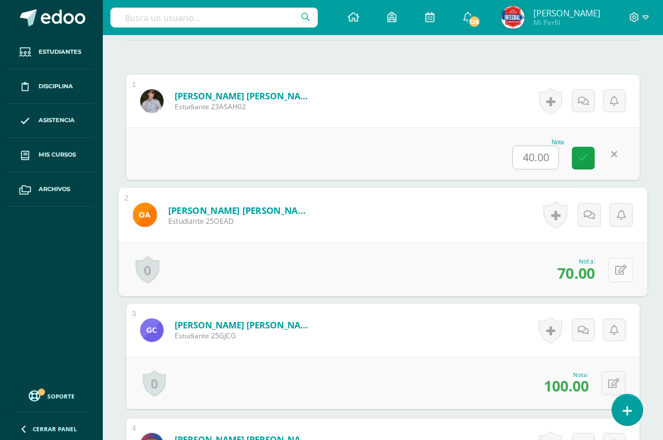
click at [605, 268] on div "0 Logros Logros obtenidos Aún no hay logros agregados Nota: 70.00" at bounding box center [383, 269] width 529 height 54
click at [615, 271] on icon at bounding box center [621, 270] width 12 height 10
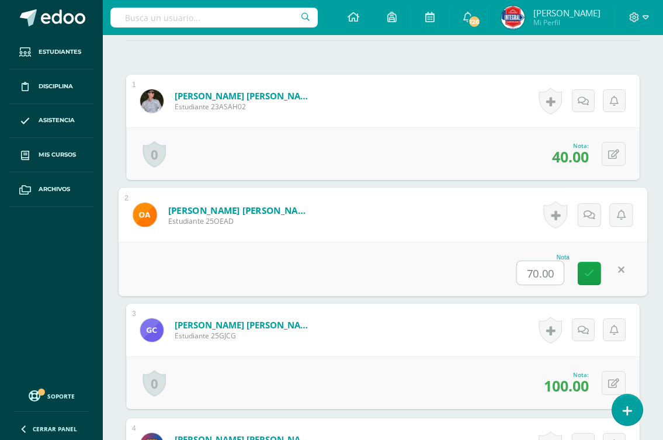
click at [376, 144] on div "0 Logros Logros obtenidos Aún no hay logros agregados Nota: 40.00" at bounding box center [383, 153] width 514 height 53
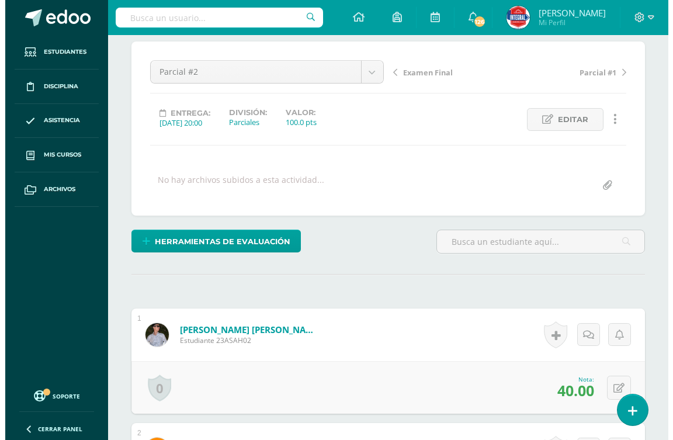
scroll to position [0, 0]
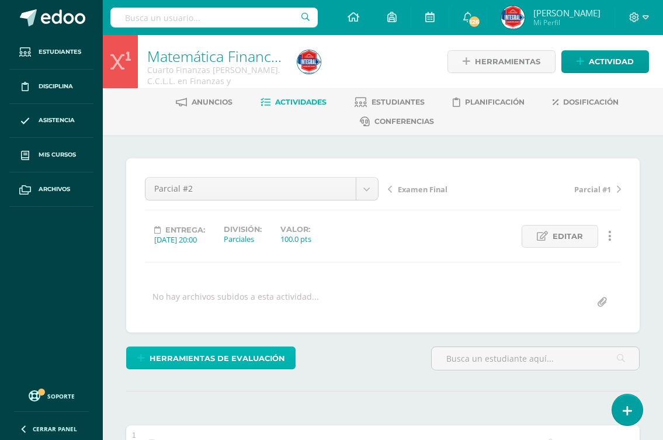
click at [216, 357] on span "Herramientas de evaluación" at bounding box center [218, 359] width 136 height 22
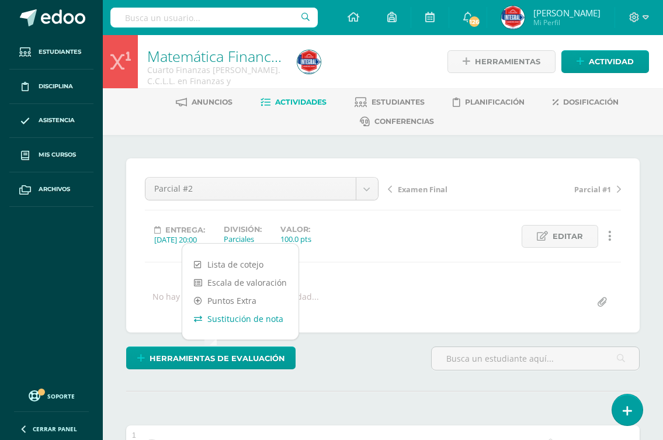
click at [244, 314] on link "Sustitución de nota" at bounding box center [240, 319] width 116 height 18
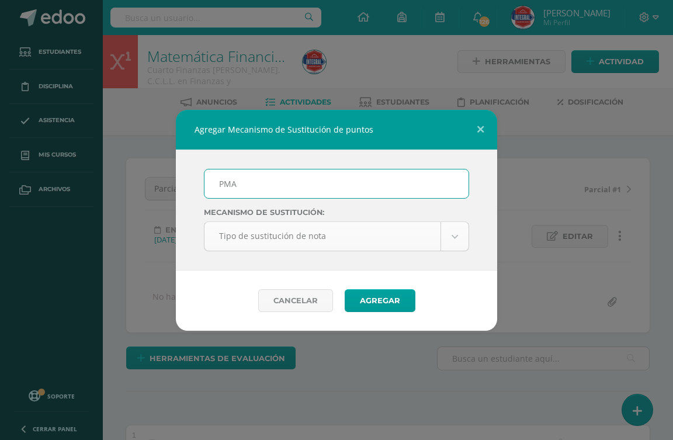
type input "PMA"
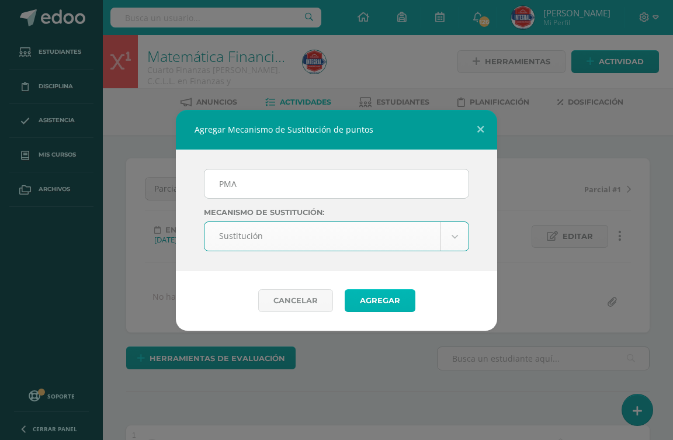
click at [384, 295] on button "Agregar" at bounding box center [380, 300] width 71 height 23
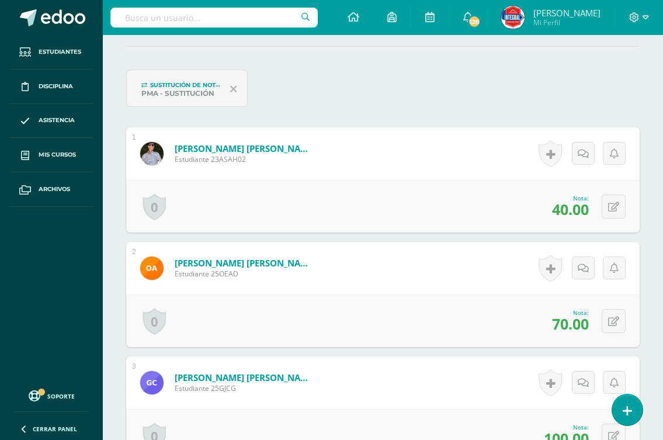
scroll to position [409, 0]
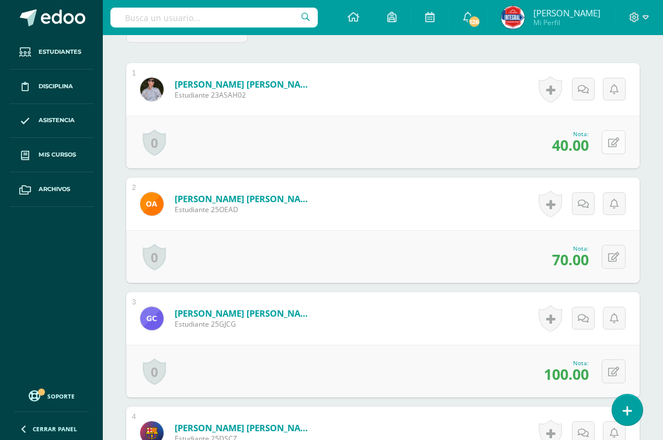
click at [612, 141] on button at bounding box center [614, 142] width 24 height 24
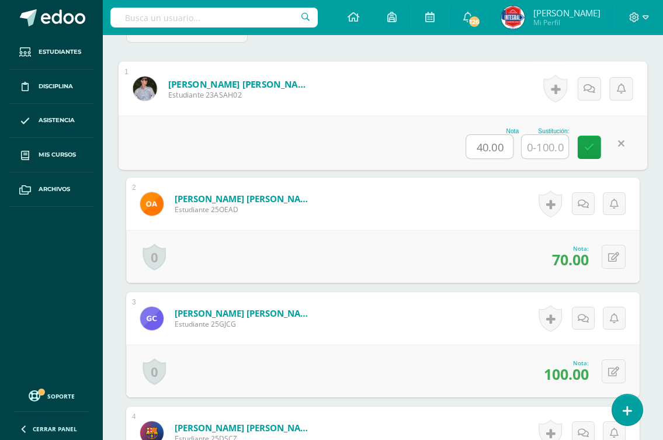
scroll to position [410, 0]
drag, startPoint x: 488, startPoint y: 147, endPoint x: 477, endPoint y: 153, distance: 12.5
click at [477, 153] on input "40.00" at bounding box center [490, 145] width 47 height 23
type input "5.00"
click at [532, 145] on input "text" at bounding box center [545, 145] width 47 height 23
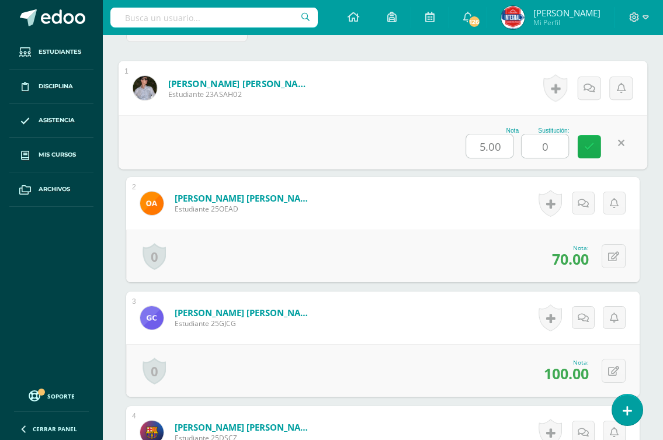
click at [590, 148] on icon at bounding box center [589, 146] width 11 height 10
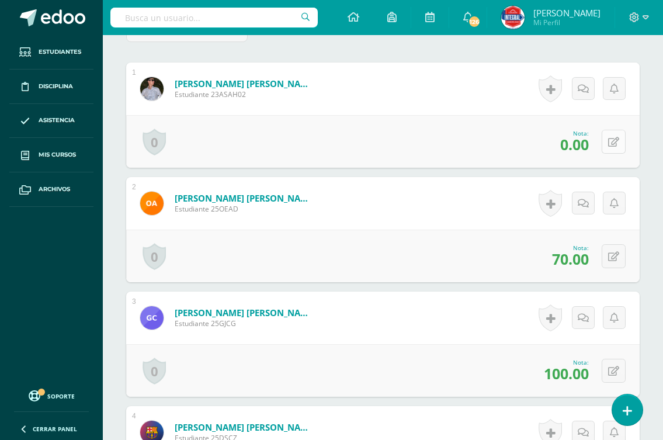
click at [615, 139] on icon at bounding box center [613, 142] width 11 height 10
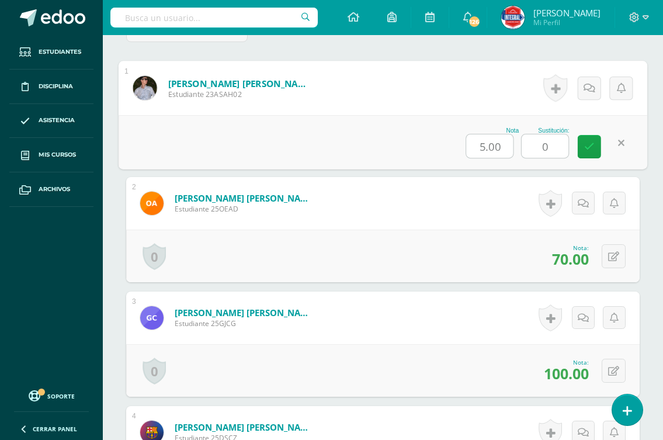
type input "5"
click at [586, 149] on icon at bounding box center [589, 146] width 11 height 10
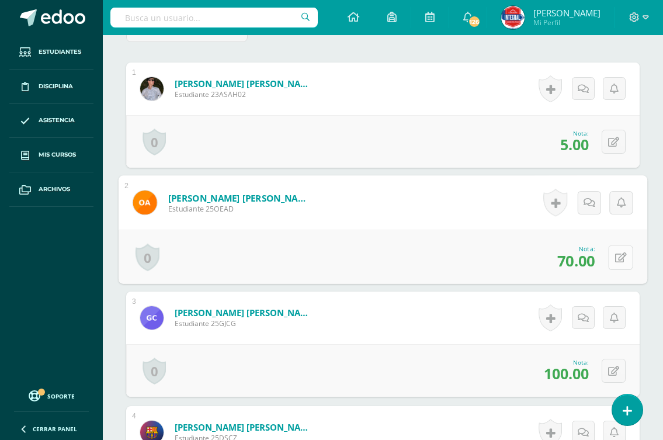
click at [620, 263] on button at bounding box center [620, 257] width 25 height 25
drag, startPoint x: 487, startPoint y: 264, endPoint x: 478, endPoint y: 267, distance: 10.0
click at [478, 267] on input "70.00" at bounding box center [490, 260] width 47 height 23
type input "5.00"
click at [551, 254] on input "text" at bounding box center [545, 260] width 47 height 23
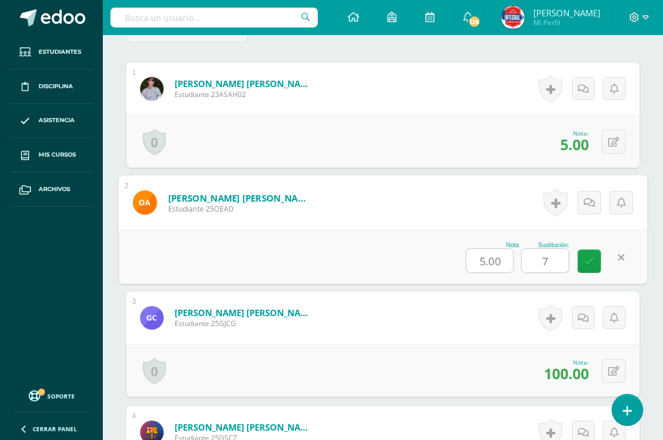
type input "70"
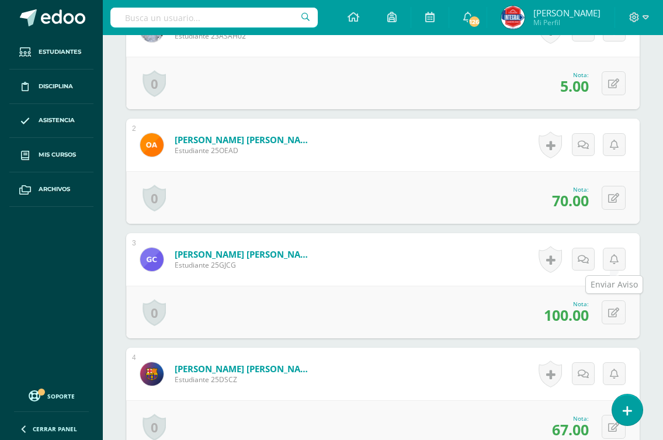
scroll to position [526, 0]
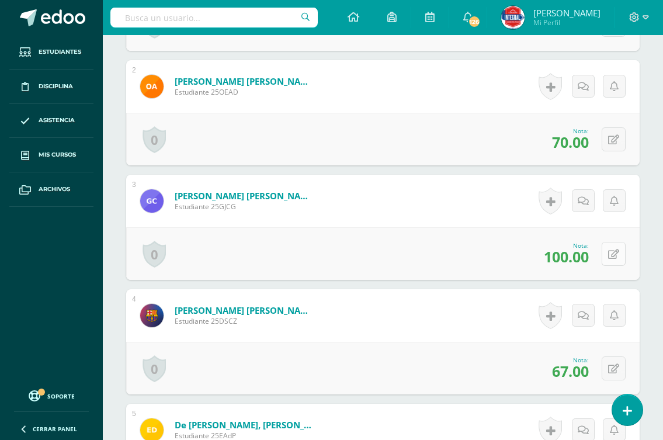
click at [613, 248] on button at bounding box center [614, 254] width 24 height 24
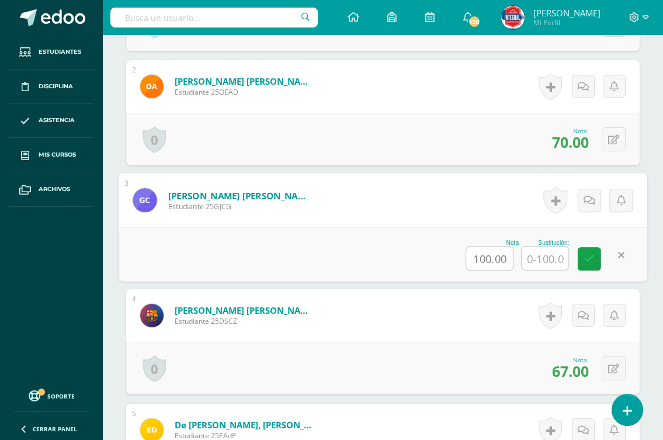
drag, startPoint x: 489, startPoint y: 259, endPoint x: 452, endPoint y: 268, distance: 37.7
click at [452, 268] on div "Nota 100.00 Sustitución:" at bounding box center [383, 254] width 529 height 54
type input "67.00"
click at [543, 262] on input "text" at bounding box center [545, 258] width 47 height 23
type input "100"
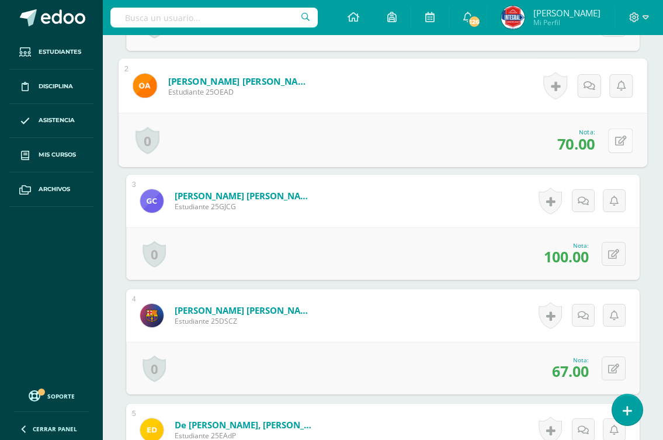
click at [608, 139] on div "0 Logros Logros obtenidos Aún no hay logros agregados Nota: 70.00" at bounding box center [383, 140] width 529 height 54
click at [612, 141] on button at bounding box center [620, 140] width 25 height 25
drag, startPoint x: 485, startPoint y: 144, endPoint x: 479, endPoint y: 145, distance: 6.5
click at [479, 145] on input "5.00" at bounding box center [490, 143] width 47 height 23
type input "33.00"
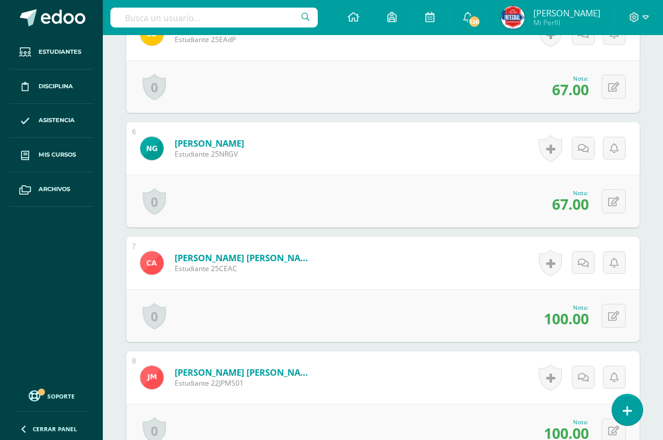
scroll to position [935, 0]
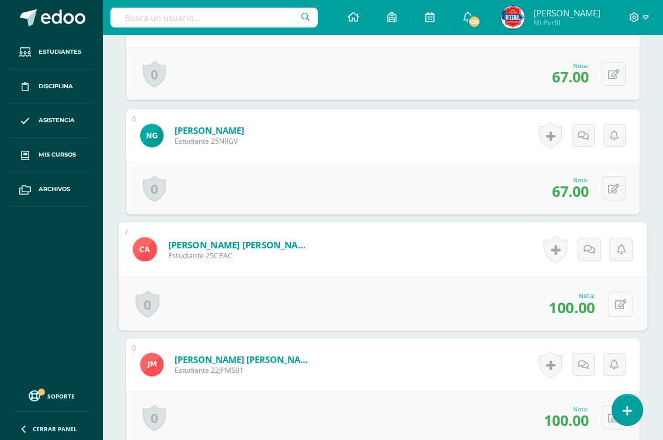
click at [608, 306] on button at bounding box center [620, 304] width 25 height 25
drag, startPoint x: 489, startPoint y: 305, endPoint x: 464, endPoint y: 318, distance: 28.5
click at [464, 318] on div "Nota 100.00 Sustitución:" at bounding box center [383, 303] width 529 height 54
type input "67.00"
click at [543, 311] on input "text" at bounding box center [545, 307] width 47 height 23
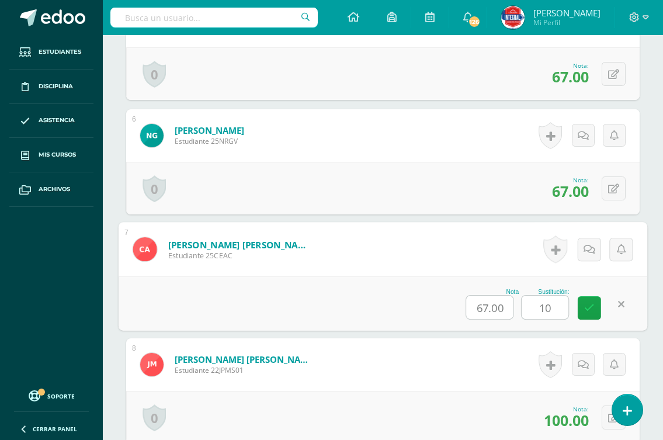
type input "100"
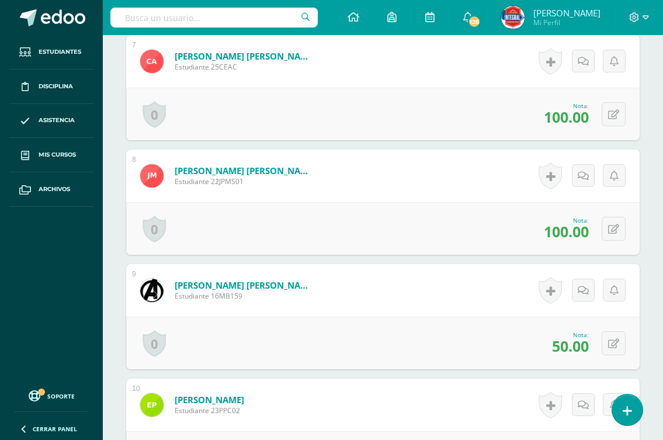
scroll to position [1169, 0]
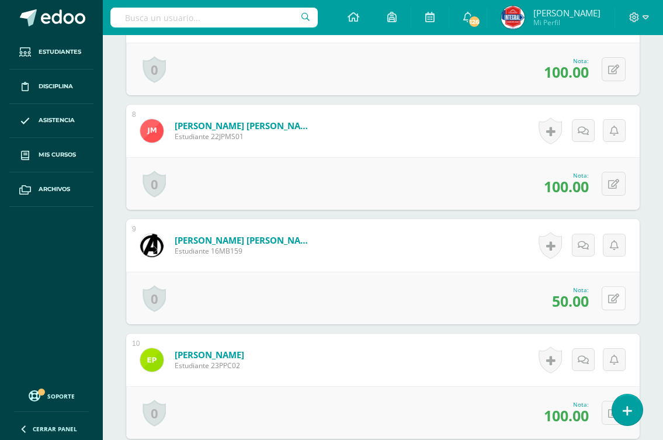
click at [618, 300] on icon at bounding box center [613, 299] width 11 height 10
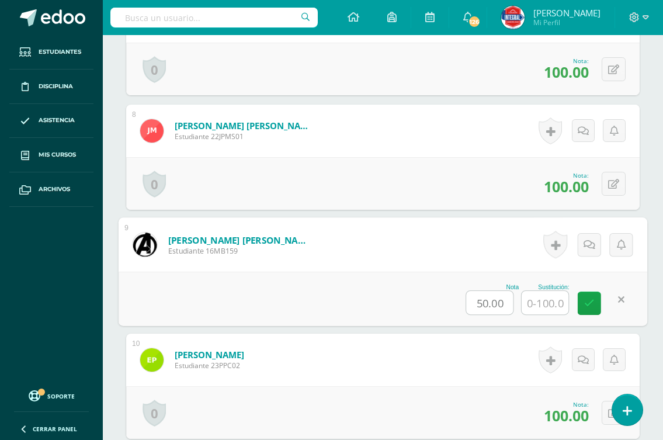
click at [488, 301] on input "50.00" at bounding box center [490, 302] width 47 height 23
type input "5.00"
click at [529, 303] on input "text" at bounding box center [545, 302] width 47 height 23
type input "50"
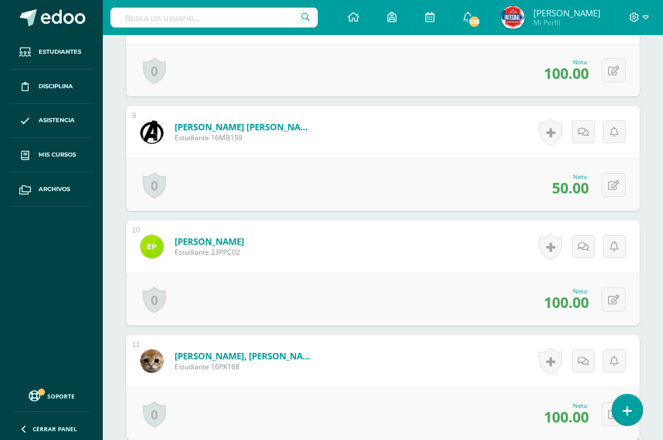
scroll to position [1286, 0]
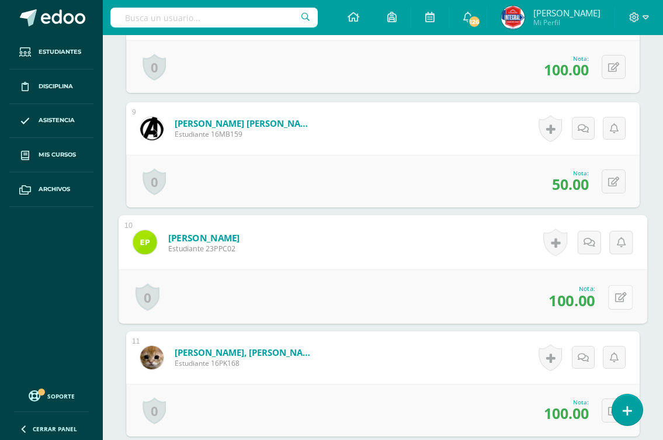
click at [608, 298] on button at bounding box center [620, 297] width 25 height 25
drag, startPoint x: 490, startPoint y: 301, endPoint x: 469, endPoint y: 306, distance: 21.7
click at [469, 306] on input "100.00" at bounding box center [490, 300] width 47 height 23
type input "67.00"
click at [534, 300] on input "text" at bounding box center [545, 300] width 47 height 23
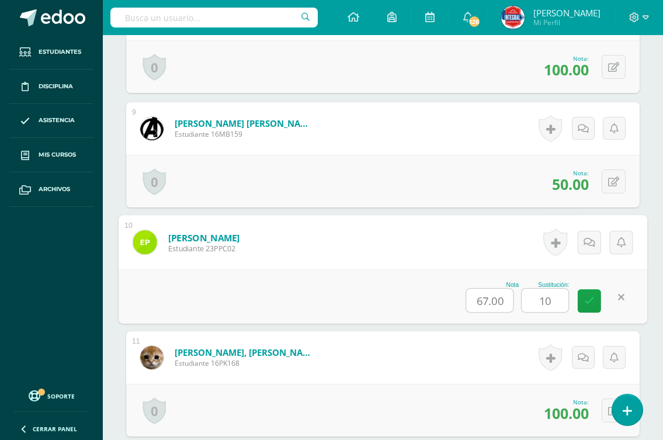
type input "100"
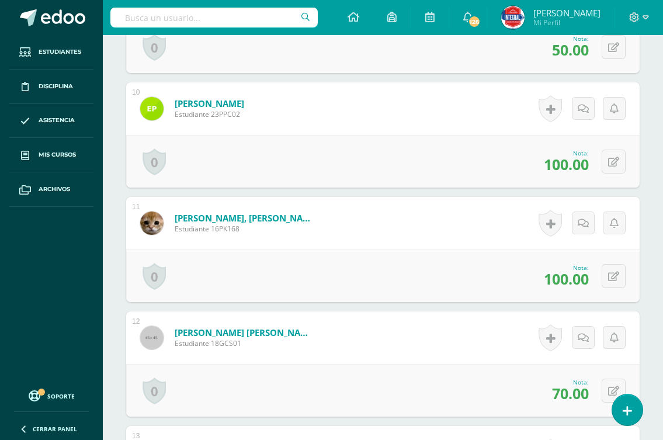
scroll to position [1461, 0]
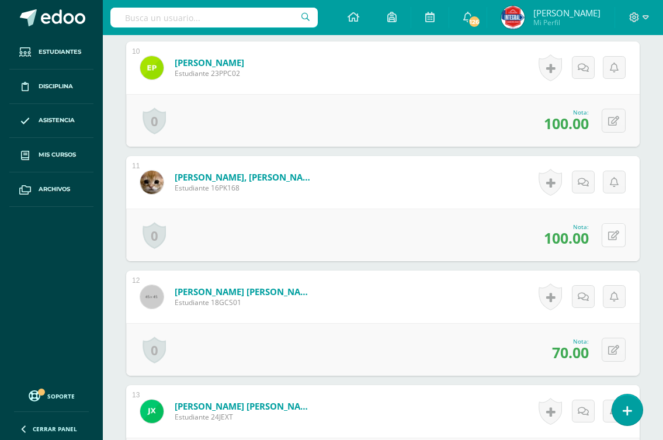
click at [614, 232] on icon at bounding box center [613, 236] width 11 height 10
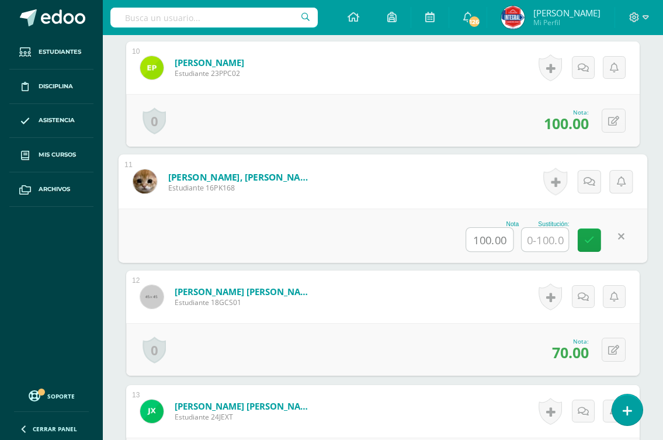
drag, startPoint x: 491, startPoint y: 240, endPoint x: 469, endPoint y: 243, distance: 21.9
click at [469, 243] on input "100.00" at bounding box center [490, 239] width 47 height 23
type input "33.00"
click at [551, 238] on input "text" at bounding box center [545, 239] width 47 height 23
type input "100"
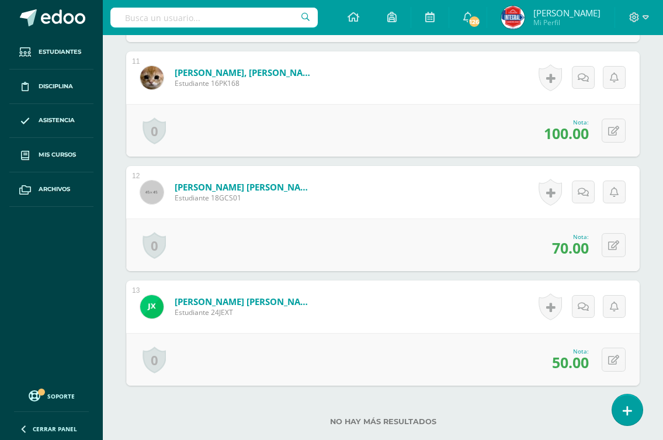
scroll to position [1578, 0]
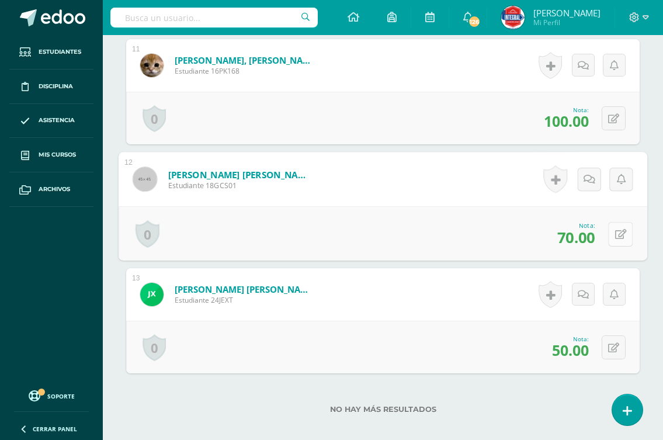
click at [616, 234] on icon at bounding box center [621, 234] width 12 height 10
drag, startPoint x: 487, startPoint y: 238, endPoint x: 477, endPoint y: 238, distance: 10.5
click at [477, 238] on input "70.00" at bounding box center [490, 237] width 47 height 23
type input "5.00"
click at [549, 239] on input "text" at bounding box center [545, 237] width 47 height 23
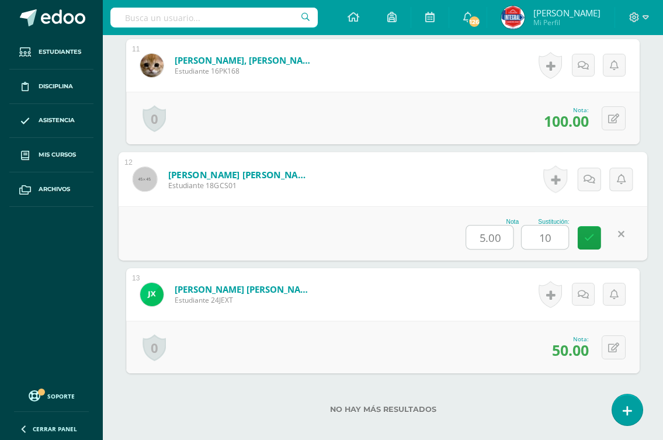
type input "1"
type input "70"
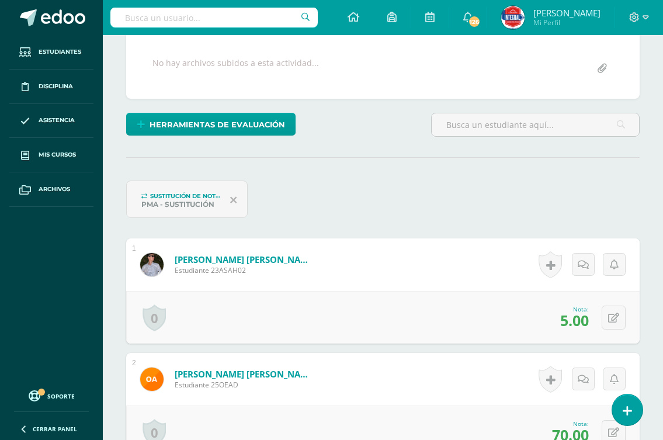
scroll to position [117, 0]
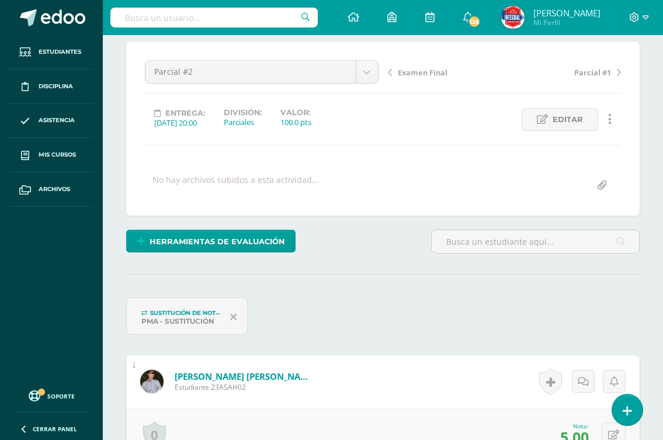
click at [597, 74] on span "Parcial #1" at bounding box center [592, 72] width 37 height 11
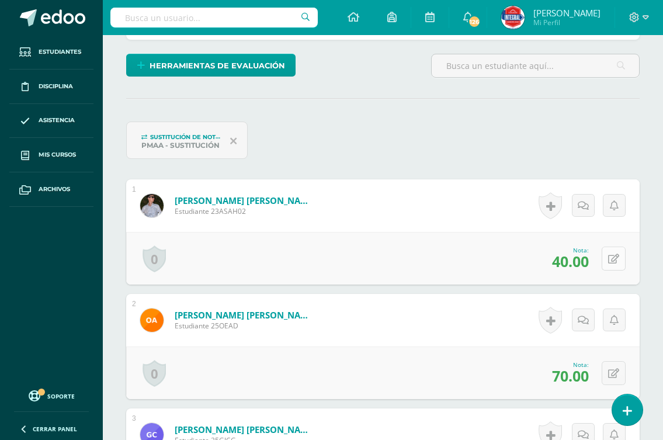
scroll to position [293, 0]
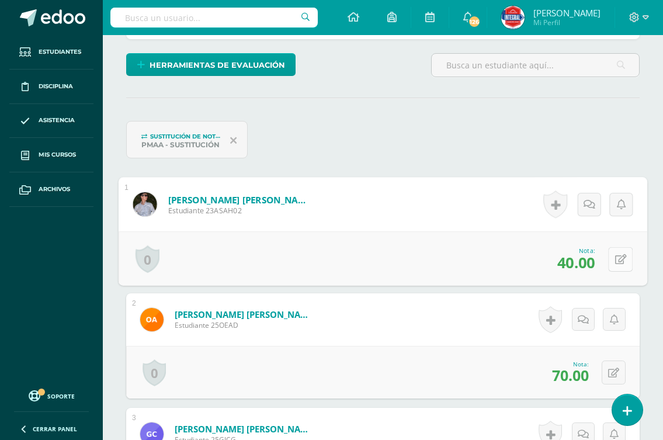
click at [612, 262] on button at bounding box center [620, 259] width 25 height 25
drag, startPoint x: 500, startPoint y: 263, endPoint x: 472, endPoint y: 258, distance: 28.0
click at [472, 258] on input "0.00" at bounding box center [490, 262] width 47 height 23
type input "5"
drag, startPoint x: 564, startPoint y: 258, endPoint x: 509, endPoint y: 256, distance: 55.0
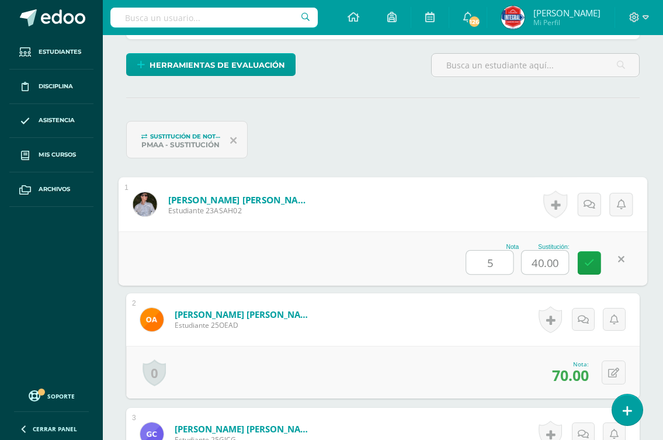
click at [509, 256] on div "Nota 5 Sustitución: 40.00" at bounding box center [383, 258] width 529 height 54
type input "5"
click at [587, 263] on icon at bounding box center [589, 263] width 11 height 10
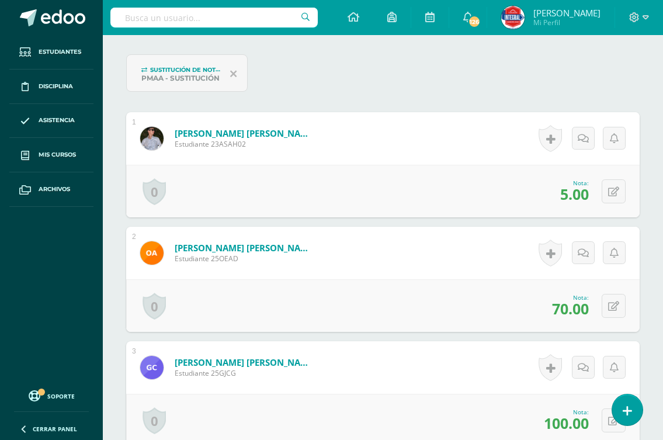
scroll to position [0, 0]
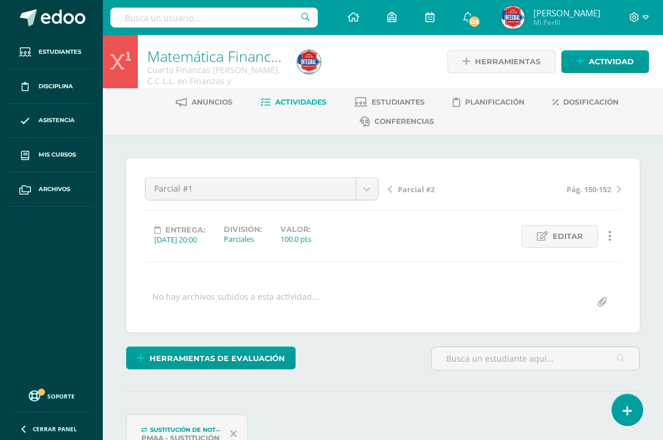
click at [606, 189] on span "Pág. 150-152" at bounding box center [589, 189] width 44 height 11
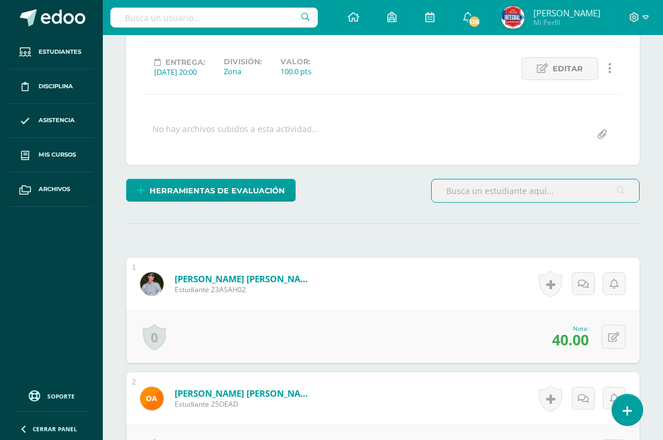
scroll to position [176, 0]
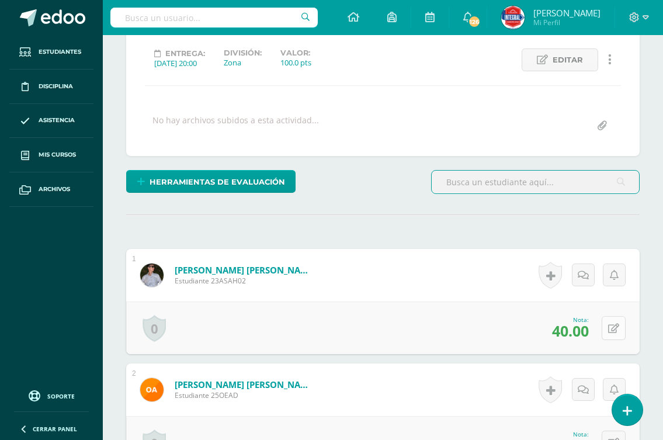
click at [615, 327] on icon at bounding box center [613, 329] width 11 height 10
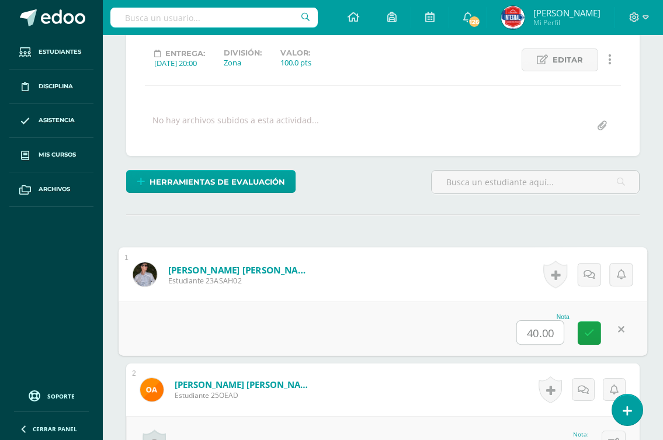
type input "0"
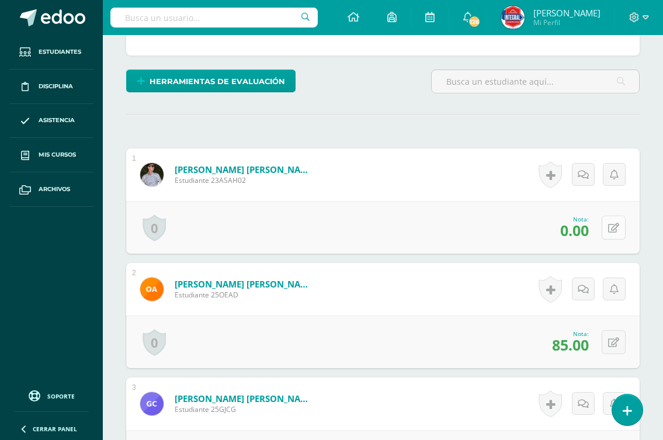
scroll to position [293, 0]
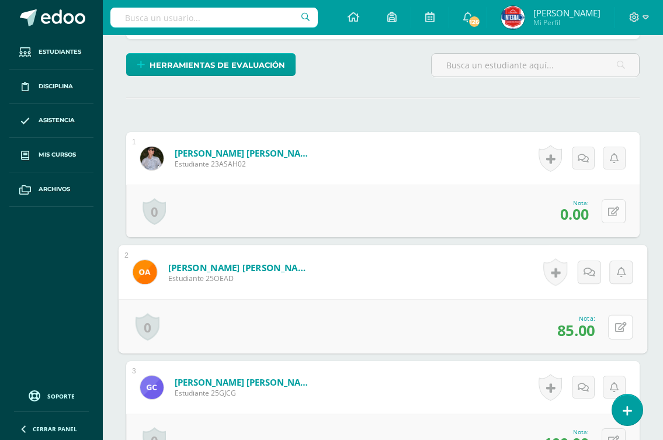
click at [615, 327] on icon at bounding box center [621, 327] width 12 height 10
type input "90"
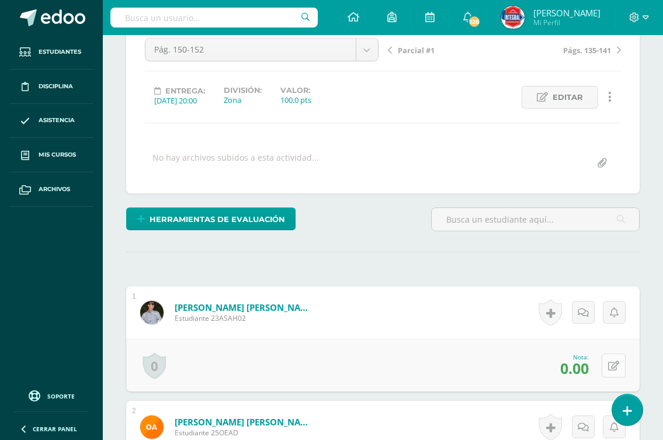
scroll to position [0, 0]
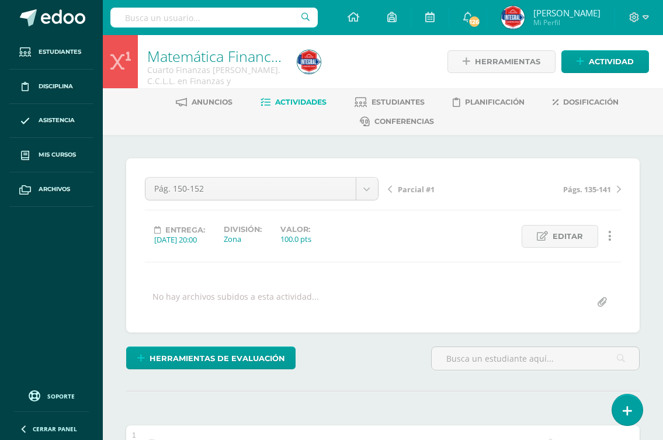
click at [585, 189] on span "Págs. 135-141" at bounding box center [587, 189] width 48 height 11
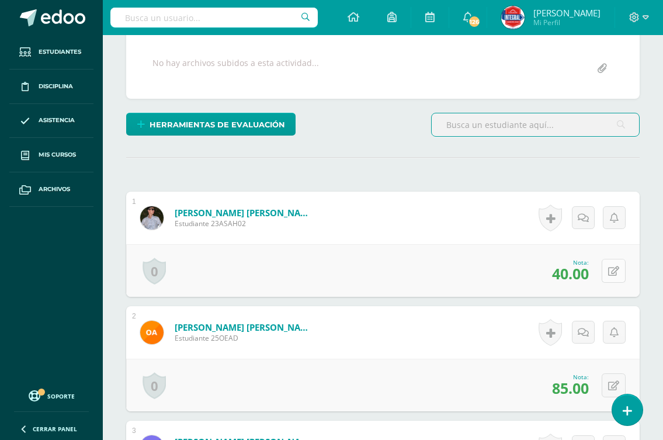
scroll to position [234, 0]
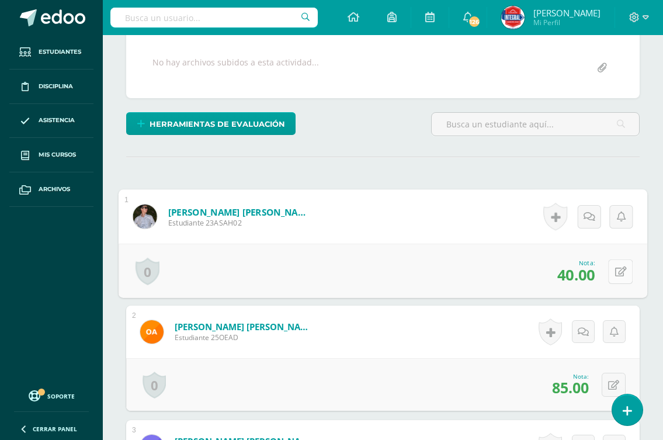
click at [608, 276] on button at bounding box center [620, 271] width 25 height 25
type input "0"
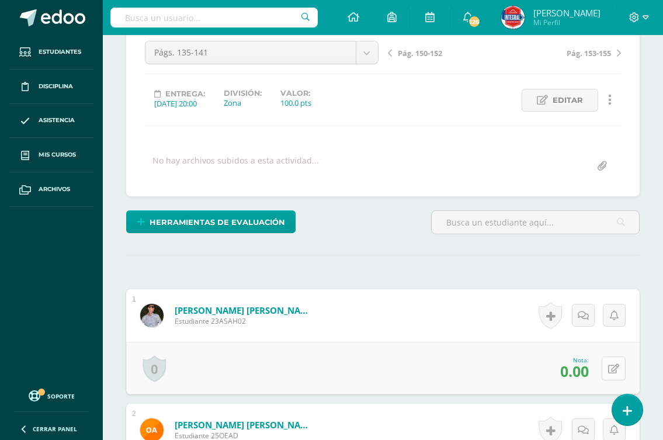
scroll to position [0, 0]
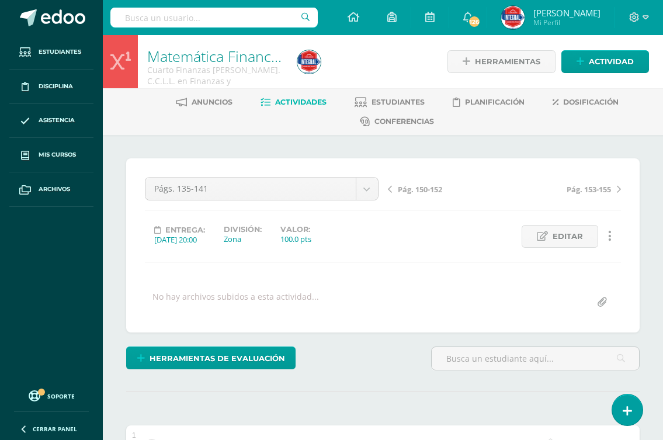
click at [602, 185] on span "Pág. 153-155" at bounding box center [589, 189] width 44 height 11
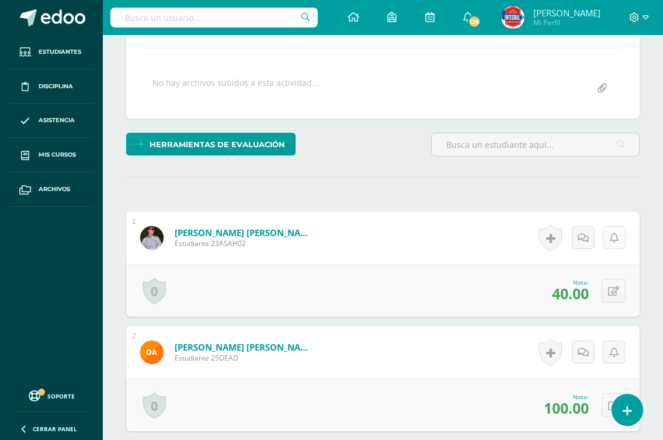
scroll to position [235, 0]
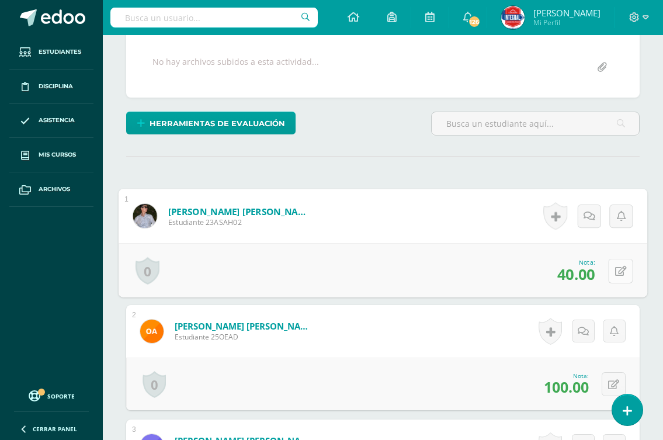
click at [612, 273] on button at bounding box center [620, 270] width 25 height 25
type input "0"
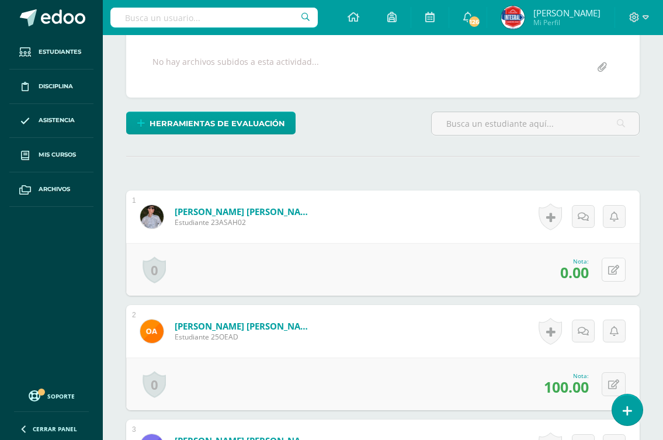
scroll to position [0, 0]
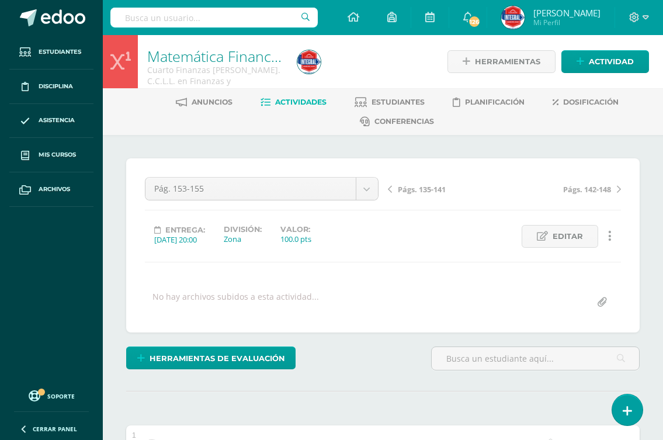
click at [583, 189] on span "Págs. 142-148" at bounding box center [587, 189] width 48 height 11
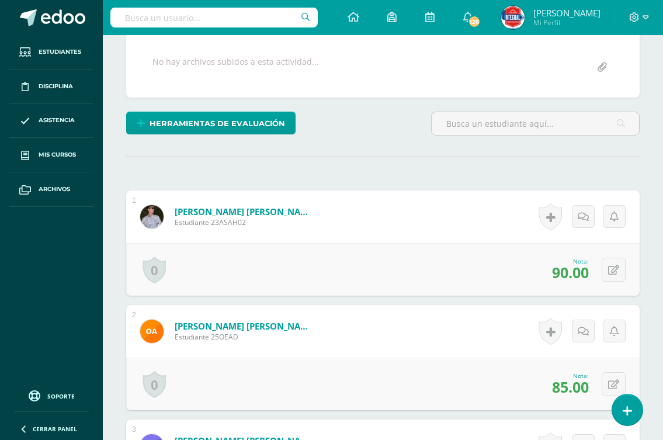
scroll to position [60, 0]
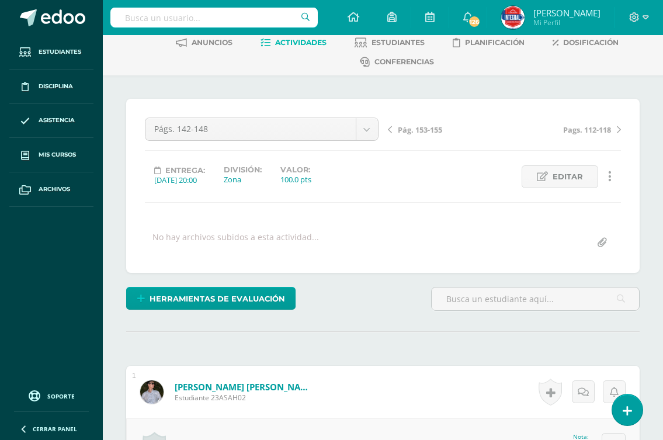
click at [599, 130] on span "Pags. 112-118" at bounding box center [587, 129] width 48 height 11
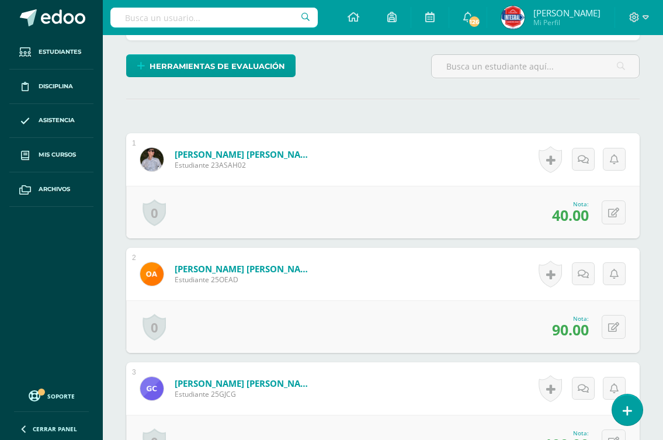
scroll to position [293, 0]
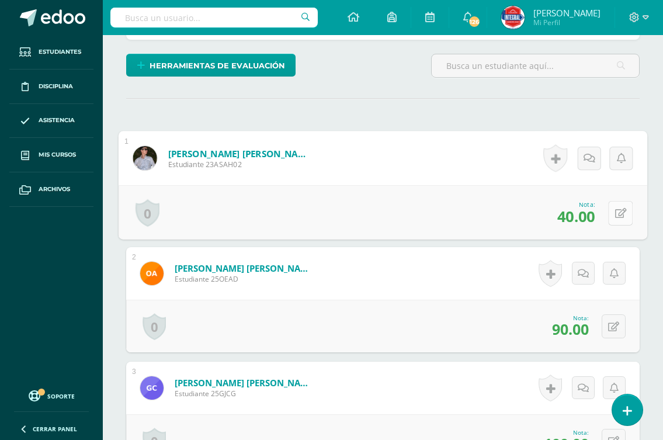
click at [611, 212] on button at bounding box center [620, 212] width 25 height 25
type input "0"
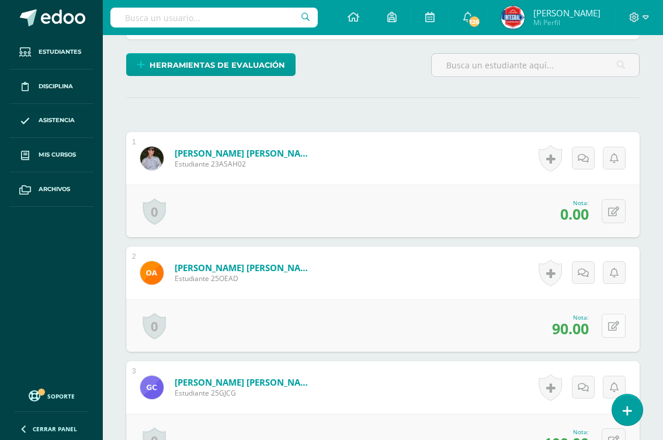
click at [613, 320] on button at bounding box center [614, 326] width 24 height 24
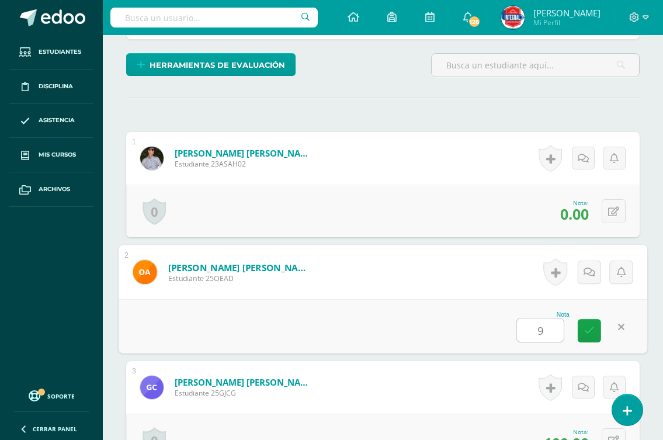
type input "95"
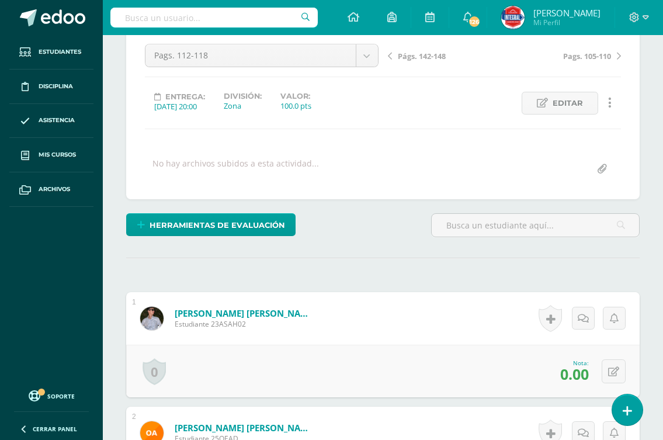
scroll to position [0, 0]
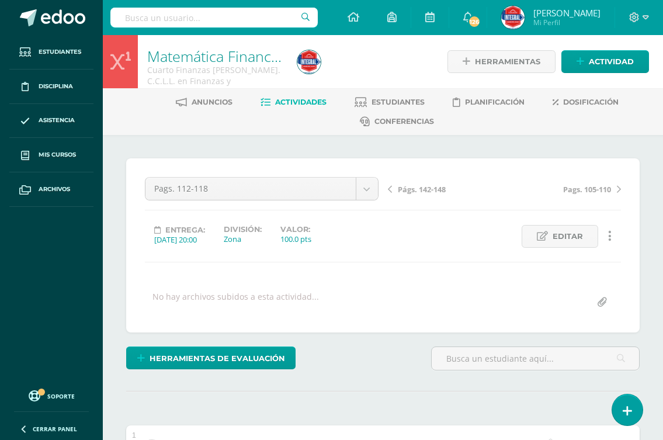
click at [598, 188] on span "Pags. 105-110" at bounding box center [587, 189] width 48 height 11
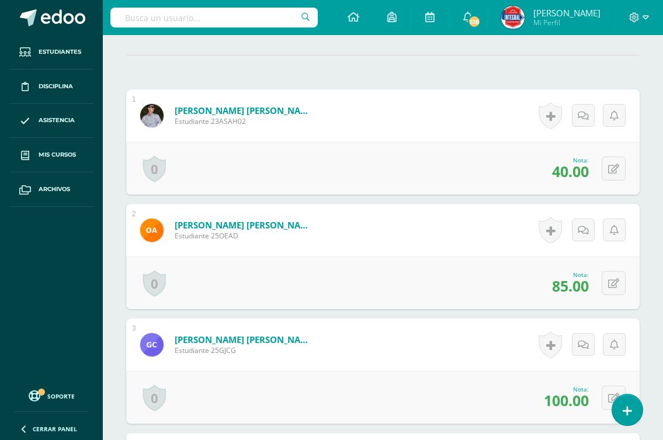
scroll to position [352, 0]
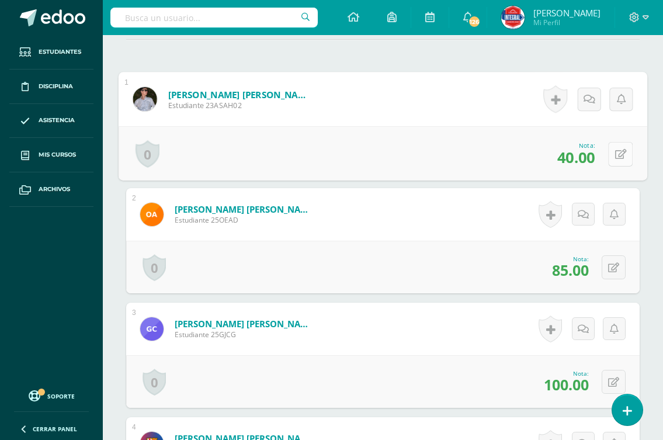
click at [610, 151] on button at bounding box center [620, 153] width 25 height 25
type input "0"
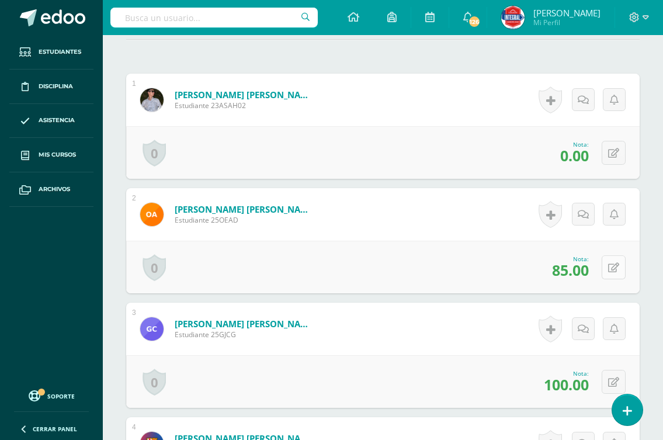
click at [613, 266] on icon at bounding box center [613, 268] width 11 height 10
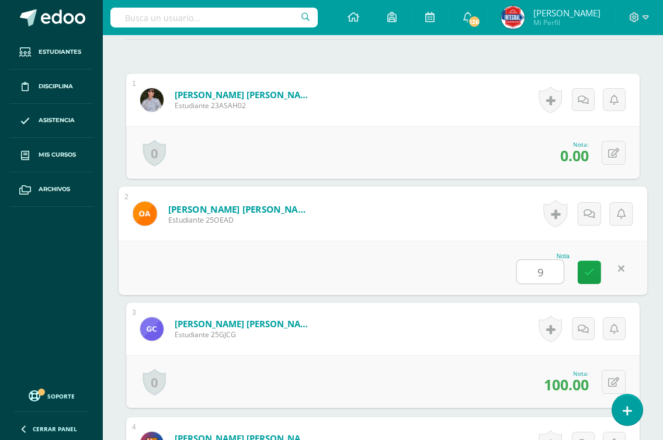
type input "90"
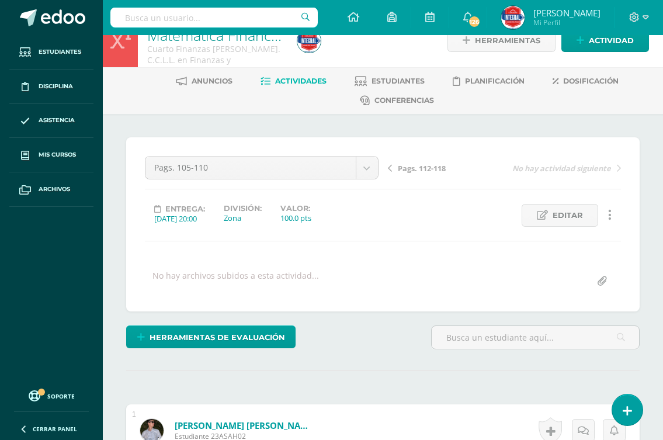
scroll to position [0, 0]
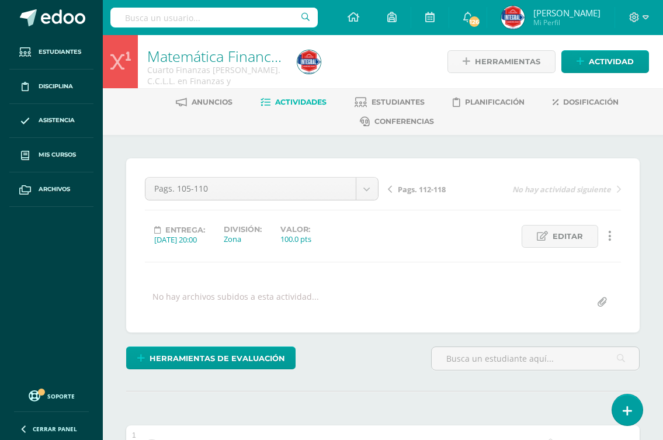
click at [293, 101] on span "Actividades" at bounding box center [300, 102] width 51 height 9
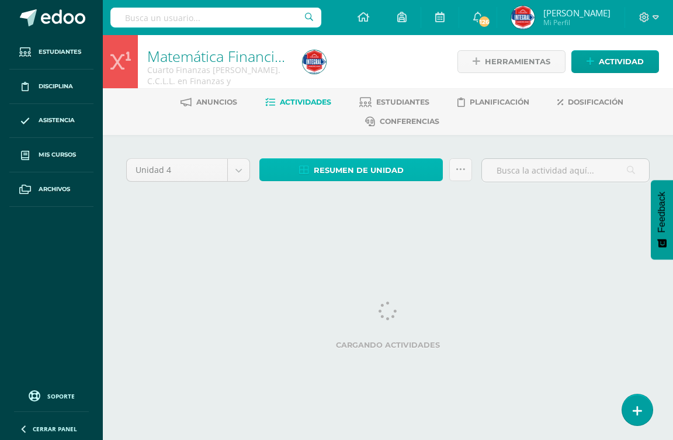
click at [349, 174] on span "Resumen de unidad" at bounding box center [359, 171] width 90 height 22
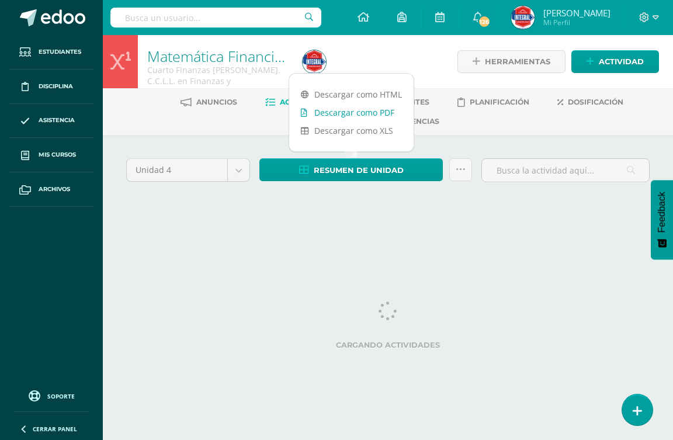
click at [352, 113] on link "Descargar como PDF" at bounding box center [351, 112] width 124 height 18
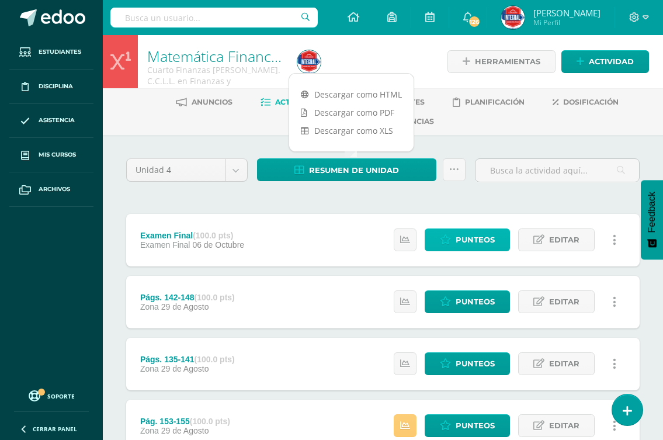
click at [448, 237] on icon at bounding box center [445, 240] width 11 height 10
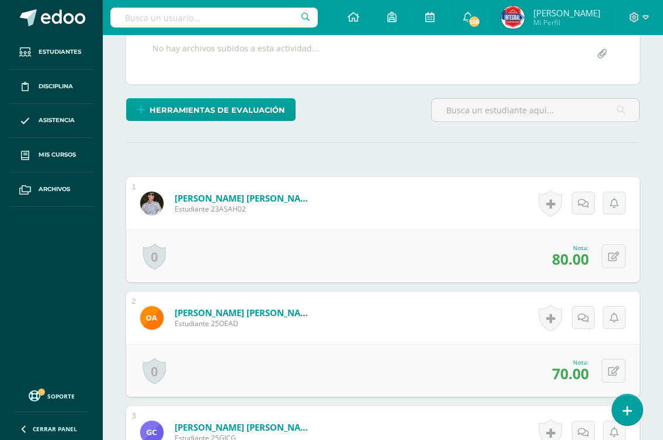
scroll to position [292, 0]
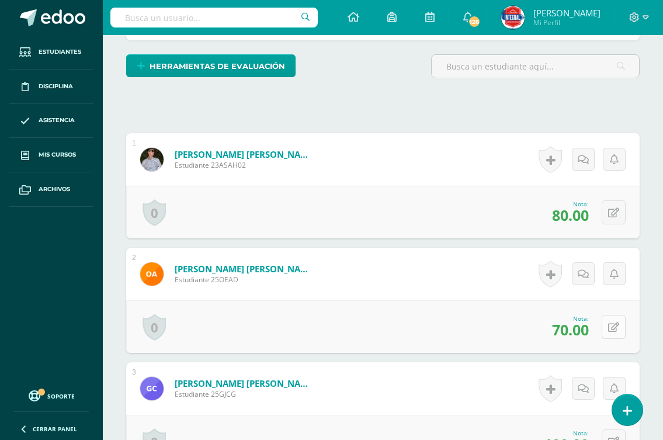
click at [613, 327] on icon at bounding box center [613, 328] width 11 height 10
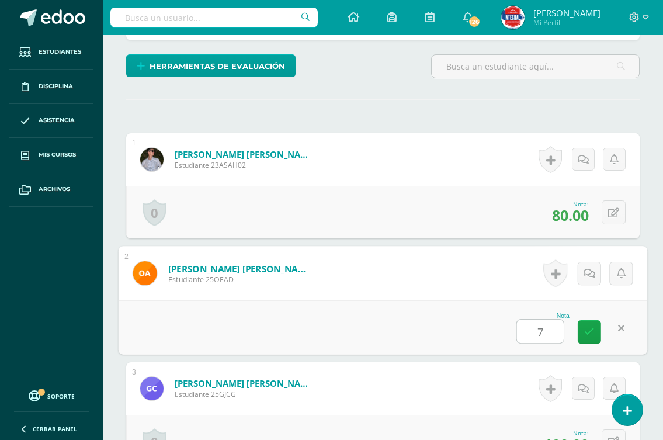
type input "73"
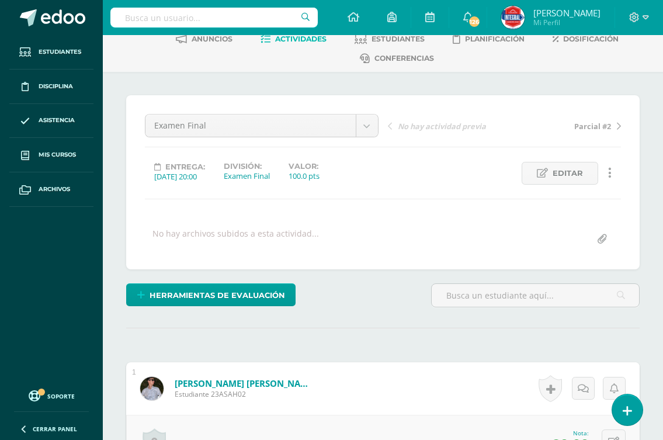
scroll to position [0, 0]
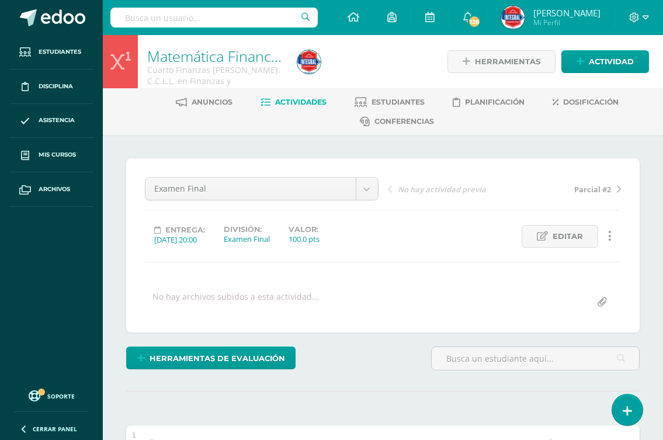
click at [291, 101] on span "Actividades" at bounding box center [300, 102] width 51 height 9
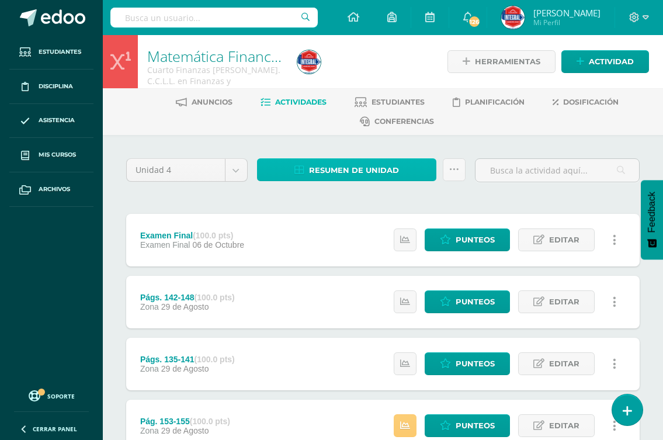
click at [343, 172] on span "Resumen de unidad" at bounding box center [354, 171] width 90 height 22
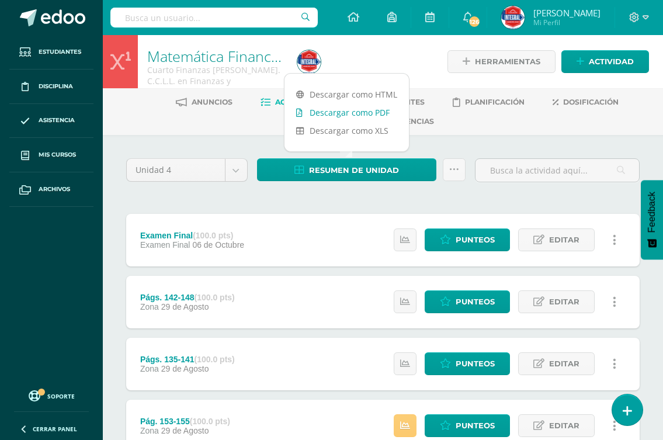
click at [356, 111] on link "Descargar como PDF" at bounding box center [347, 112] width 124 height 18
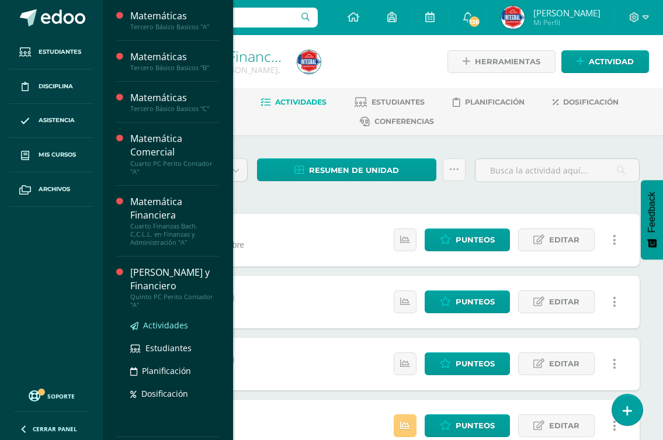
click at [163, 325] on span "Actividades" at bounding box center [165, 325] width 45 height 11
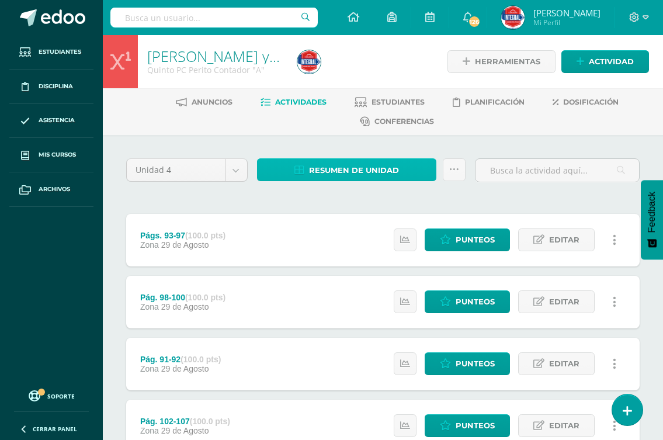
click at [312, 167] on span "Resumen de unidad" at bounding box center [354, 171] width 90 height 22
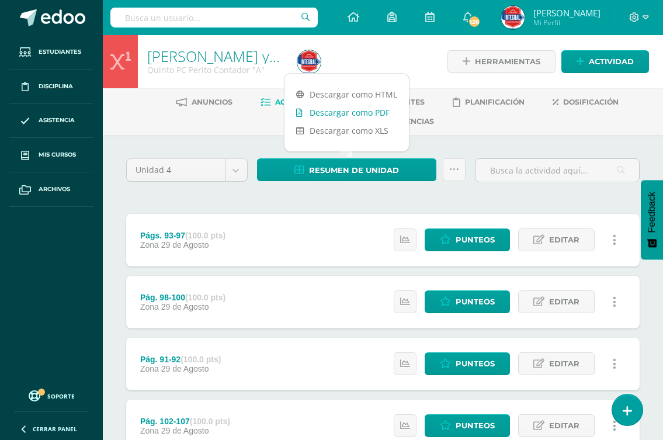
click at [350, 111] on link "Descargar como PDF" at bounding box center [347, 112] width 124 height 18
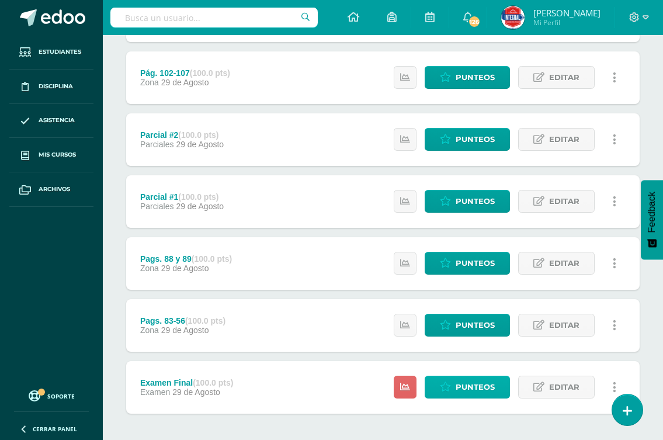
scroll to position [400, 0]
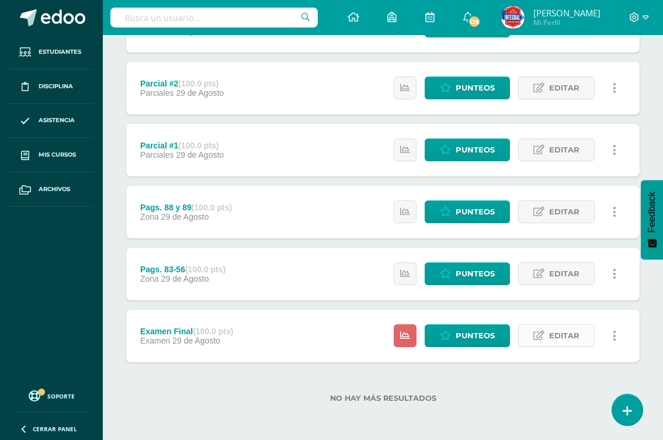
click at [554, 342] on span "Editar" at bounding box center [564, 336] width 30 height 22
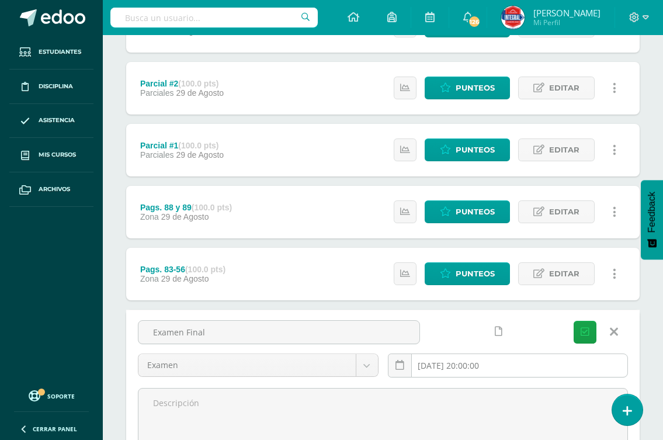
click at [486, 358] on input "[DATE] 20:00:00" at bounding box center [509, 365] width 240 height 23
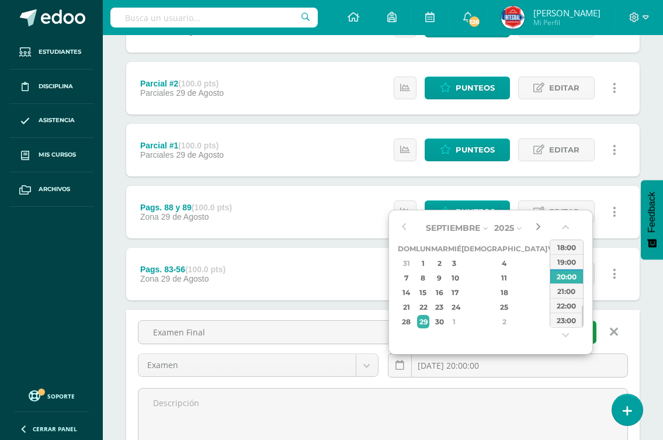
click at [539, 224] on button "button" at bounding box center [538, 228] width 12 height 18
click at [428, 279] on div "6" at bounding box center [423, 277] width 12 height 13
type input "2025-10-06 20:00"
click at [593, 335] on button "Guardar" at bounding box center [585, 332] width 23 height 23
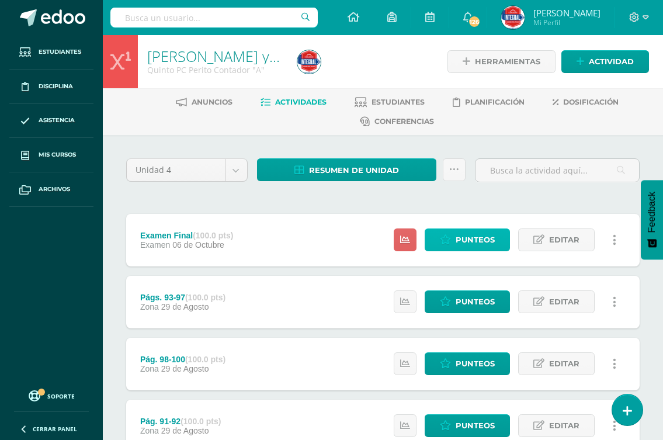
click at [454, 235] on link "Punteos" at bounding box center [467, 239] width 85 height 23
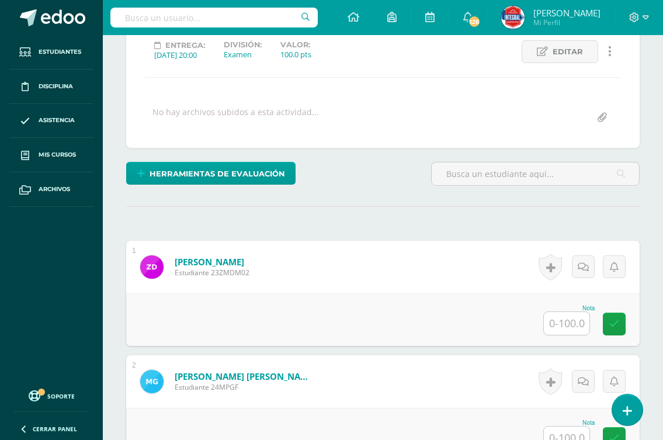
scroll to position [185, 0]
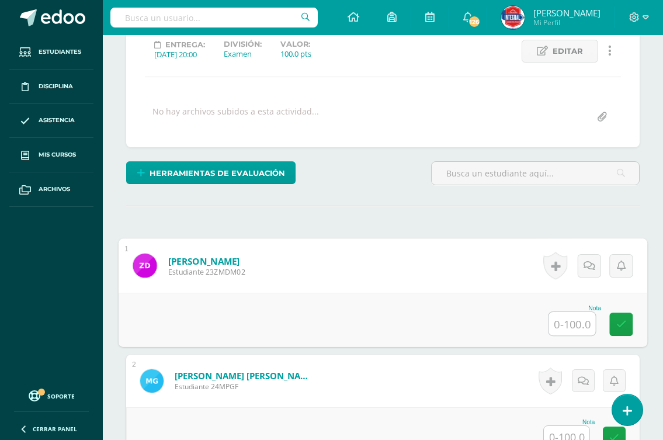
click at [574, 319] on input "text" at bounding box center [572, 323] width 47 height 23
type input "100"
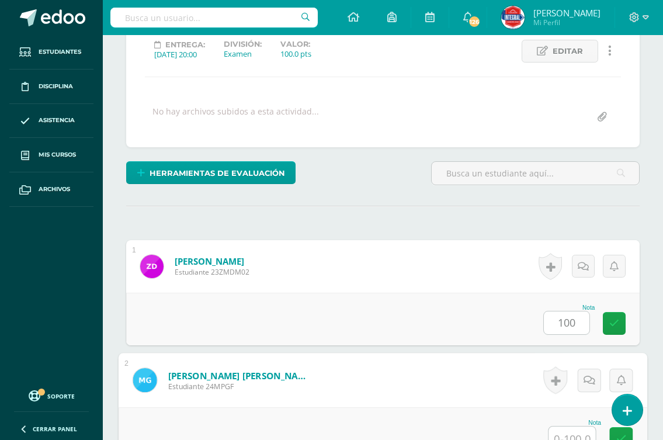
scroll to position [193, 0]
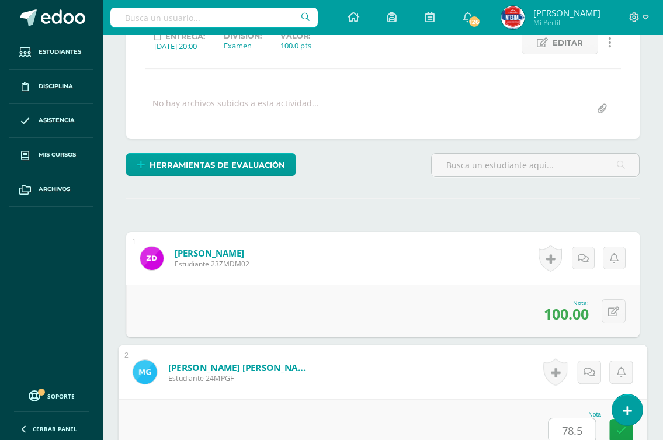
type input "78.5"
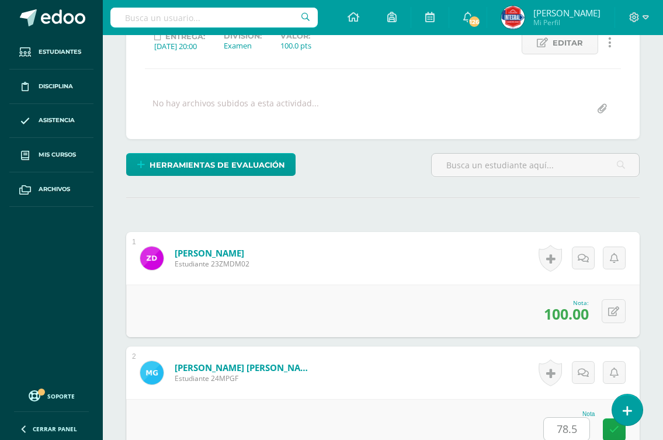
scroll to position [516, 0]
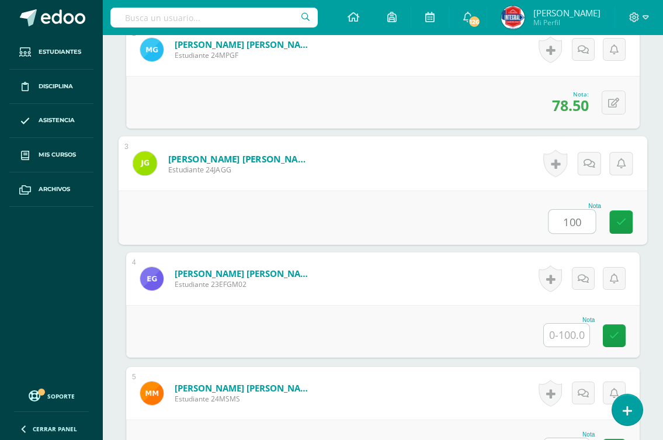
type input "100"
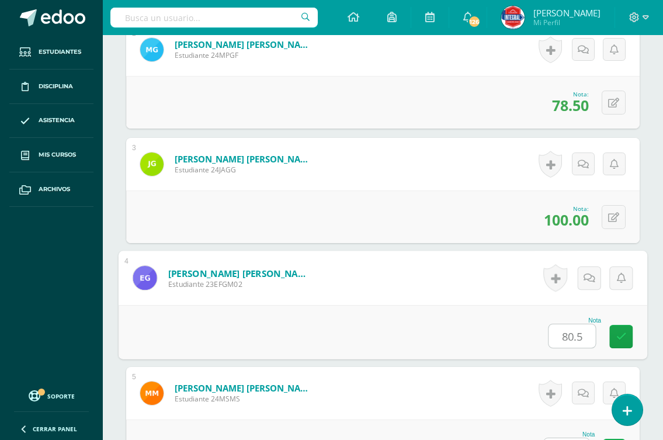
type input "80.5"
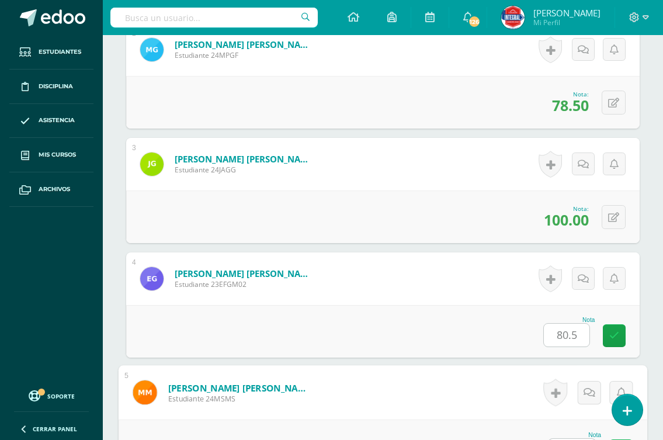
scroll to position [537, 0]
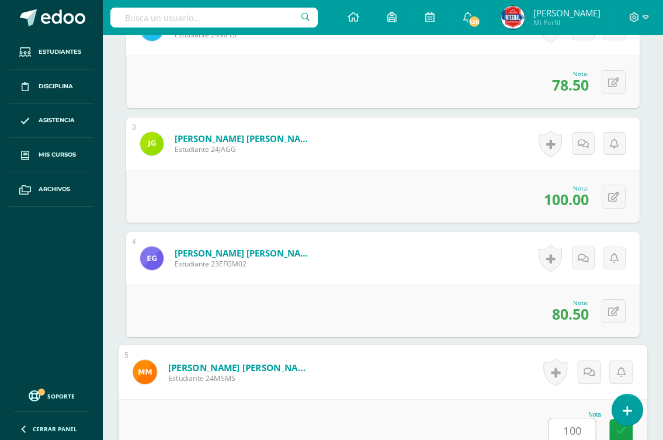
type input "100"
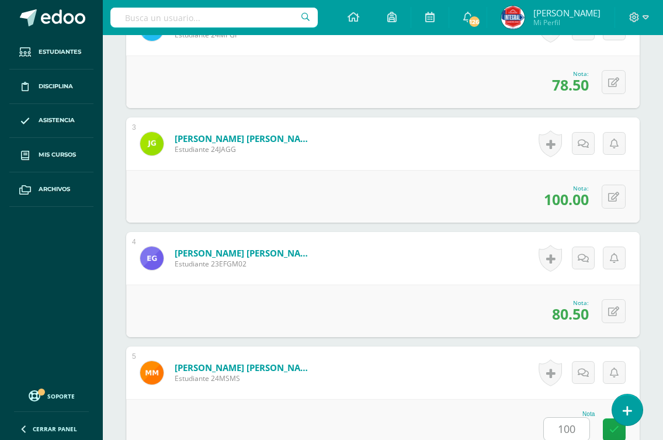
scroll to position [860, 0]
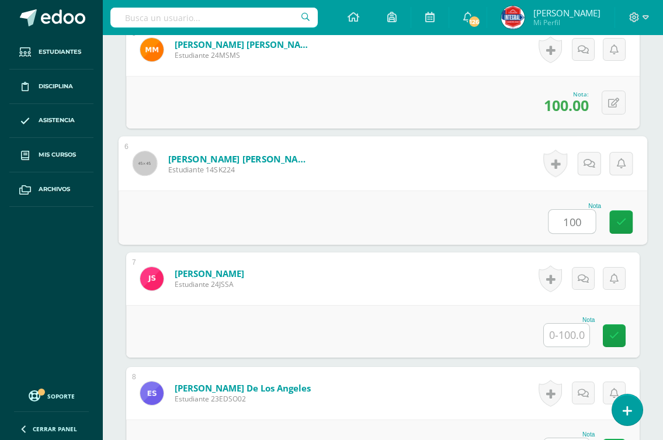
type input "100"
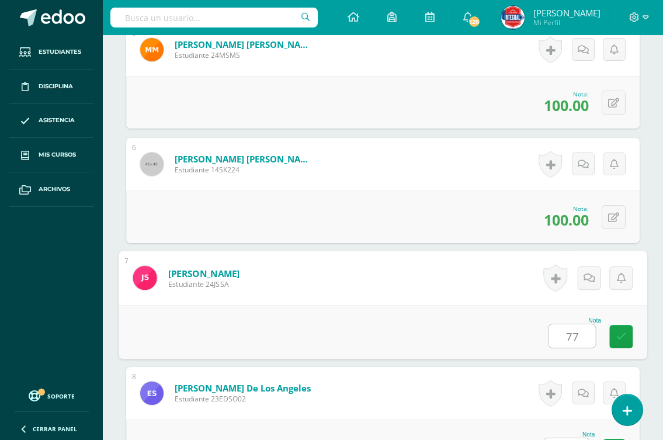
type input "77"
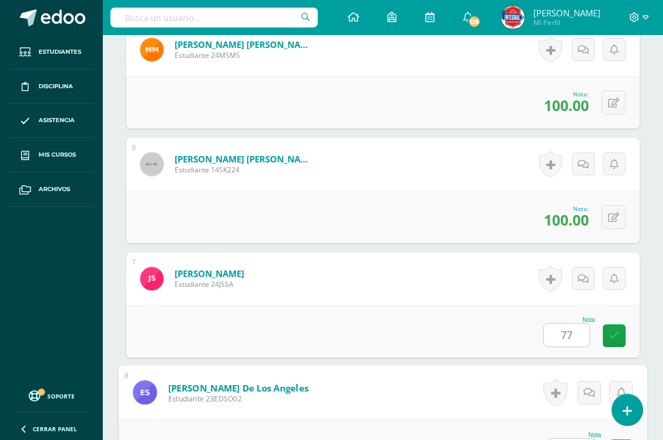
scroll to position [880, 0]
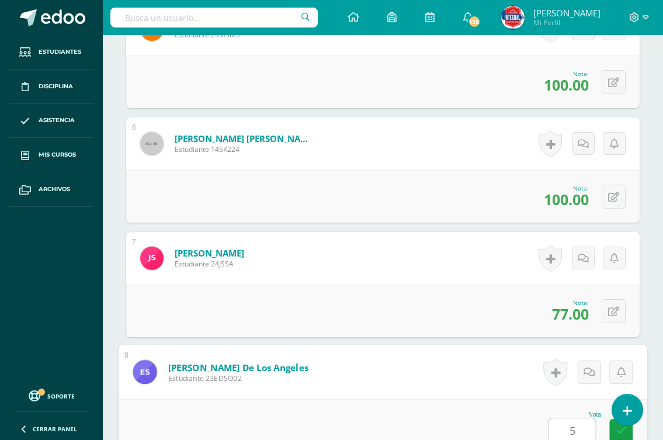
type input "55"
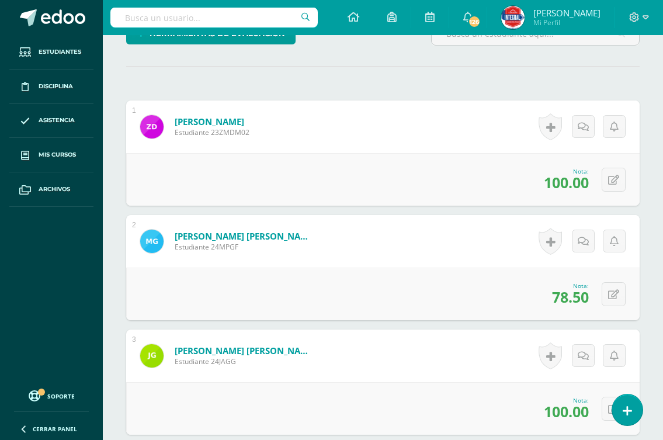
scroll to position [0, 0]
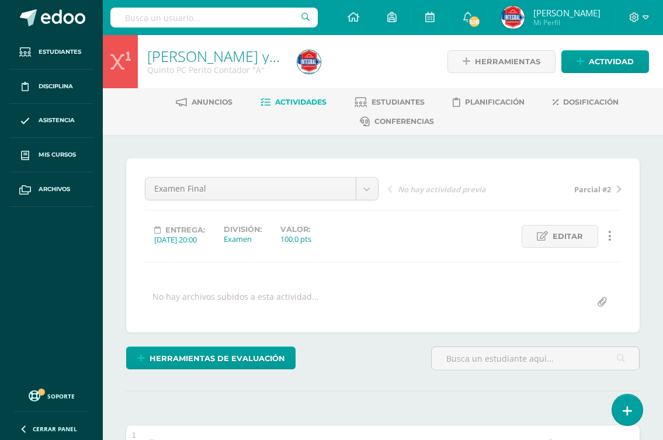
click at [292, 103] on span "Actividades" at bounding box center [300, 102] width 51 height 9
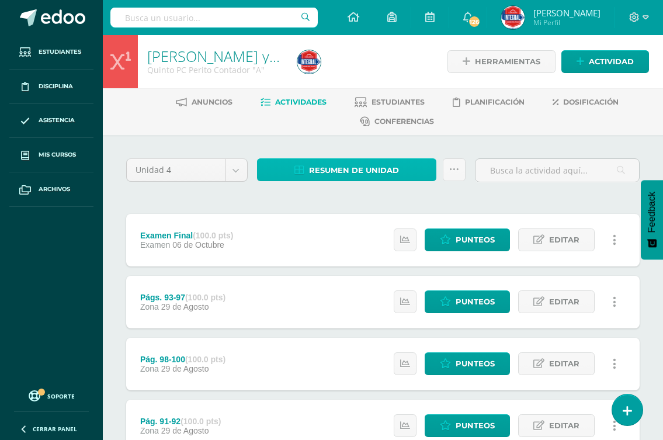
click at [329, 170] on span "Resumen de unidad" at bounding box center [354, 171] width 90 height 22
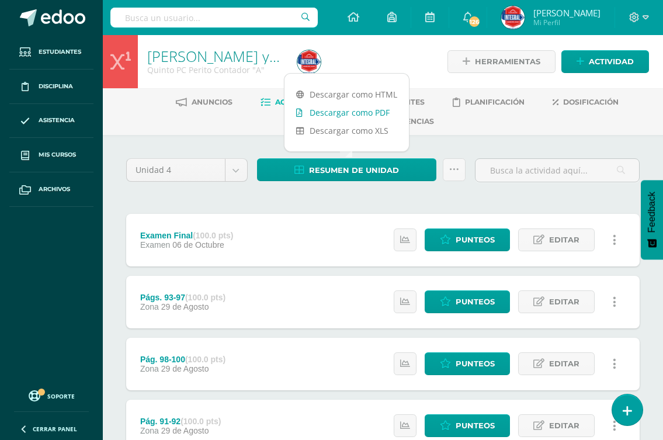
click at [342, 106] on link "Descargar como PDF" at bounding box center [347, 112] width 124 height 18
click at [234, 174] on body "Estudiantes Disciplina Asistencia Mis cursos Archivos Soporte Ayuda Reportar un…" at bounding box center [331, 420] width 663 height 840
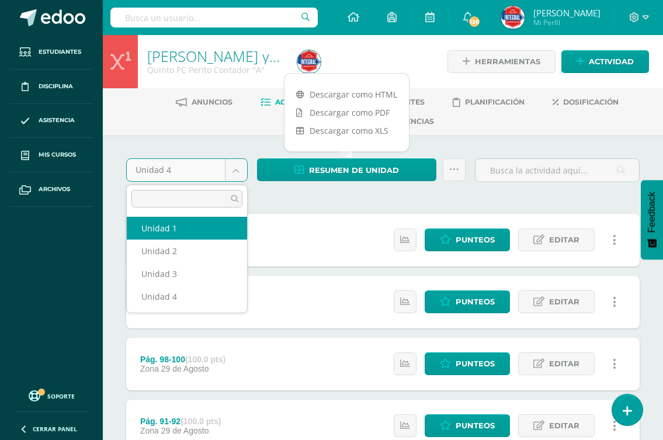
select select "Unidad 1"
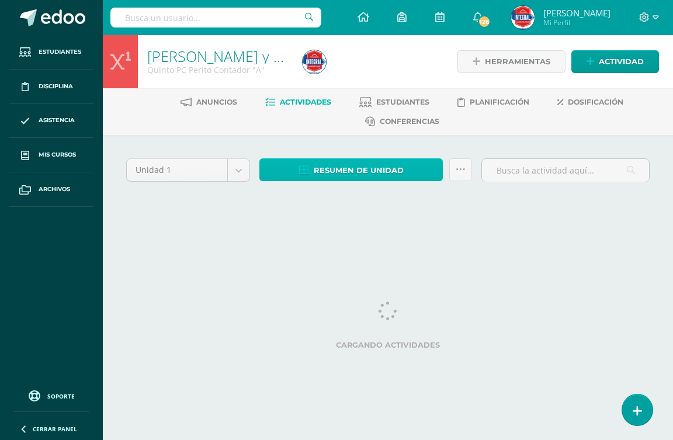
click at [354, 162] on span "Resumen de unidad" at bounding box center [359, 171] width 90 height 22
click at [348, 175] on span "Resumen de unidad" at bounding box center [359, 171] width 90 height 22
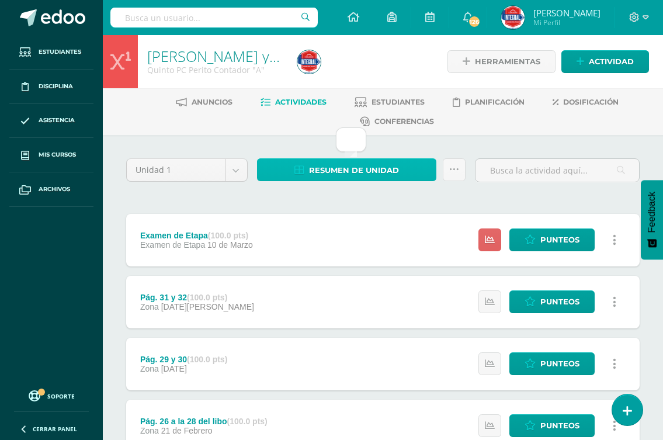
click at [326, 167] on span "Resumen de unidad" at bounding box center [354, 171] width 90 height 22
click at [327, 176] on span "Resumen de unidad" at bounding box center [354, 171] width 90 height 22
click at [334, 169] on span "Resumen de unidad" at bounding box center [354, 171] width 90 height 22
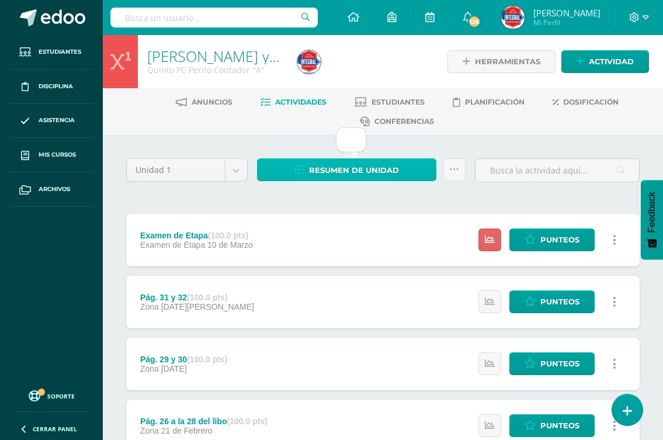
click at [334, 169] on span "Resumen de unidad" at bounding box center [354, 171] width 90 height 22
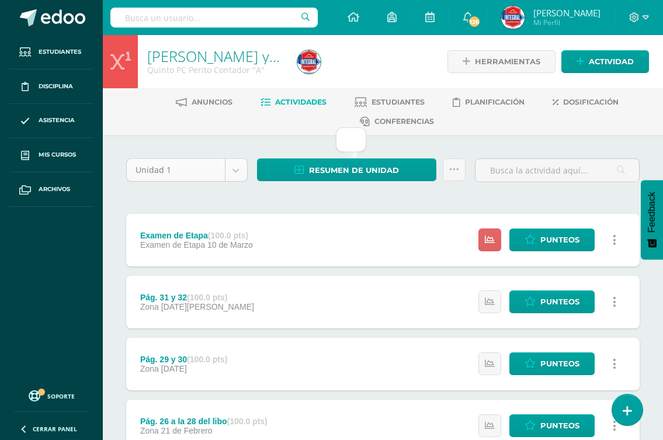
click at [245, 167] on body "Estudiantes Disciplina Asistencia Mis cursos Archivos Soporte Ayuda Reportar un…" at bounding box center [331, 420] width 663 height 840
click at [460, 169] on link at bounding box center [454, 169] width 23 height 23
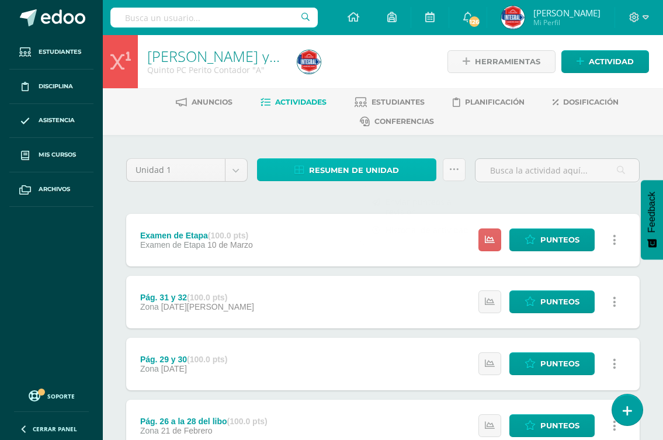
click at [360, 176] on span "Resumen de unidad" at bounding box center [354, 171] width 90 height 22
click at [339, 176] on span "Resumen de unidad" at bounding box center [354, 171] width 90 height 22
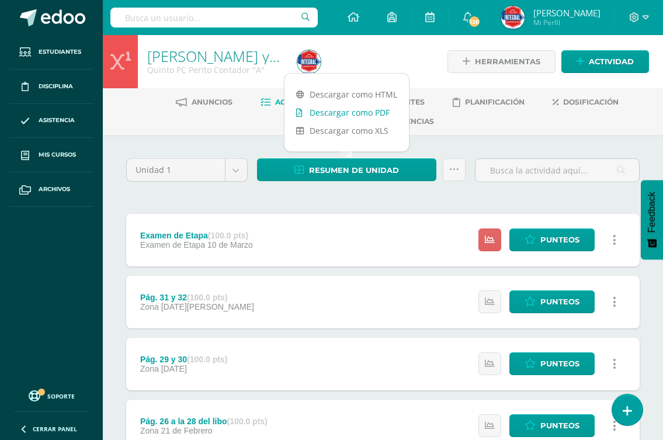
click at [352, 107] on link "Descargar como PDF" at bounding box center [347, 112] width 124 height 18
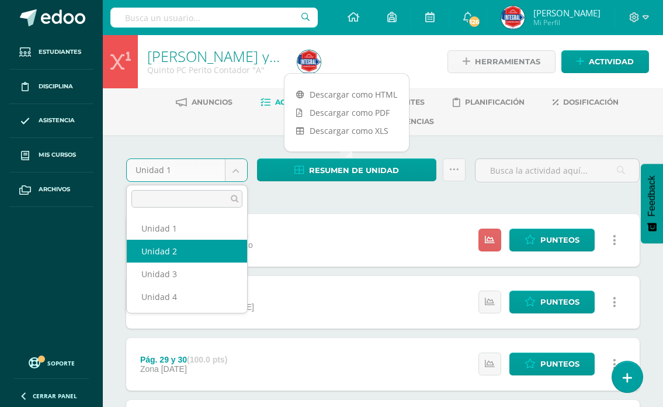
select select "Unidad 2"
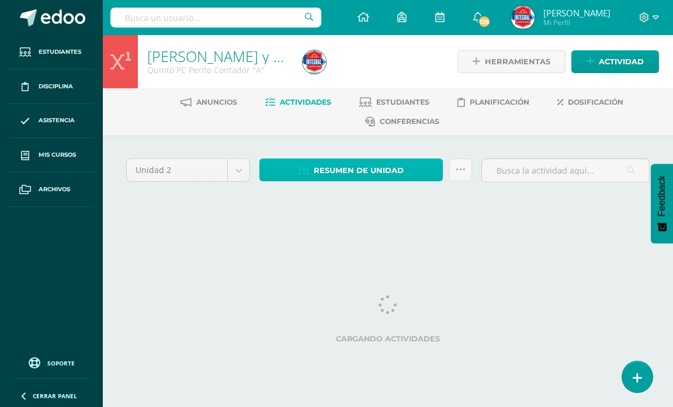
click at [377, 175] on span "Resumen de unidad" at bounding box center [359, 171] width 90 height 22
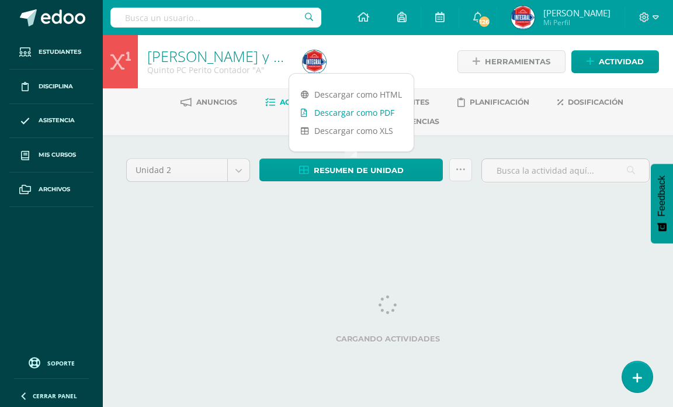
click at [351, 113] on link "Descargar como PDF" at bounding box center [351, 112] width 124 height 18
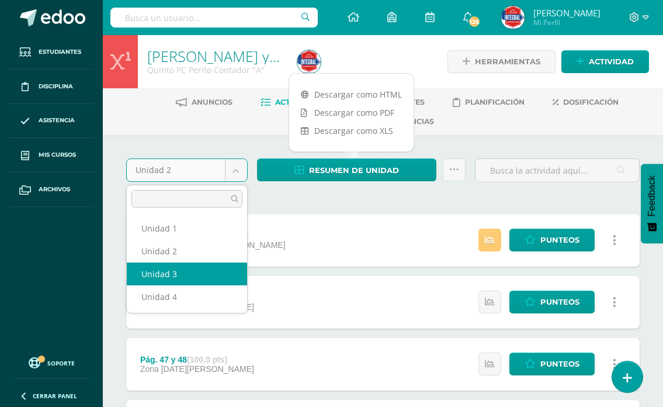
select select "Unidad 3"
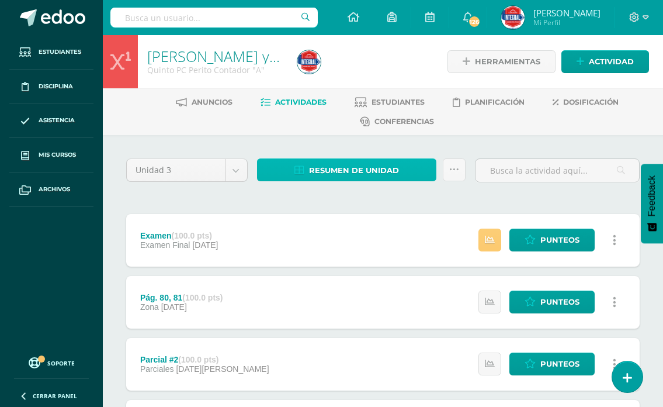
click at [342, 174] on span "Resumen de unidad" at bounding box center [354, 171] width 90 height 22
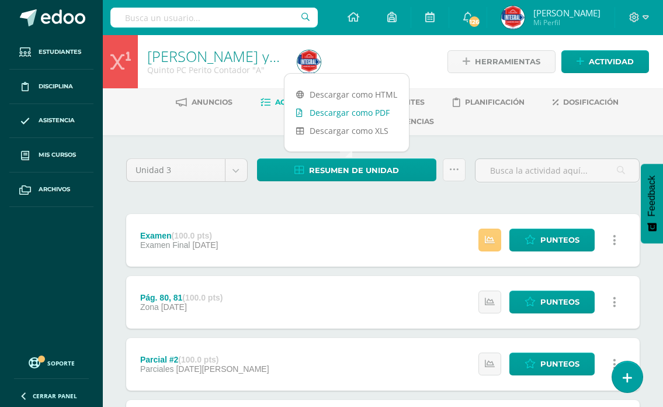
click at [337, 111] on link "Descargar como PDF" at bounding box center [347, 112] width 124 height 18
